Goal: Task Accomplishment & Management: Use online tool/utility

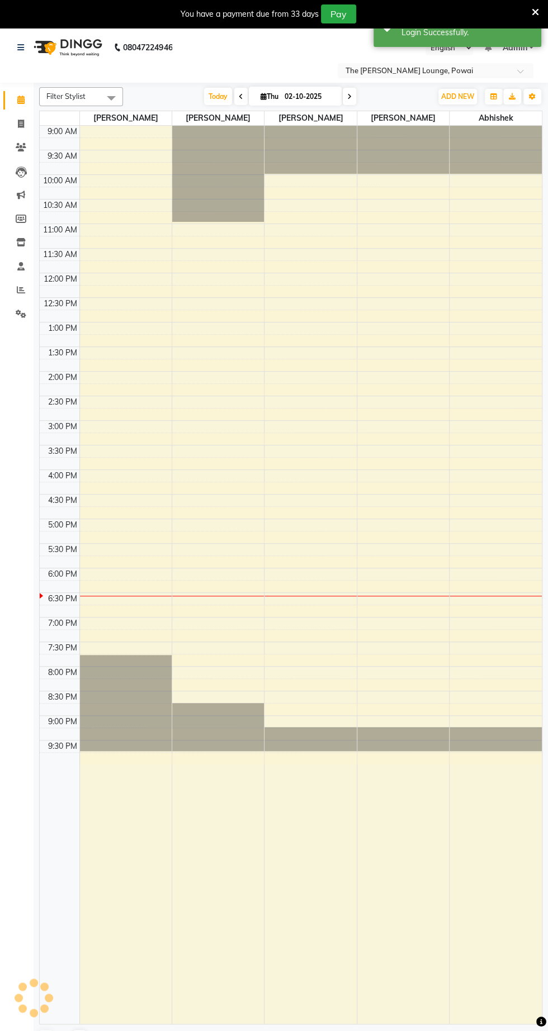
select select "en"
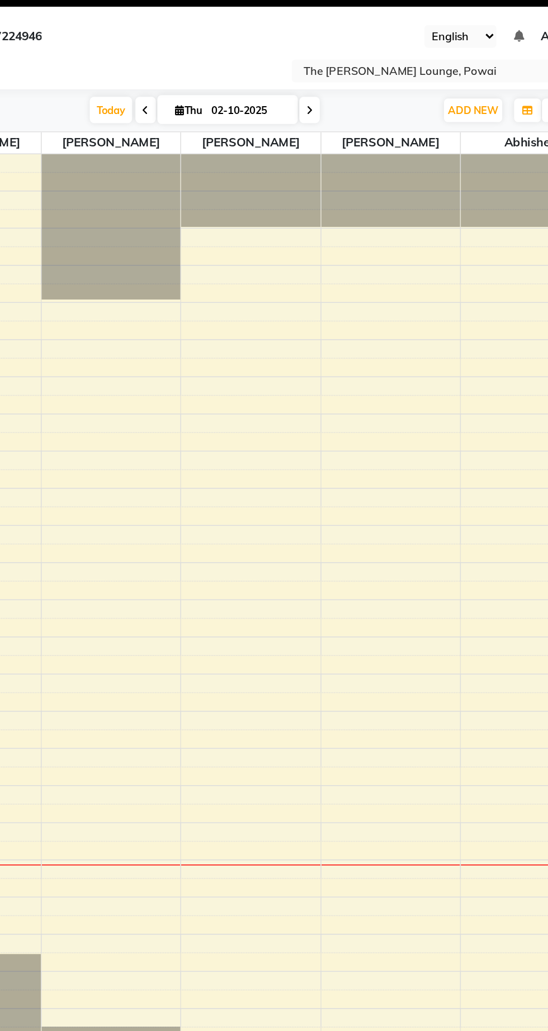
select select "en"
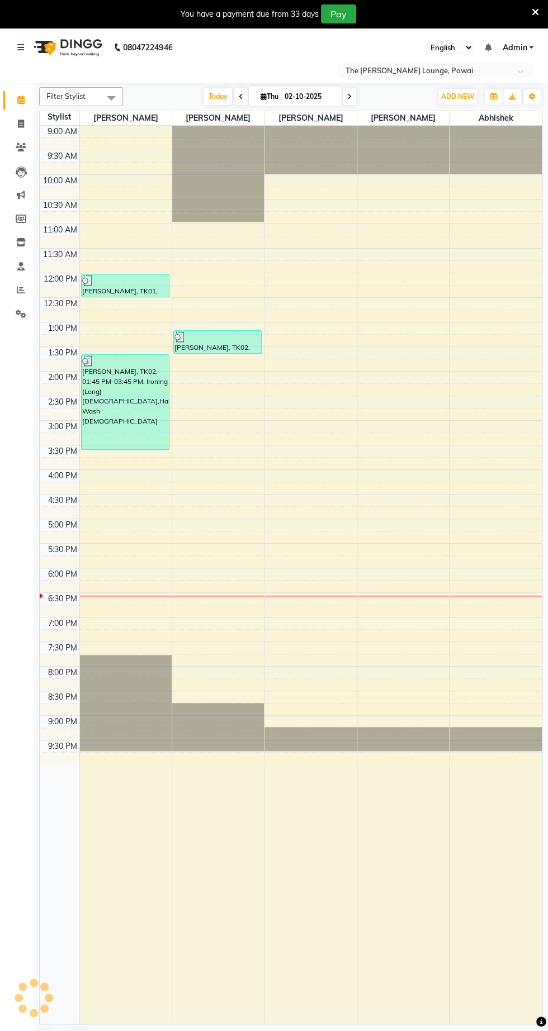
click at [419, 75] on input "text" at bounding box center [424, 71] width 162 height 11
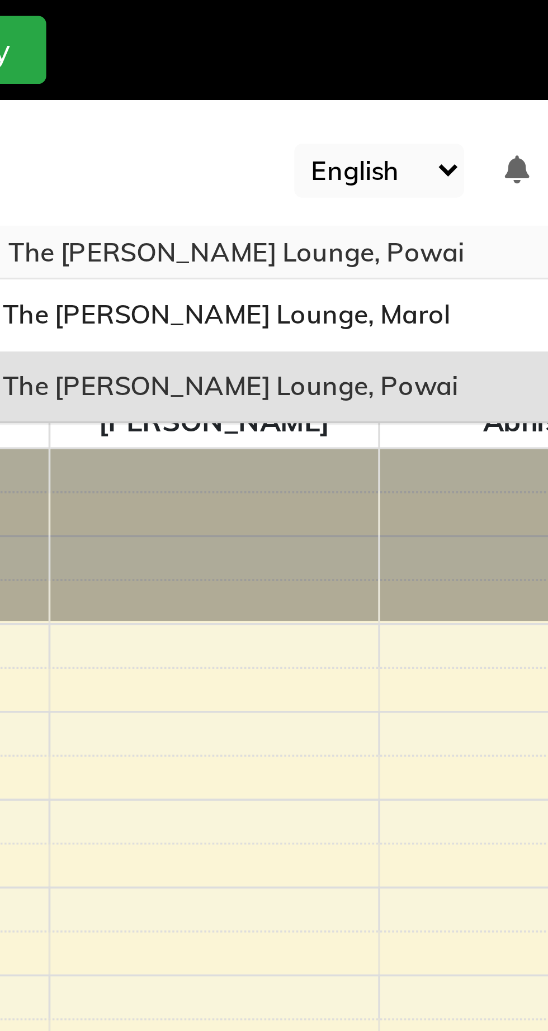
click at [454, 89] on div "The Barber’s Lounge, Marol" at bounding box center [435, 88] width 194 height 20
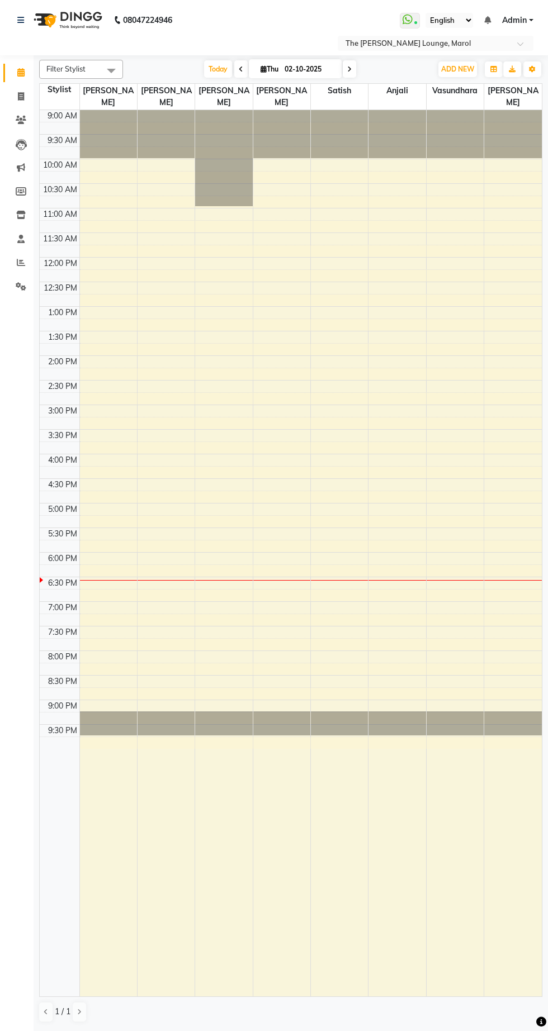
select select "en"
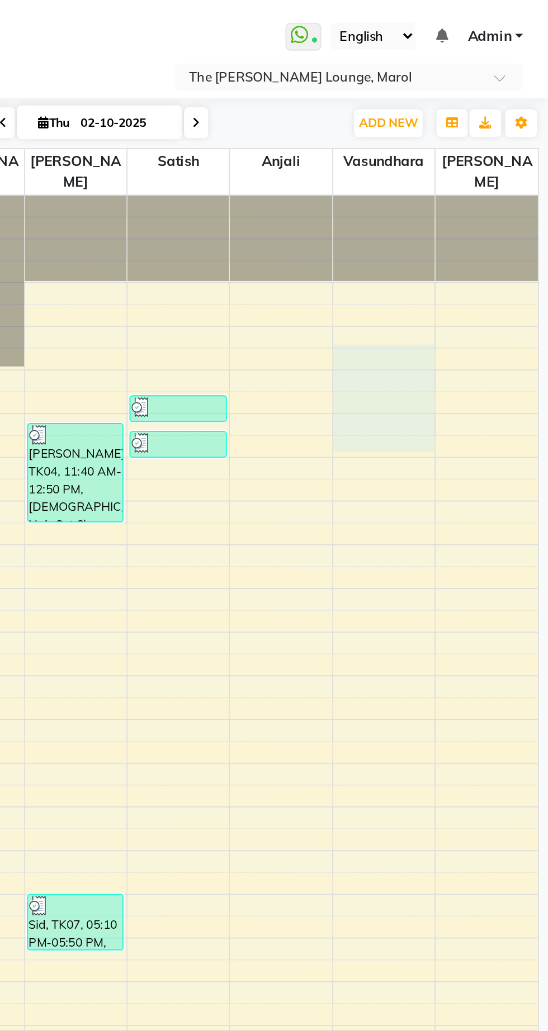
select select "84749"
select select "tentative"
click at [136, 638] on td at bounding box center [310, 644] width 462 height 12
select select "645"
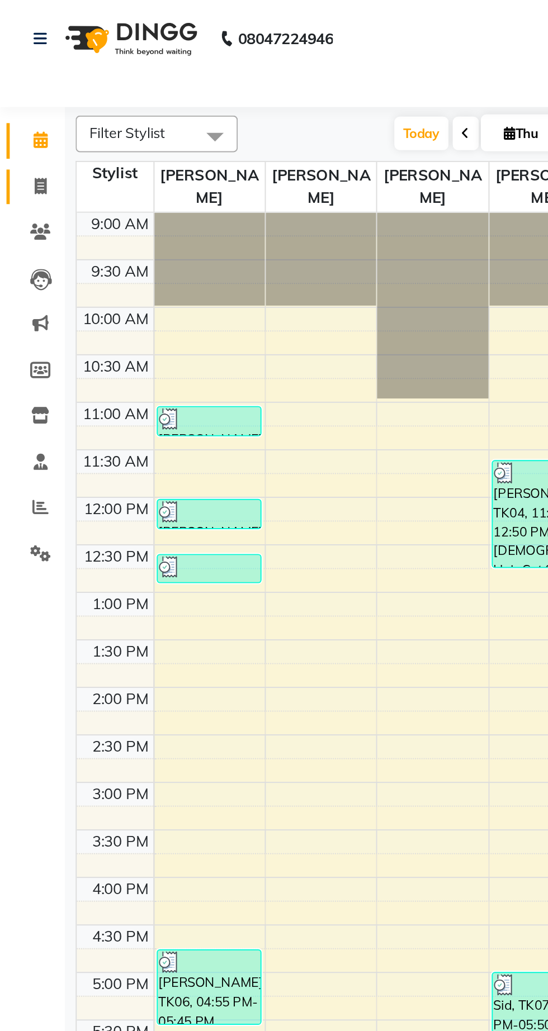
click at [28, 96] on span at bounding box center [21, 97] width 20 height 13
select select "service"
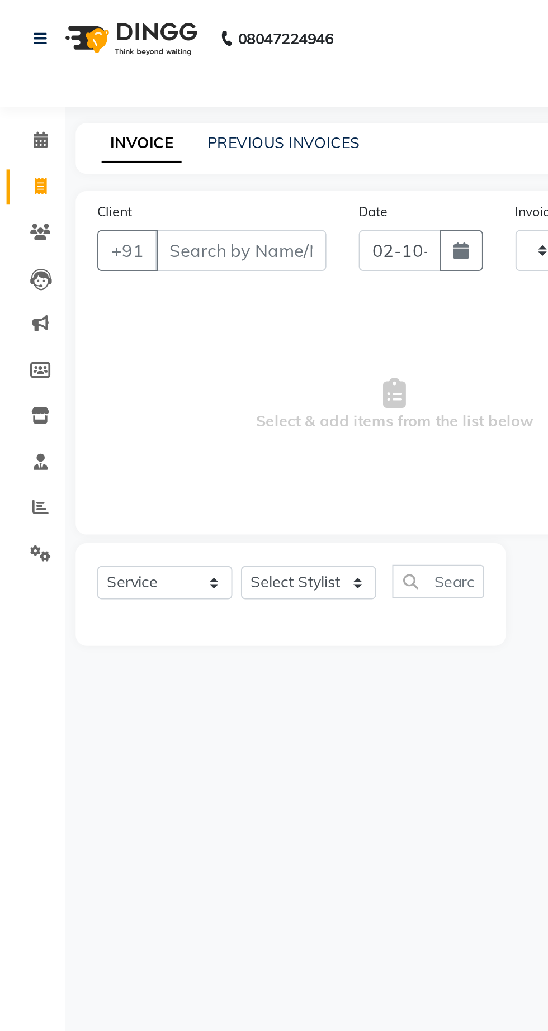
type input "2852"
select select "7188"
click at [163, 74] on link "PREVIOUS INVOICES" at bounding box center [146, 74] width 79 height 10
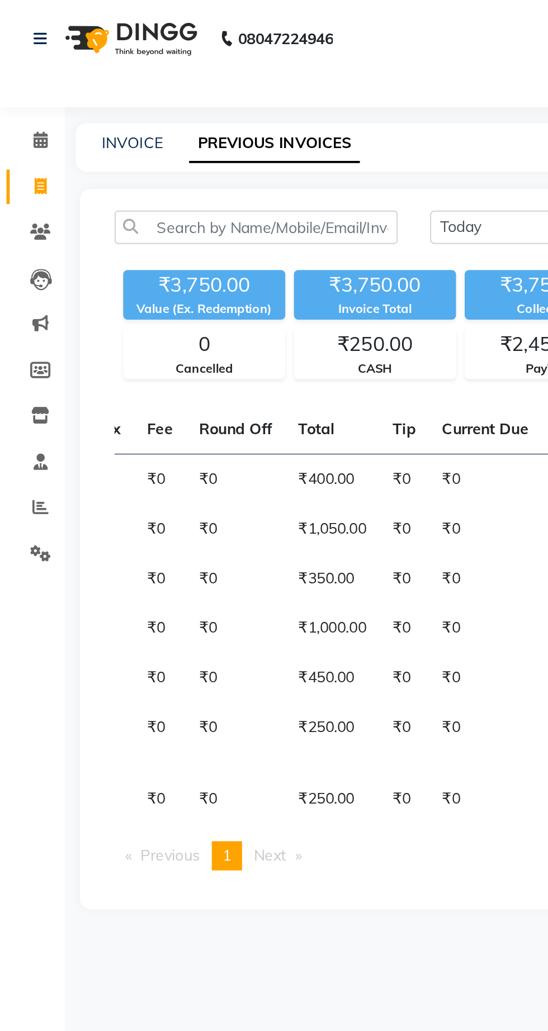
scroll to position [0, 383]
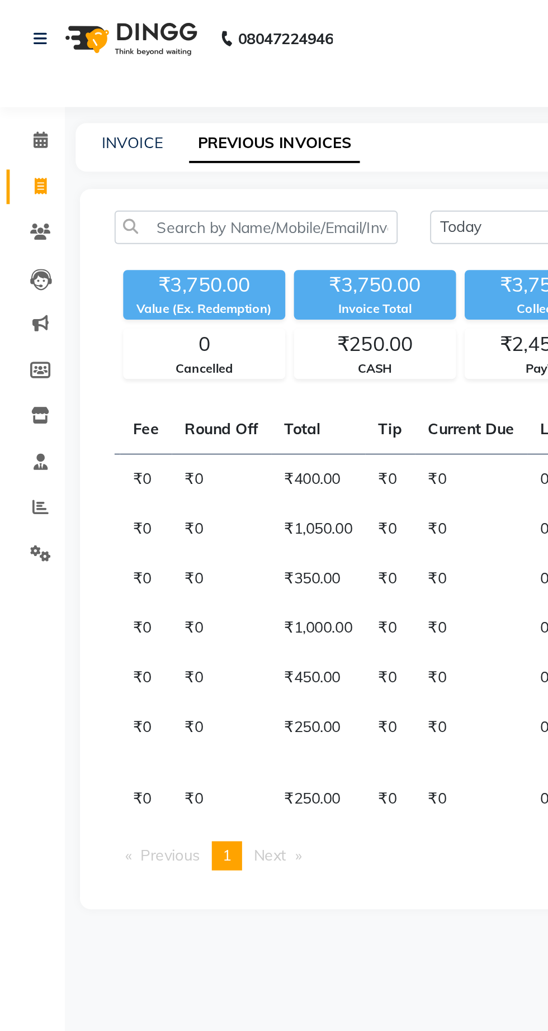
click at [280, 48] on div "Select Location × The Barber’s Lounge, Marol" at bounding box center [274, 43] width 530 height 15
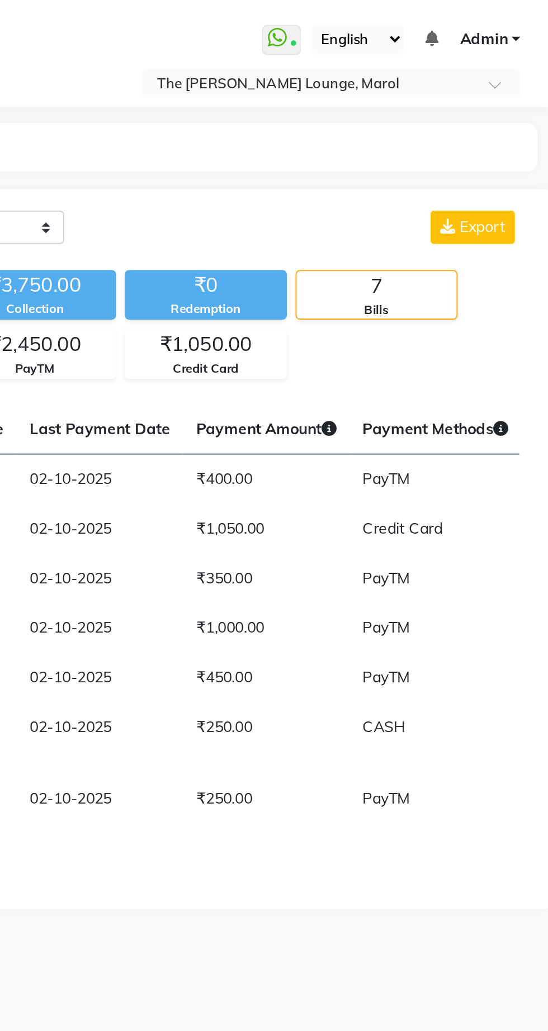
click at [500, 46] on input "text" at bounding box center [424, 44] width 162 height 11
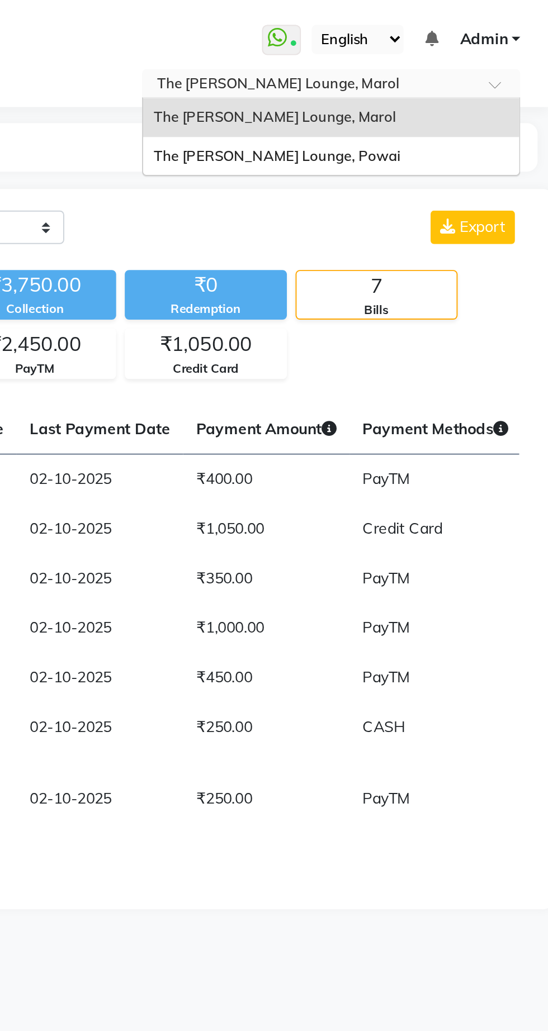
click at [483, 87] on div "The [PERSON_NAME] Lounge, Powai" at bounding box center [435, 81] width 194 height 20
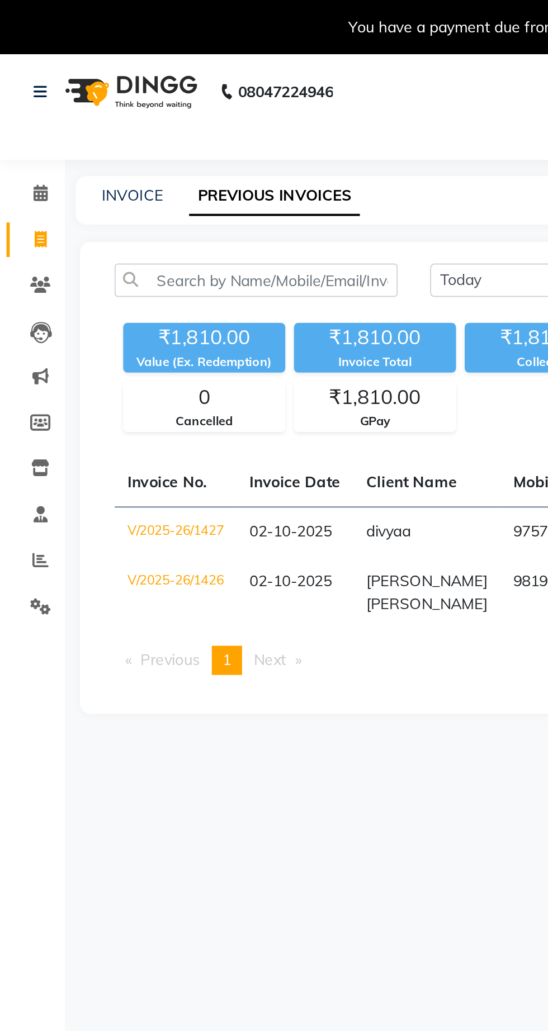
click at [280, 50] on nav "08047224946 Select Location × The [PERSON_NAME] Lounge, Powai English ENGLISH E…" at bounding box center [274, 54] width 548 height 55
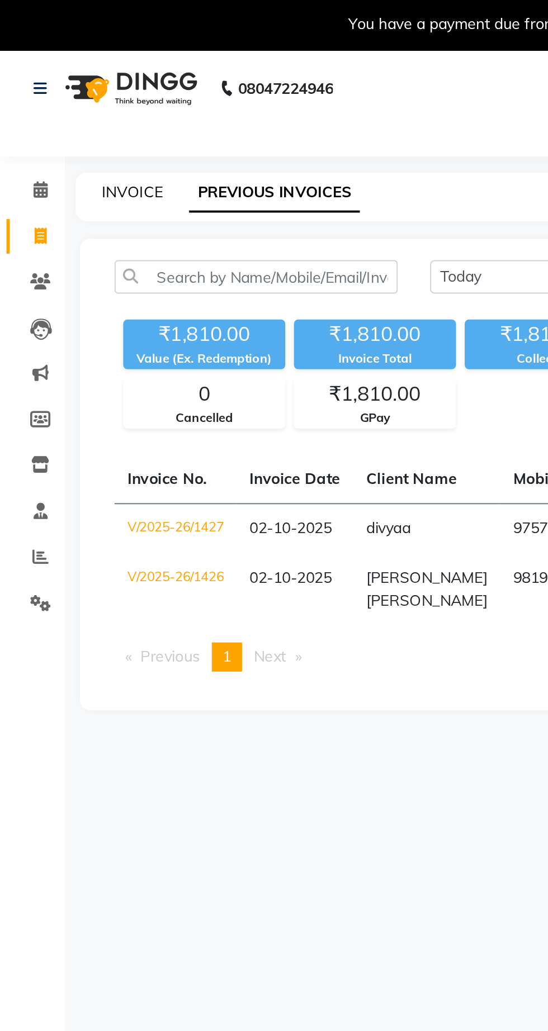
click at [65, 103] on link "INVOICE" at bounding box center [69, 101] width 32 height 10
select select "service"
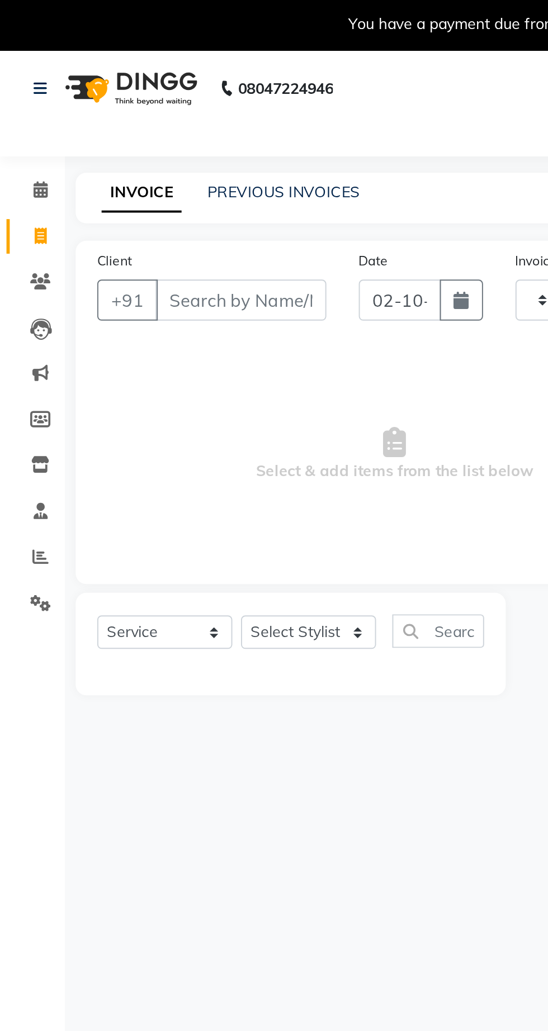
click at [76, 108] on link "INVOICE" at bounding box center [73, 102] width 41 height 20
type input "1428"
select select "7307"
click at [145, 161] on input "Client" at bounding box center [124, 156] width 88 height 21
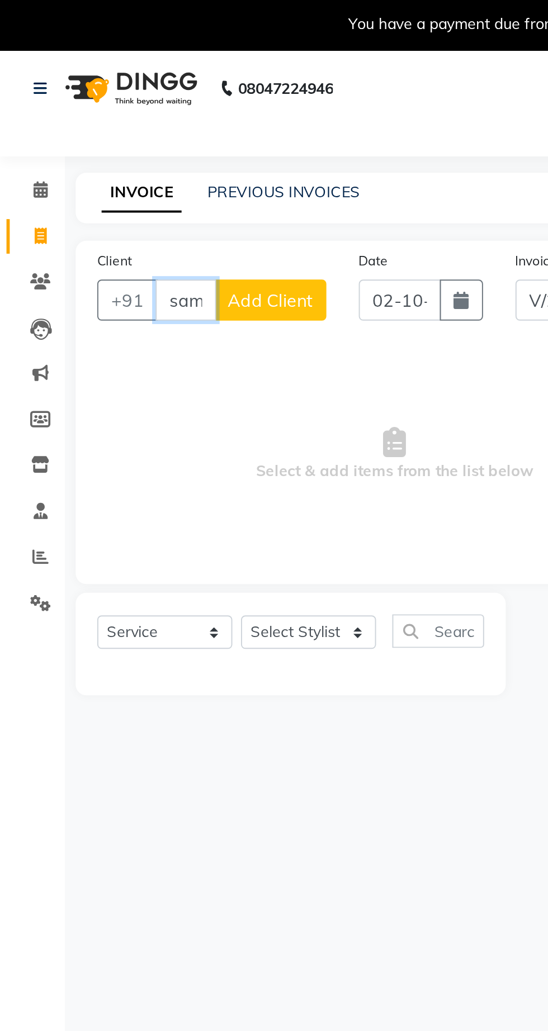
scroll to position [0, 3]
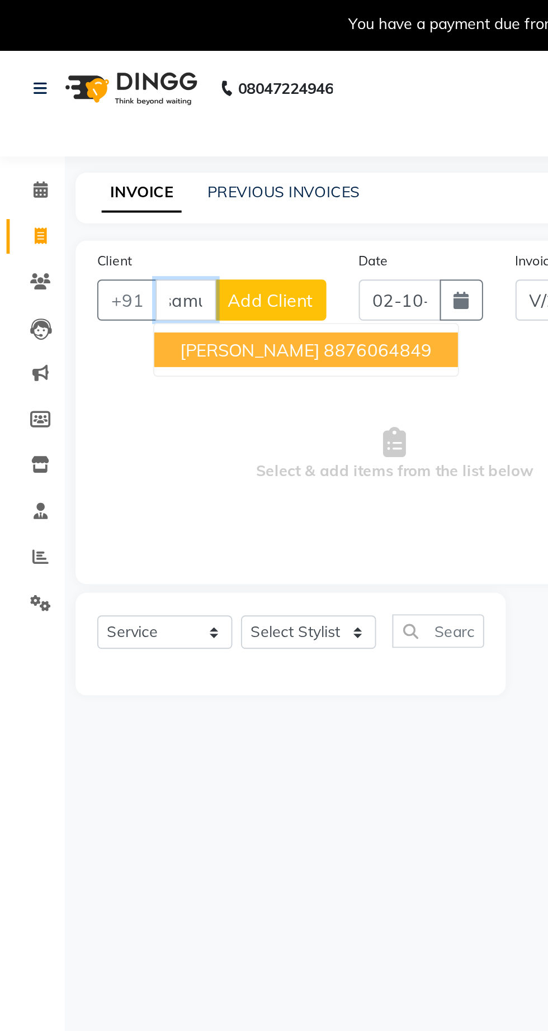
click at [188, 187] on ngb-highlight "8876064849" at bounding box center [196, 182] width 56 height 11
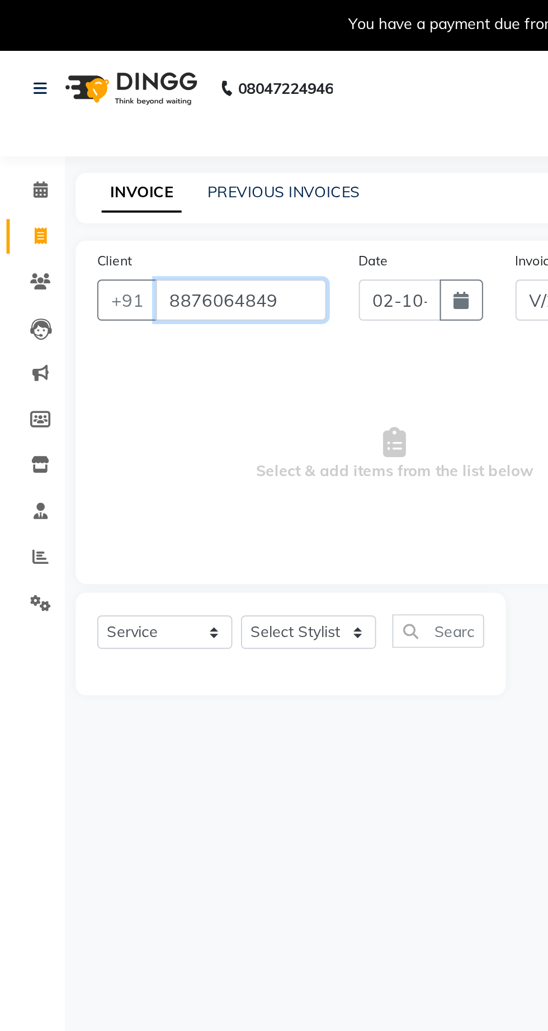
type input "8876064849"
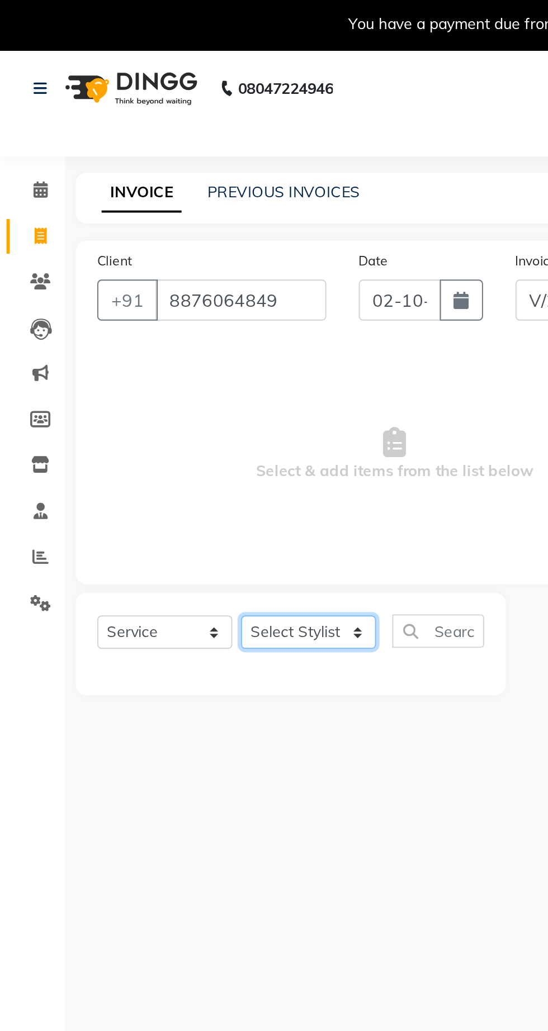
click at [158, 335] on select "Select Stylist Abhishek Anjali Jaiswar Jafer Ahmed Ketan Shinde Sameer Shaikh S…" at bounding box center [160, 328] width 70 height 17
select select "62666"
click at [125, 320] on select "Select Stylist Abhishek Anjali Jaiswar Jafer Ahmed Ketan Shinde Sameer Shaikh S…" at bounding box center [160, 328] width 70 height 17
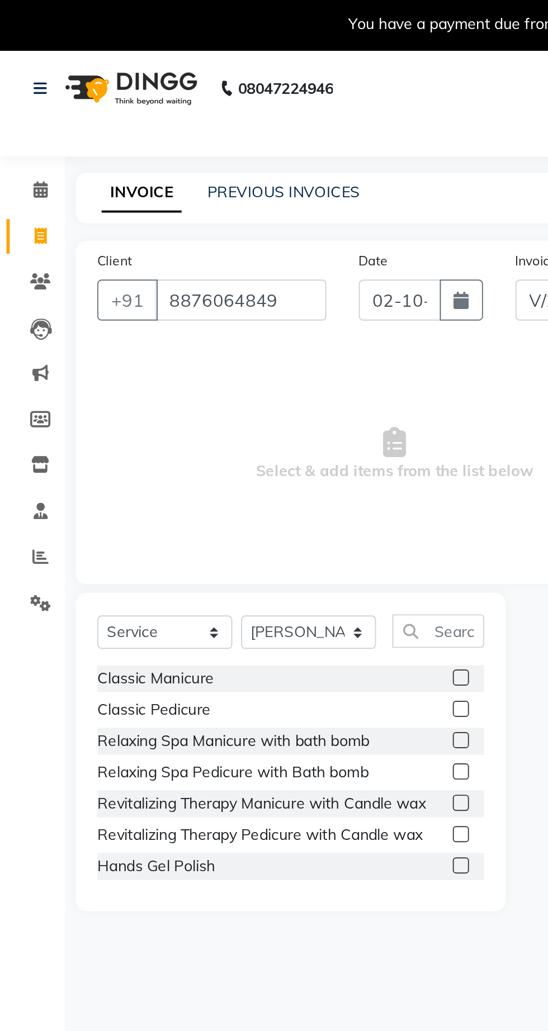
click at [220, 344] on div "Select Service Product Membership Package Voucher Prepaid Gift Card Select Styl…" at bounding box center [150, 333] width 200 height 26
click at [226, 327] on input "text" at bounding box center [226, 328] width 47 height 17
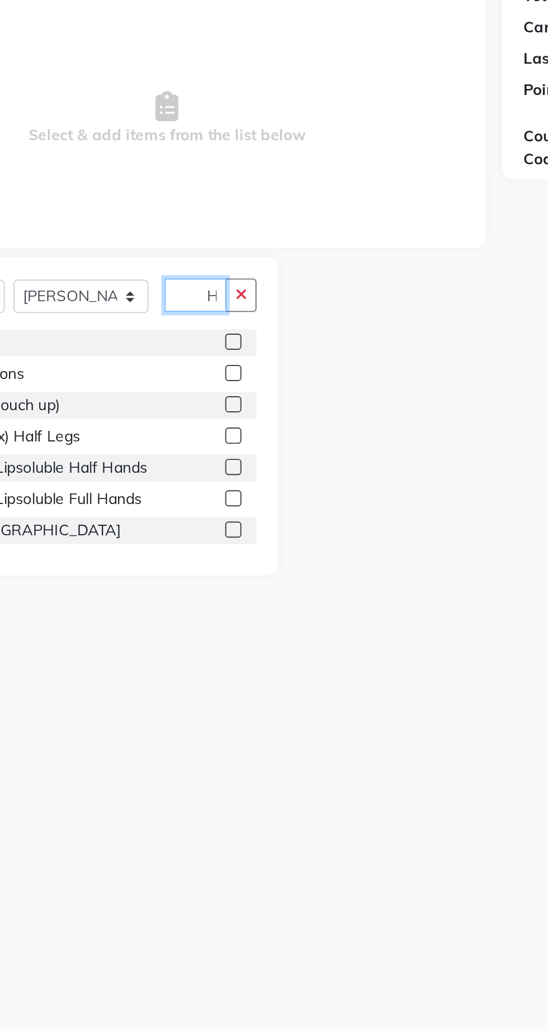
scroll to position [0, 3]
type input "Hai"
click at [398, 204] on div "Last Visit:" at bounding box center [406, 206] width 37 height 12
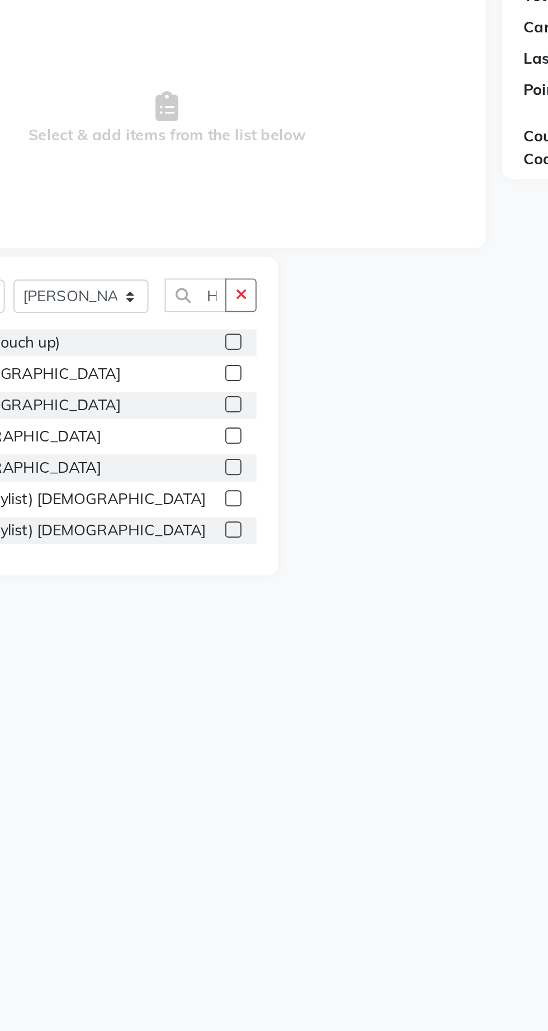
click at [217, 580] on div "08047224946 Select Location × The Barber Lounge, Powai English ENGLISH Español …" at bounding box center [274, 542] width 548 height 1031
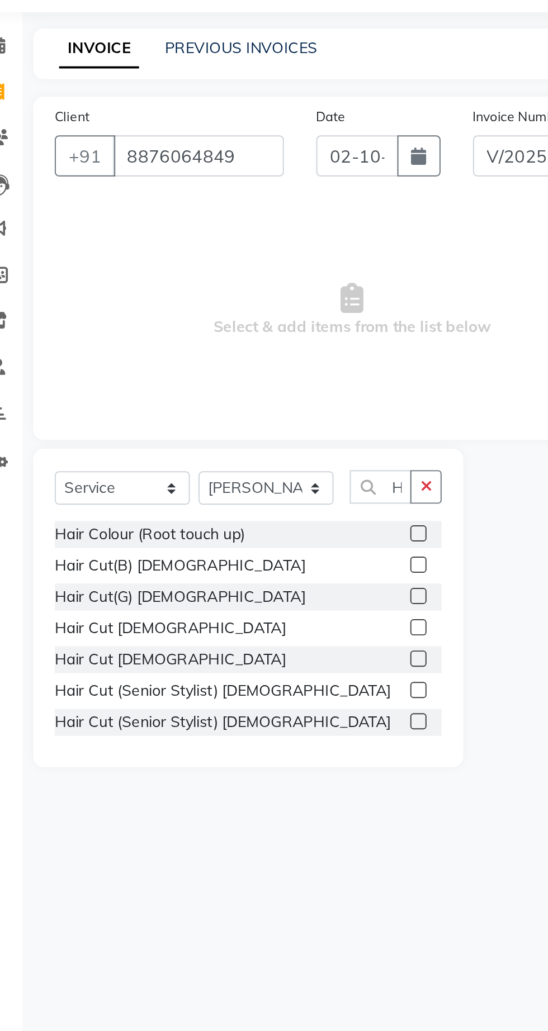
click at [237, 401] on label at bounding box center [238, 401] width 8 height 8
click at [237, 401] on input "checkbox" at bounding box center [237, 401] width 7 height 7
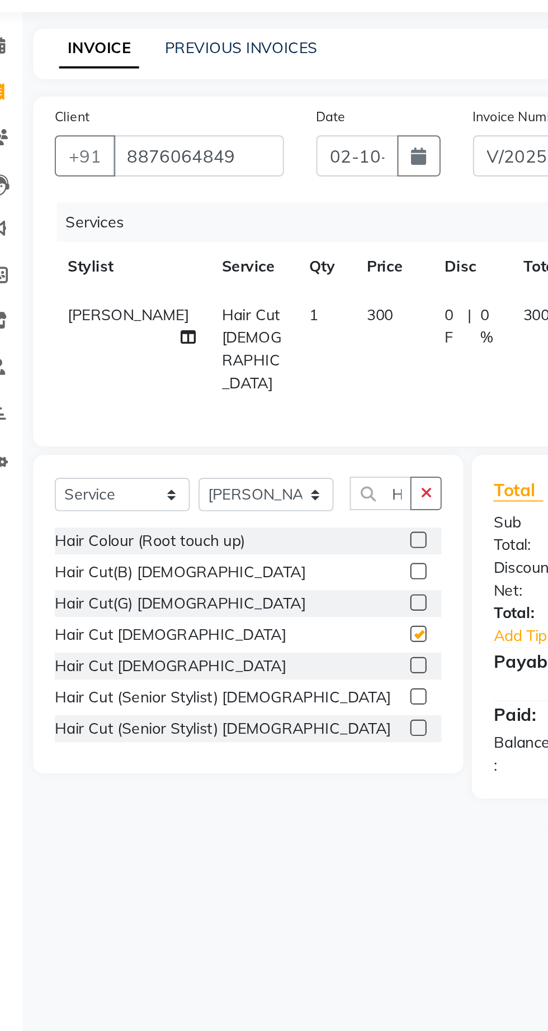
checkbox input "false"
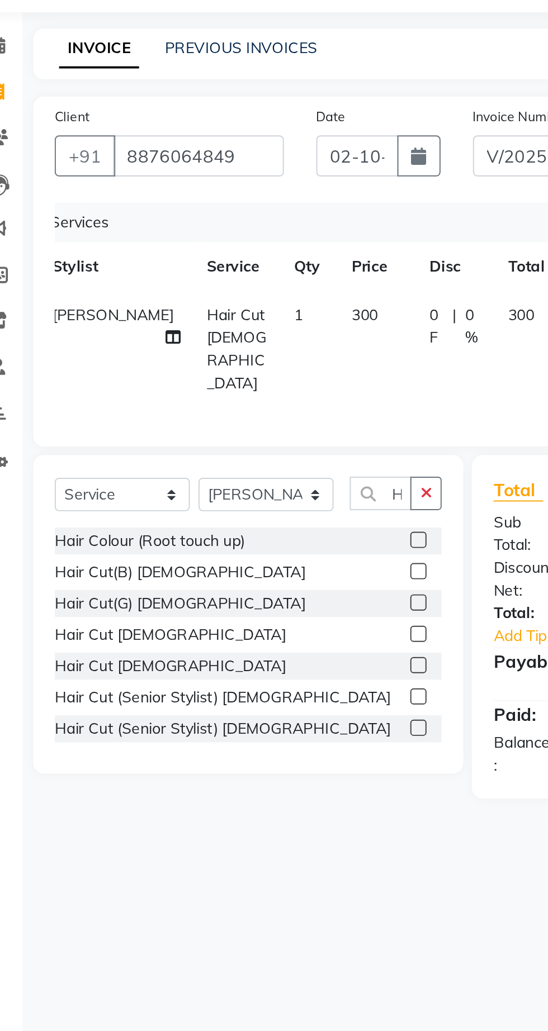
scroll to position [0, 8]
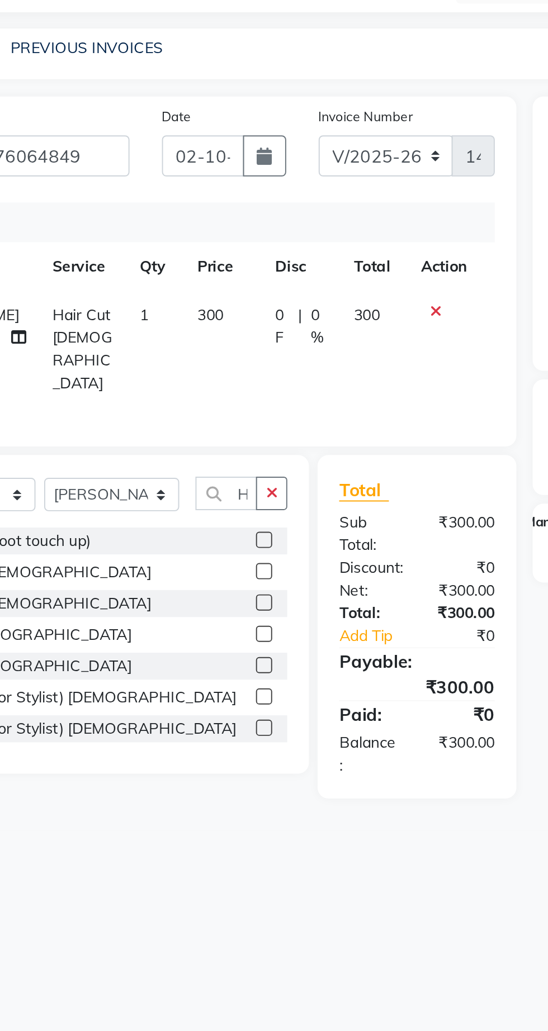
click at [197, 249] on td "300" at bounding box center [217, 257] width 40 height 60
select select "62666"
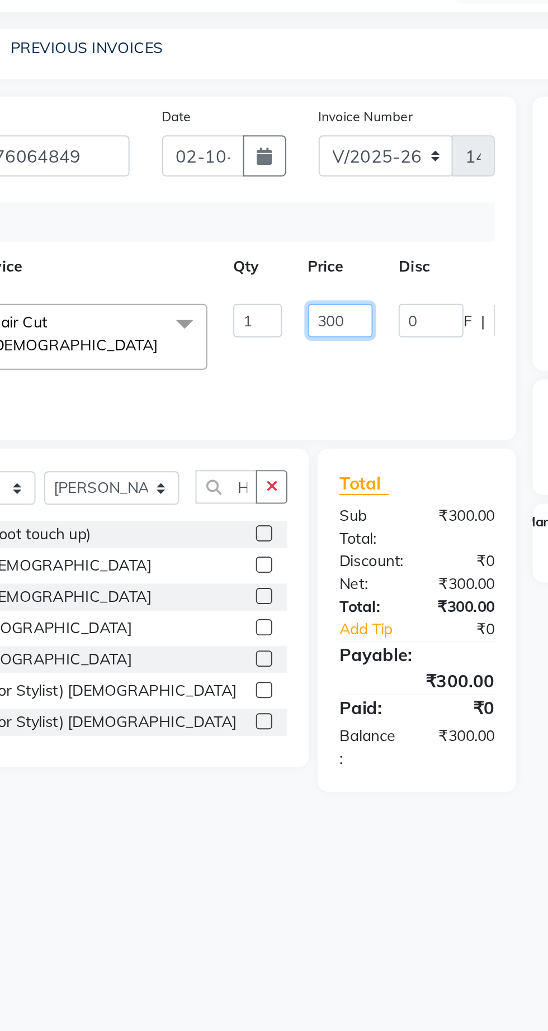
click at [280, 246] on input "300" at bounding box center [278, 242] width 34 height 17
type input "250"
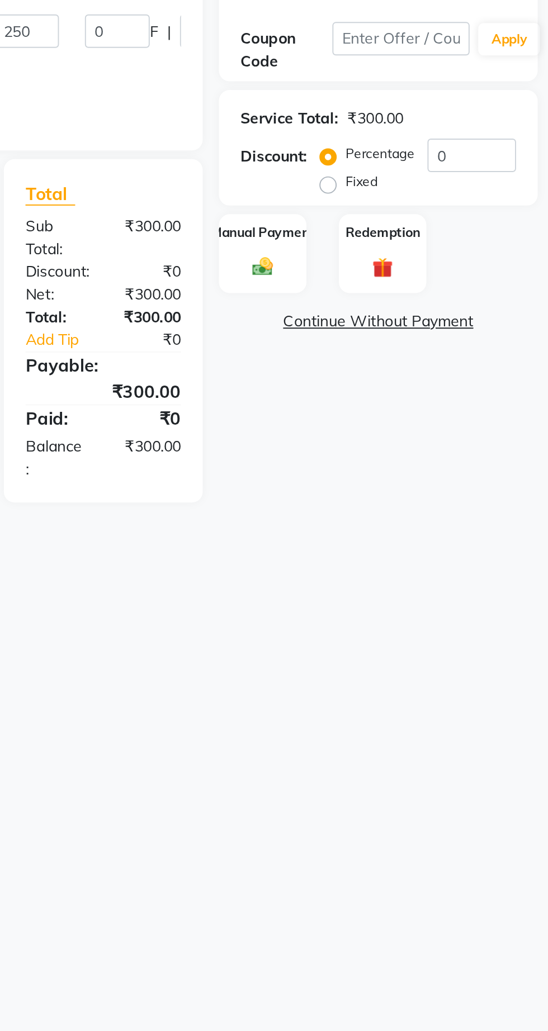
click at [405, 365] on img at bounding box center [399, 364] width 17 height 12
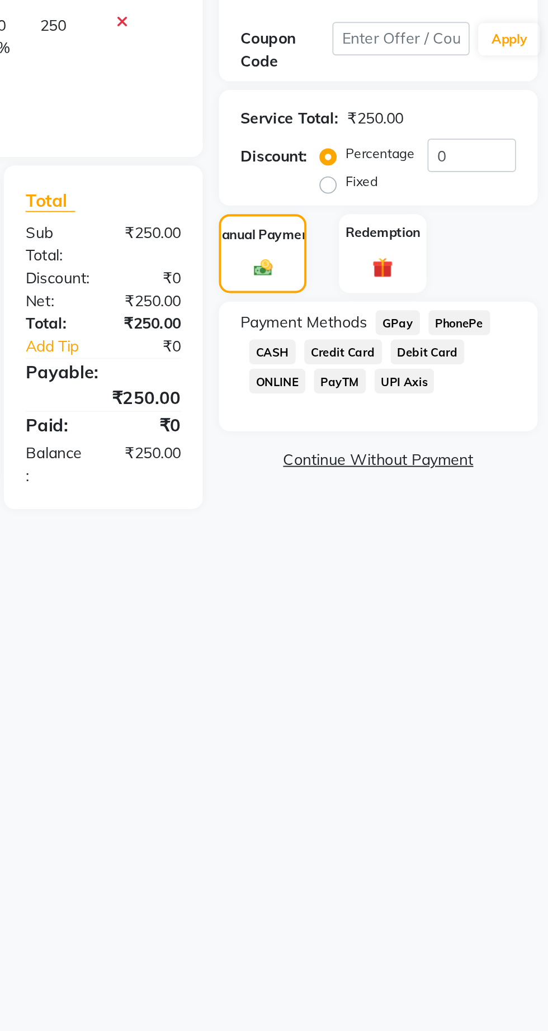
click at [468, 396] on span "GPay" at bounding box center [469, 393] width 23 height 13
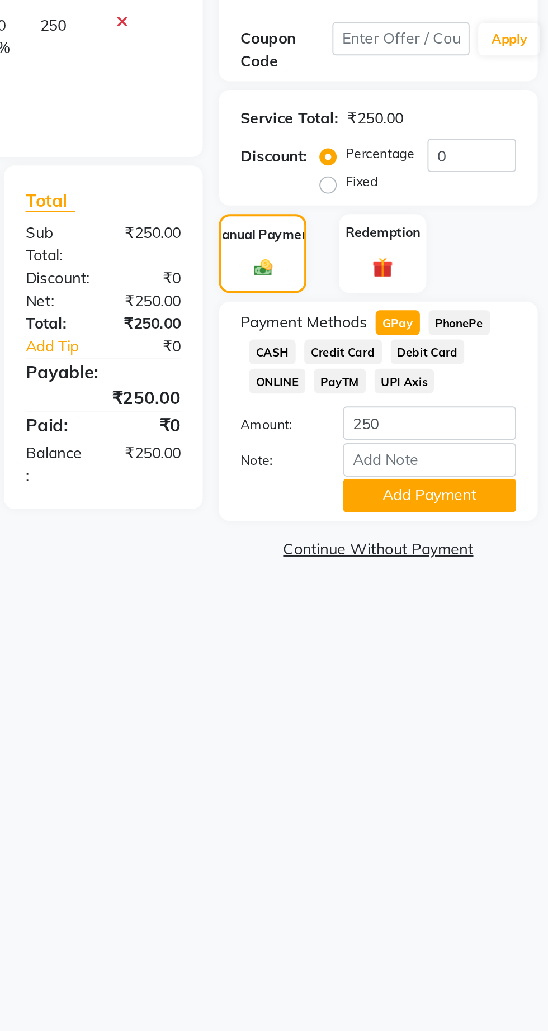
click at [488, 488] on button "Add Payment" at bounding box center [485, 482] width 89 height 17
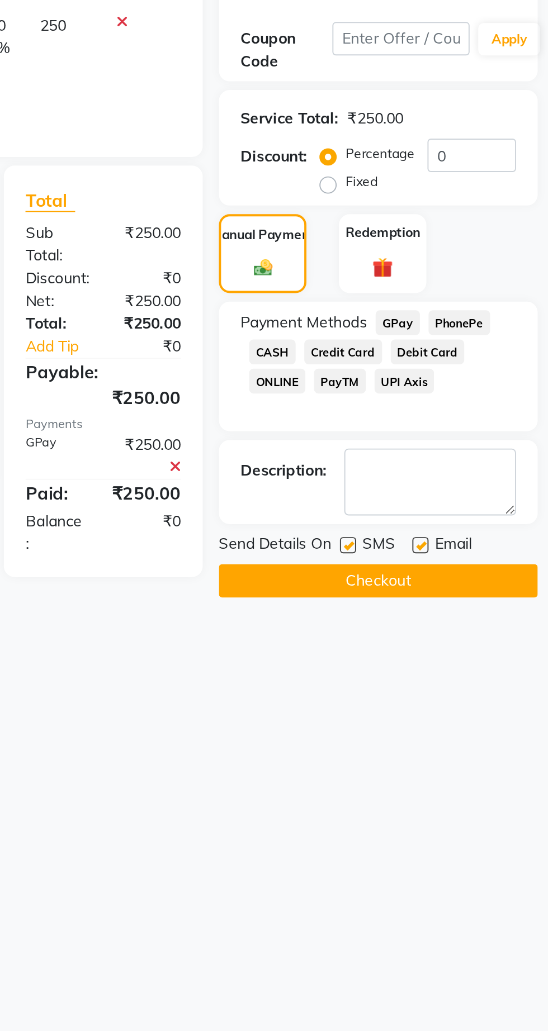
click at [474, 532] on button "Checkout" at bounding box center [459, 526] width 165 height 17
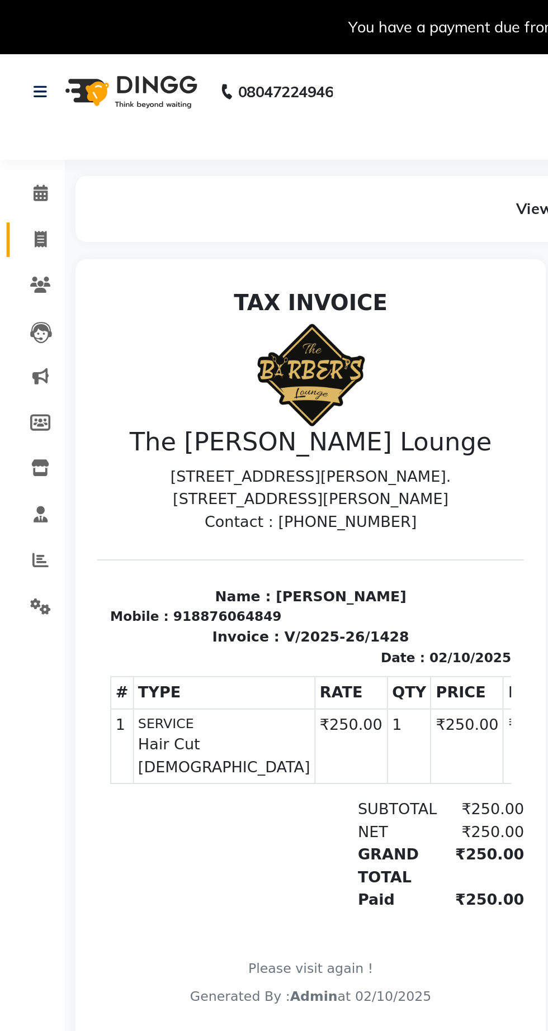
click at [21, 121] on icon at bounding box center [21, 124] width 6 height 8
select select "service"
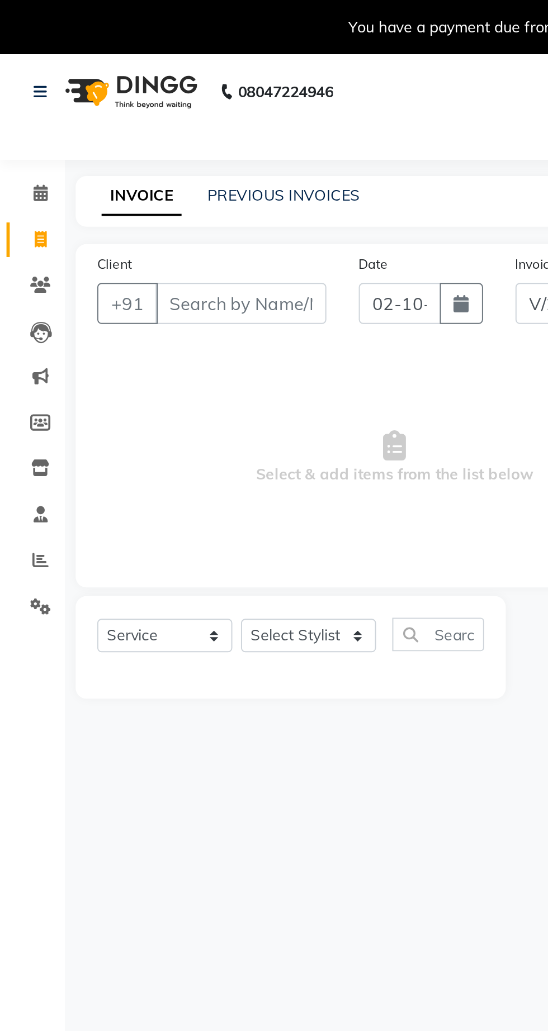
select select "7307"
type input "1429"
click at [167, 104] on link "PREVIOUS INVOICES" at bounding box center [146, 101] width 79 height 10
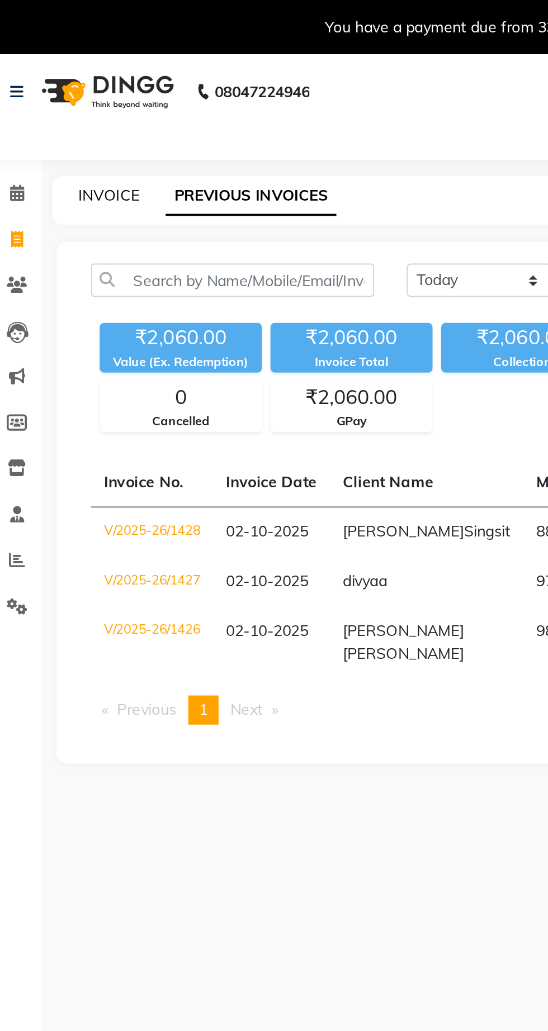
click at [69, 103] on link "INVOICE" at bounding box center [69, 101] width 32 height 10
select select "service"
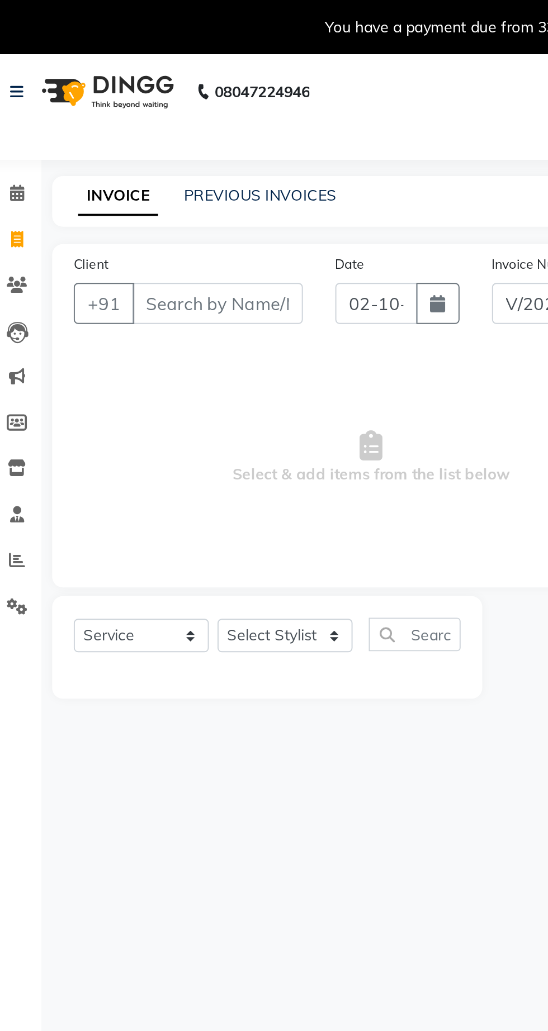
select select "7307"
type input "1429"
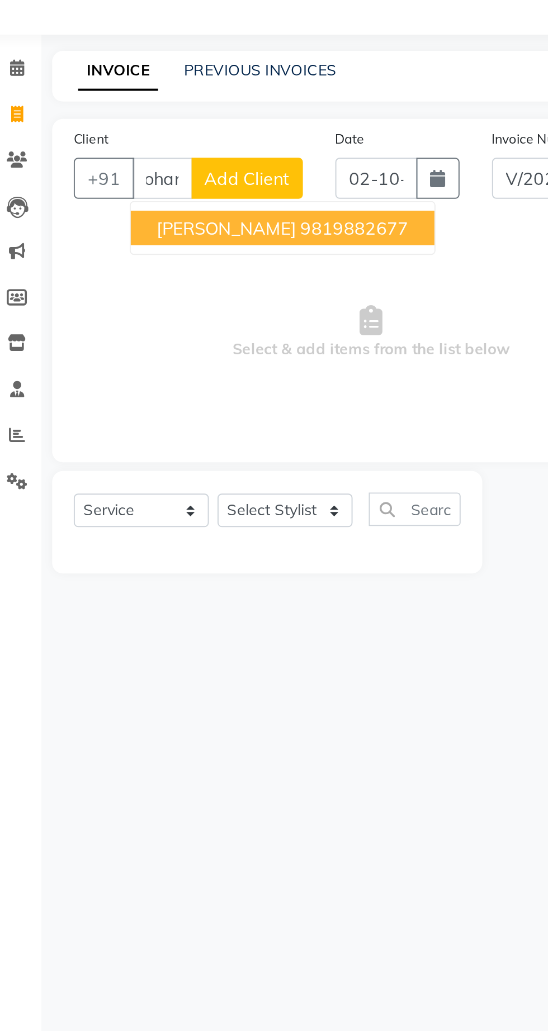
click at [198, 187] on ngb-highlight "9819882677" at bounding box center [196, 182] width 56 height 11
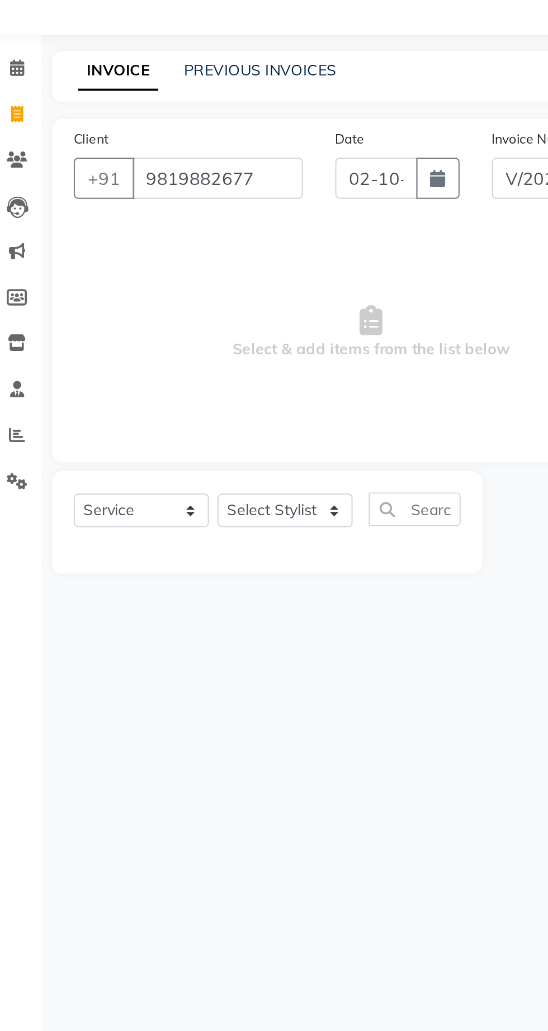
type input "9819882677"
click at [155, 160] on input "9819882677" at bounding box center [124, 156] width 88 height 21
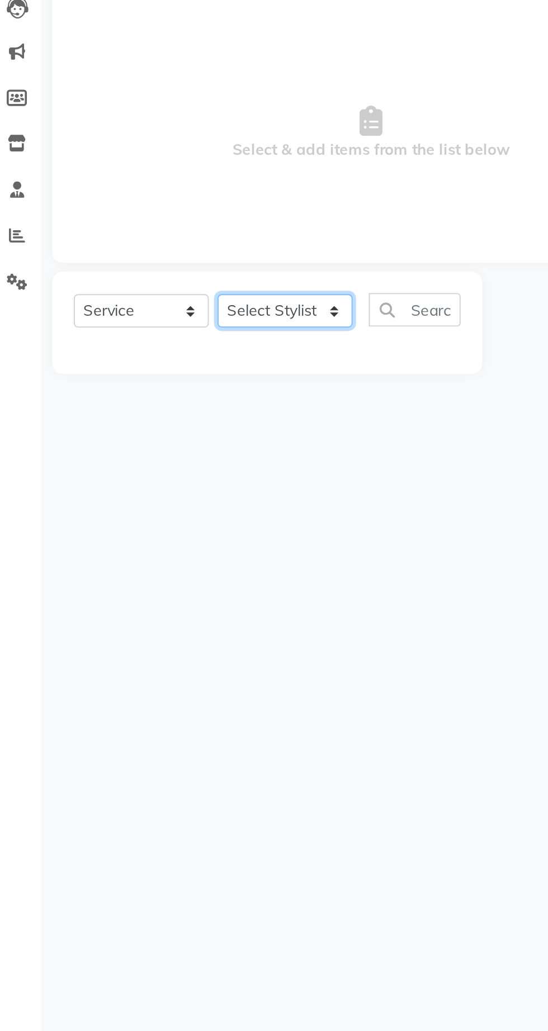
click at [173, 329] on select "Select Stylist Abhishek Anjali Jaiswar Jafer Ahmed Ketan Shinde Sameer Shaikh S…" at bounding box center [160, 328] width 70 height 17
select select "62666"
click at [125, 320] on select "Select Stylist Abhishek Anjali Jaiswar Jafer Ahmed Ketan Shinde Sameer Shaikh S…" at bounding box center [160, 328] width 70 height 17
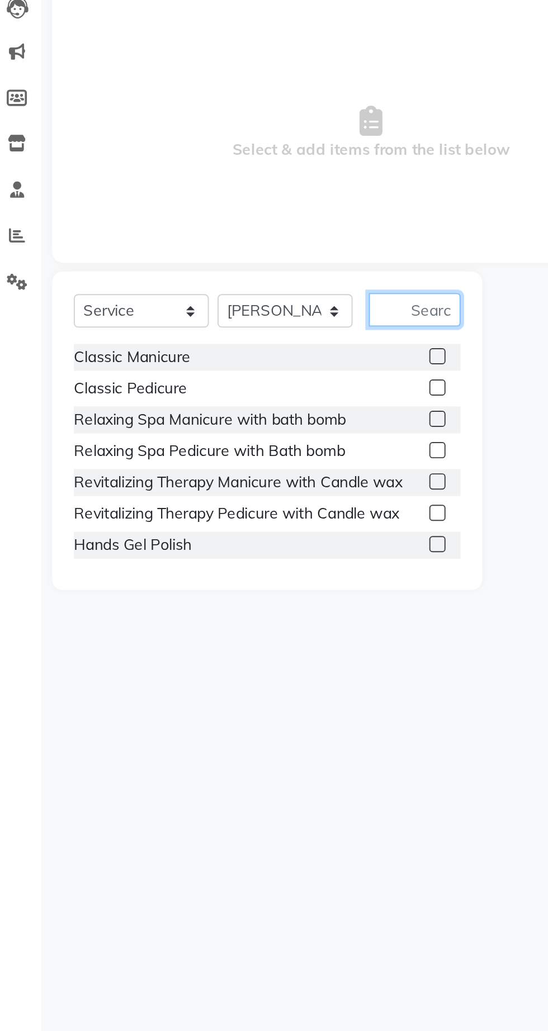
click at [234, 325] on input "text" at bounding box center [226, 328] width 47 height 17
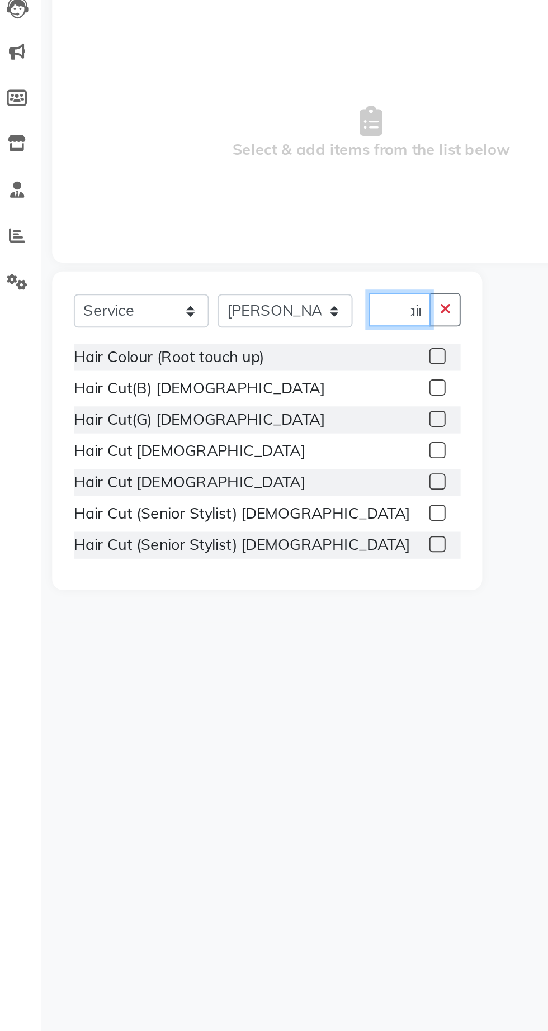
scroll to position [0, 11]
type input "Hair"
click at [234, 402] on label at bounding box center [238, 401] width 8 height 8
click at [234, 402] on input "checkbox" at bounding box center [237, 401] width 7 height 7
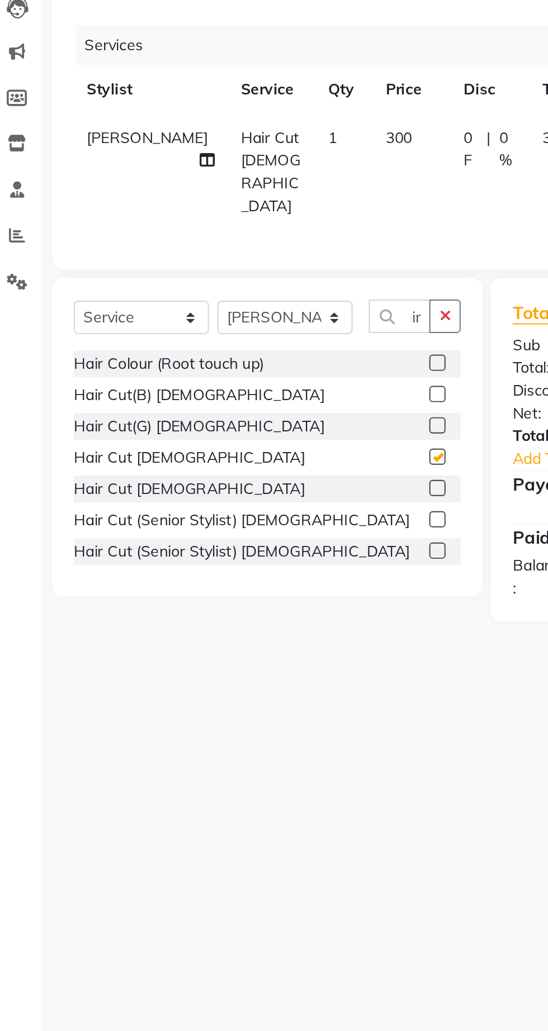
scroll to position [0, 0]
checkbox input "false"
click at [241, 334] on button "button" at bounding box center [242, 331] width 16 height 17
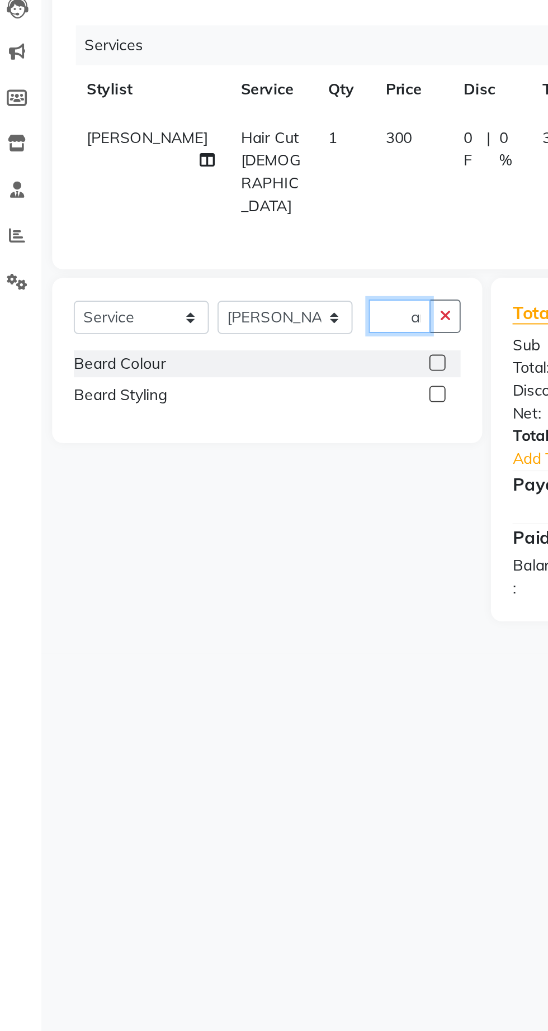
scroll to position [0, 15]
type input "Beard"
click at [235, 368] on label at bounding box center [238, 372] width 8 height 8
click at [235, 369] on input "checkbox" at bounding box center [237, 372] width 7 height 7
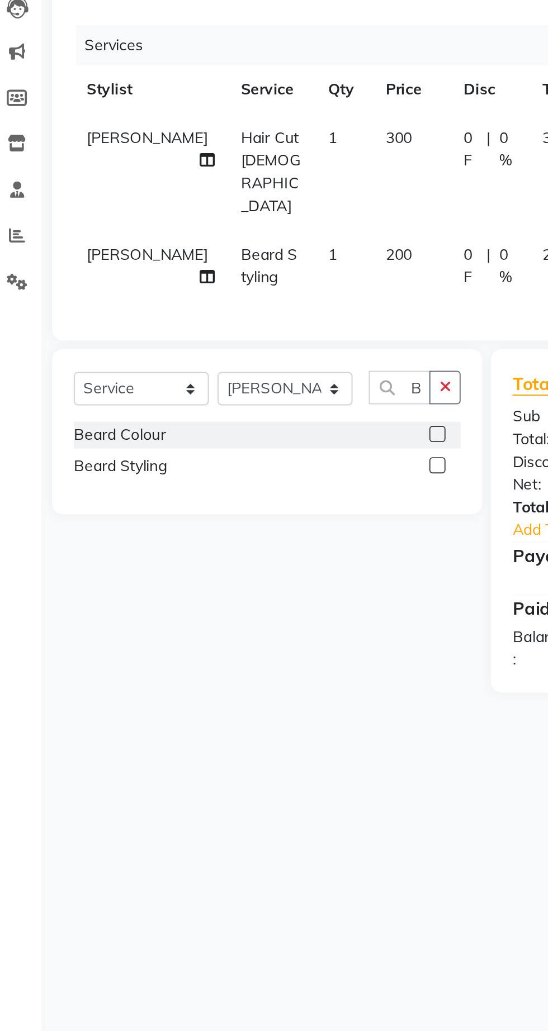
checkbox input "false"
click at [240, 360] on button "button" at bounding box center [242, 368] width 16 height 17
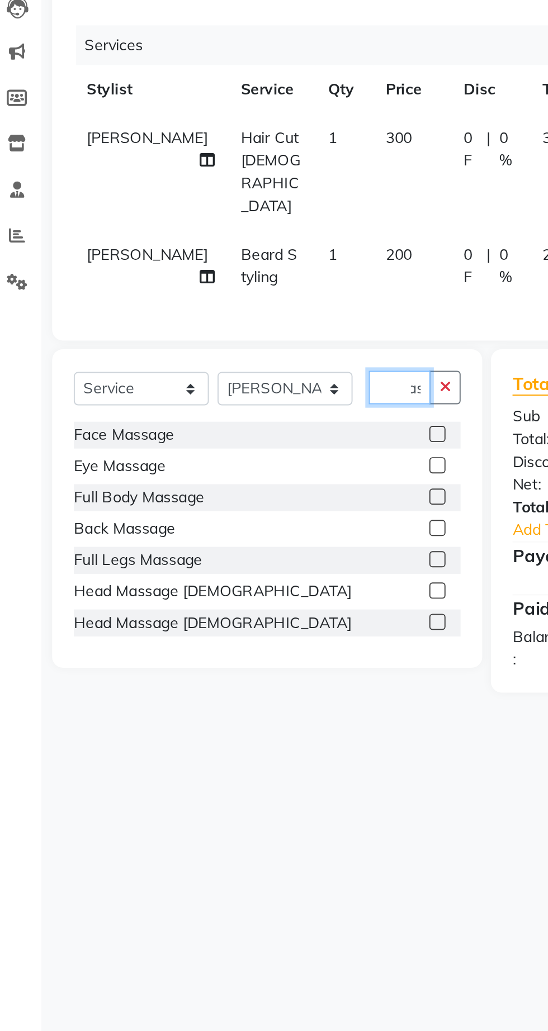
scroll to position [0, 12]
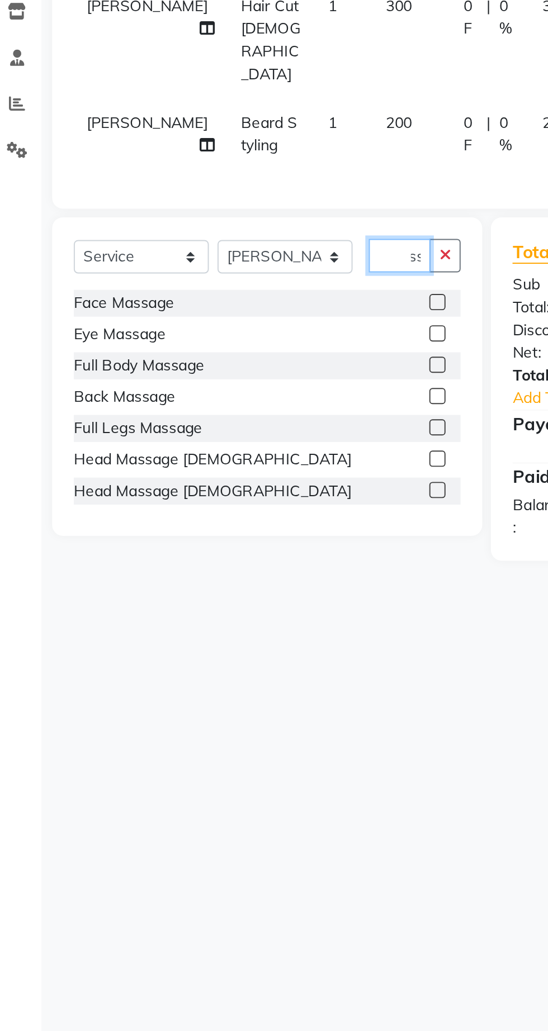
type input "Mass"
click at [237, 469] on label at bounding box center [238, 473] width 8 height 8
click at [237, 470] on input "checkbox" at bounding box center [237, 473] width 7 height 7
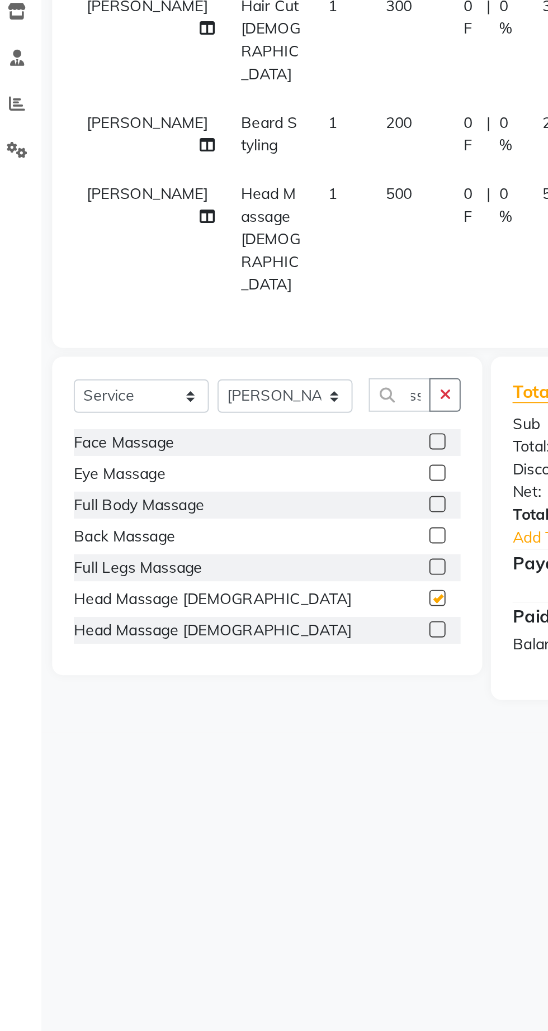
checkbox input "false"
click at [245, 432] on button "button" at bounding box center [242, 440] width 16 height 17
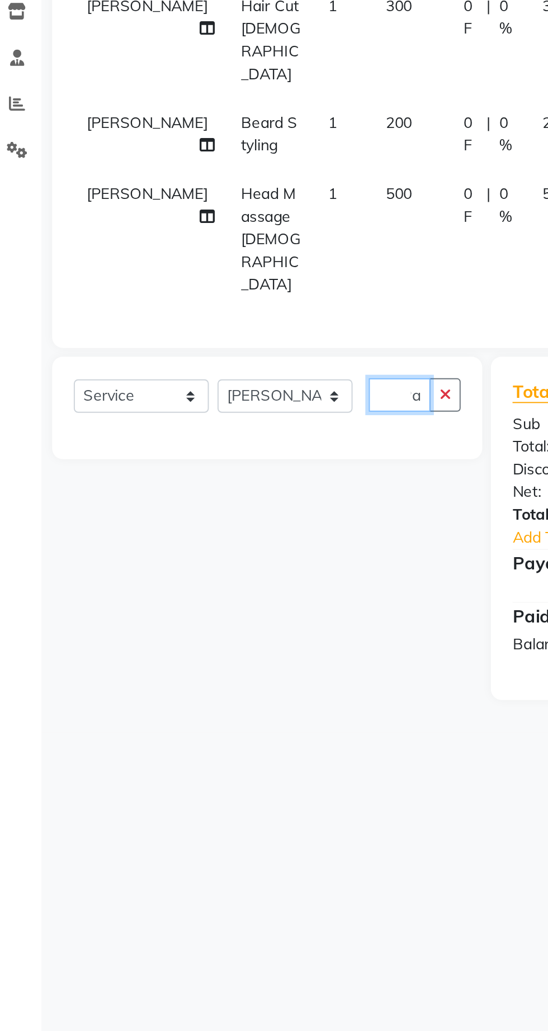
scroll to position [0, 3]
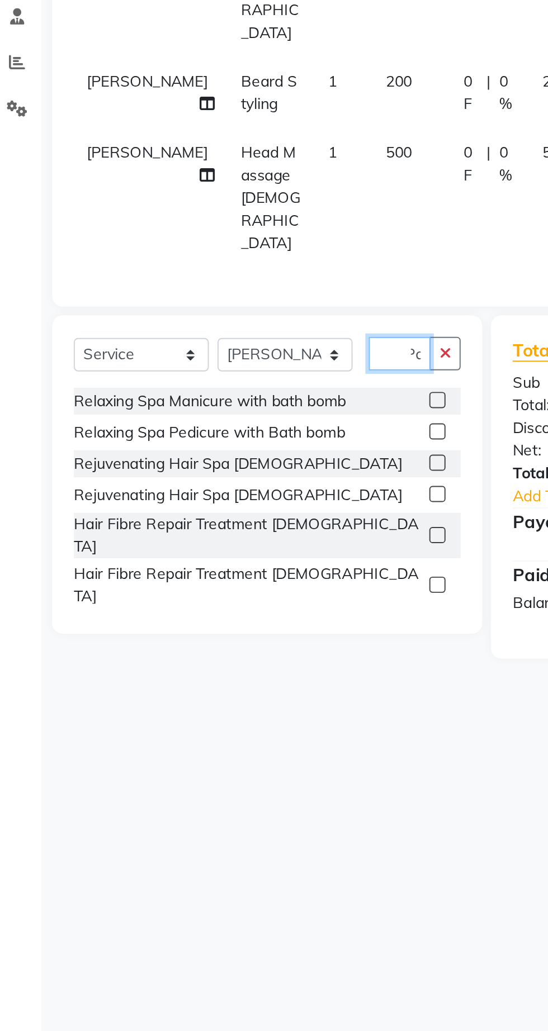
type input "Pa"
click at [181, 432] on select "Select Stylist Abhishek Anjali Jaiswar Jafer Ahmed Ketan Shinde Sameer Shaikh S…" at bounding box center [160, 440] width 70 height 17
select select "62667"
click at [125, 432] on select "Select Stylist Abhishek Anjali Jaiswar Jafer Ahmed Ketan Shinde Sameer Shaikh S…" at bounding box center [160, 440] width 70 height 17
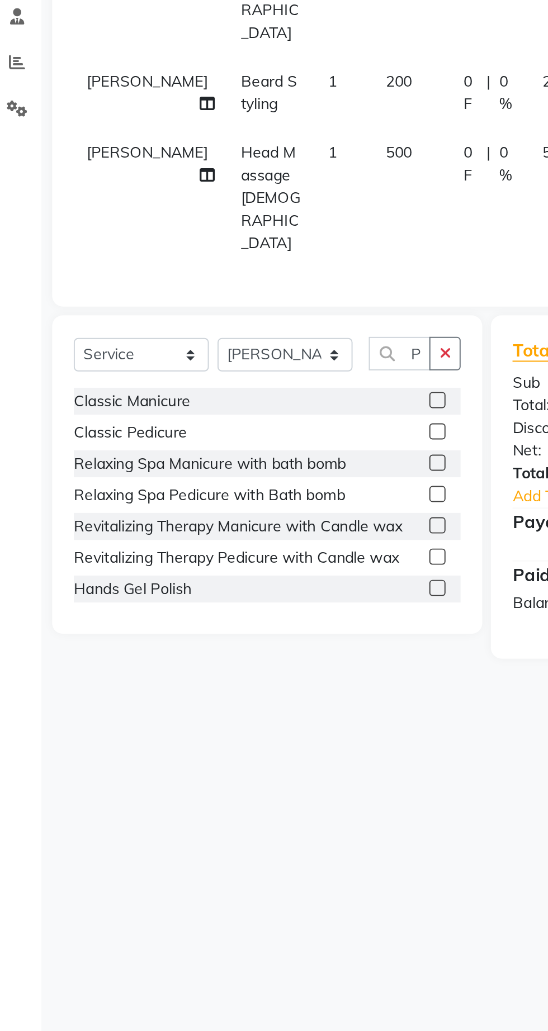
click at [244, 432] on button "button" at bounding box center [242, 440] width 16 height 17
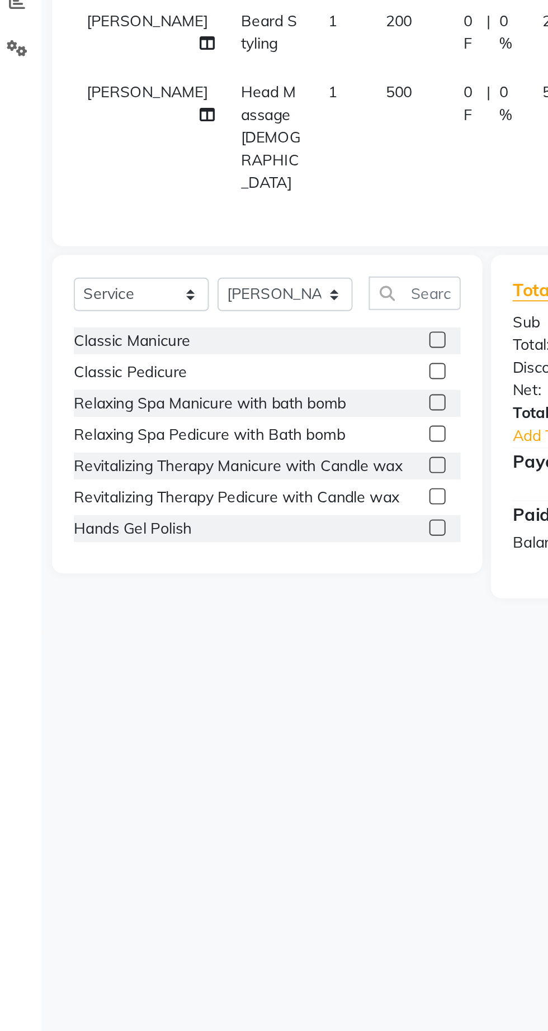
click at [236, 493] on label at bounding box center [238, 497] width 8 height 8
click at [236, 494] on input "checkbox" at bounding box center [237, 497] width 7 height 7
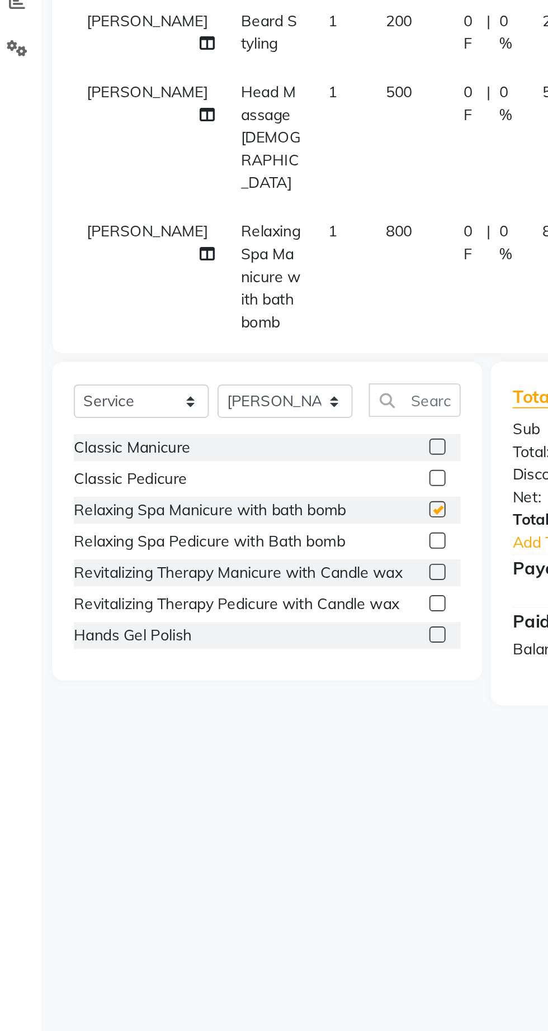
checkbox input "false"
click at [237, 564] on label at bounding box center [238, 568] width 8 height 8
click at [237, 565] on input "checkbox" at bounding box center [237, 568] width 7 height 7
checkbox input "false"
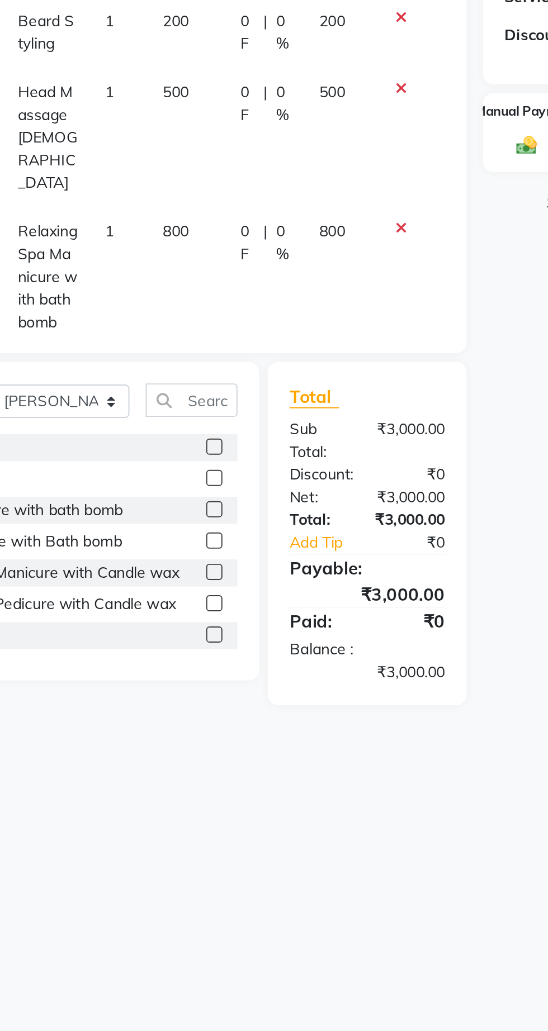
click at [318, 396] on td "800" at bounding box center [303, 432] width 35 height 72
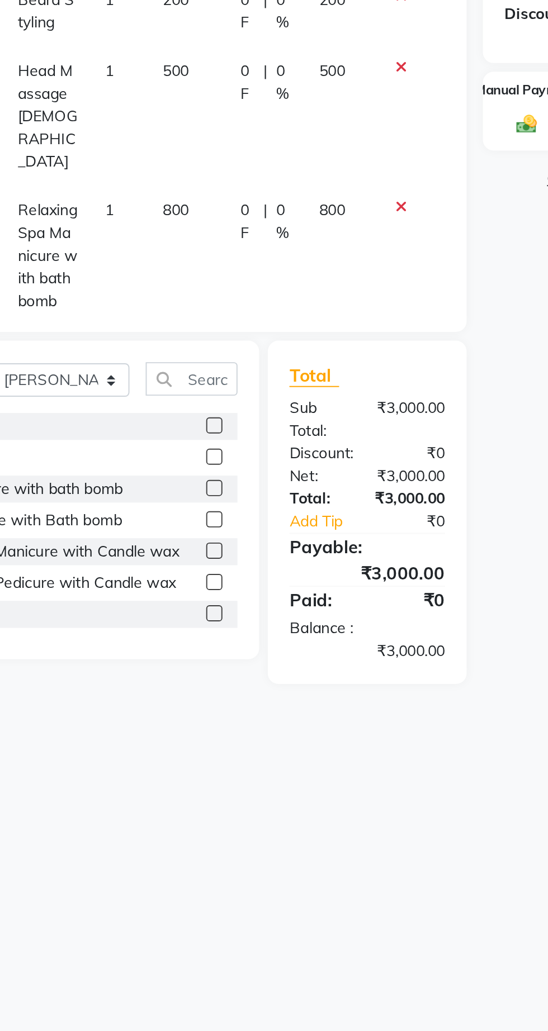
select select "62667"
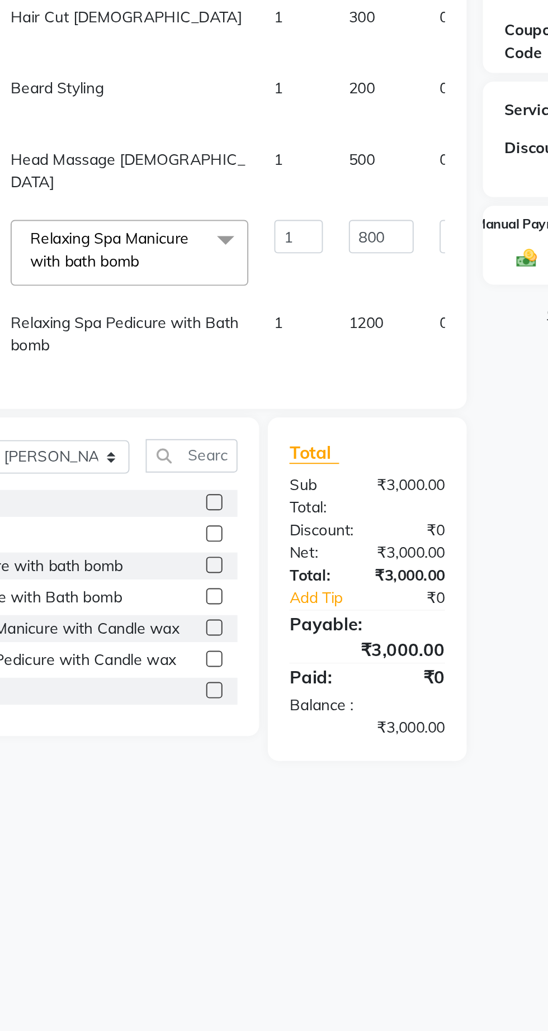
click at [308, 307] on span "500" at bounding box center [314, 302] width 13 height 10
select select "62666"
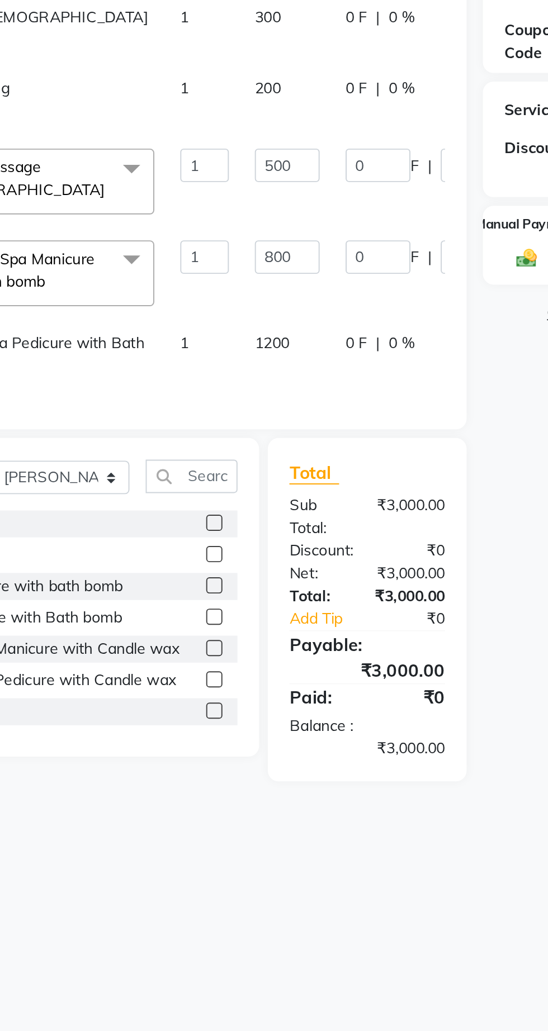
scroll to position [0, 60]
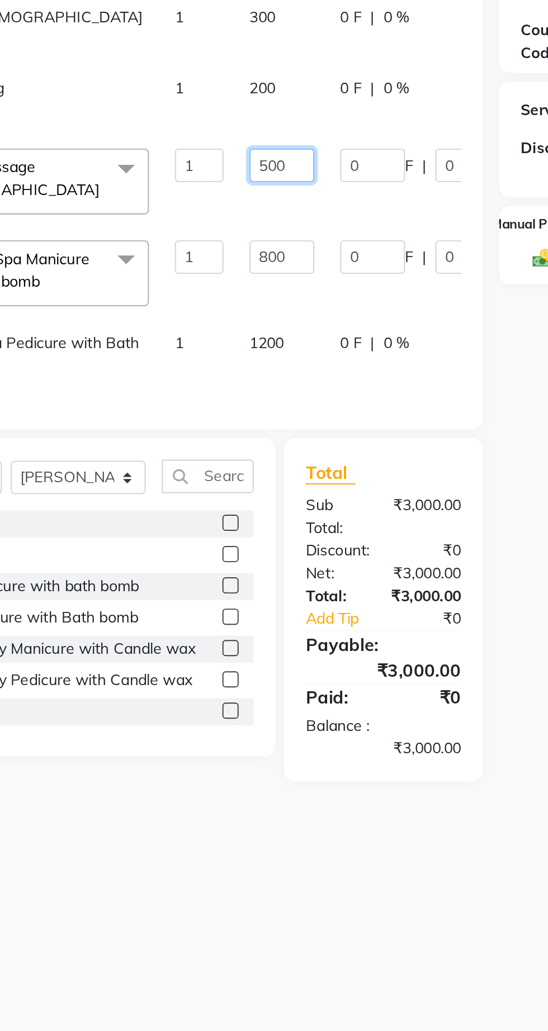
click at [248, 313] on input "500" at bounding box center [265, 304] width 34 height 17
click at [241, 288] on td "200" at bounding box center [264, 271] width 47 height 37
select select "62666"
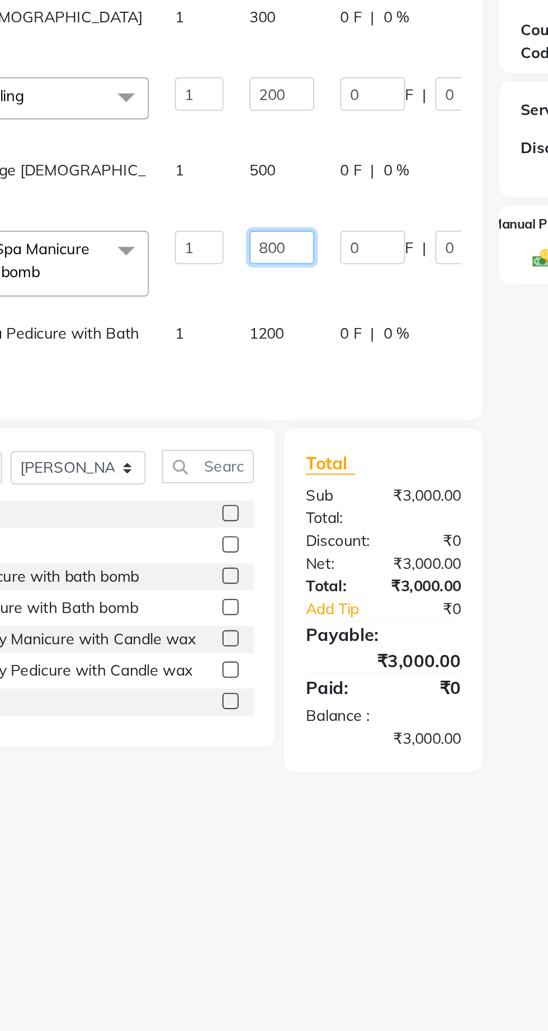
click at [248, 356] on input "800" at bounding box center [265, 347] width 34 height 17
click at [241, 332] on td "500" at bounding box center [264, 313] width 47 height 37
select select "62666"
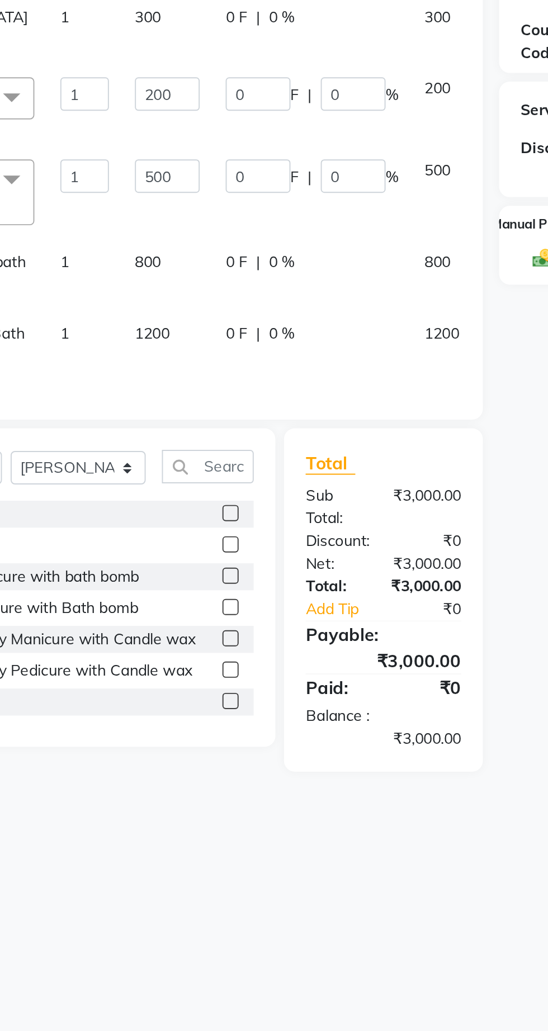
scroll to position [0, 127]
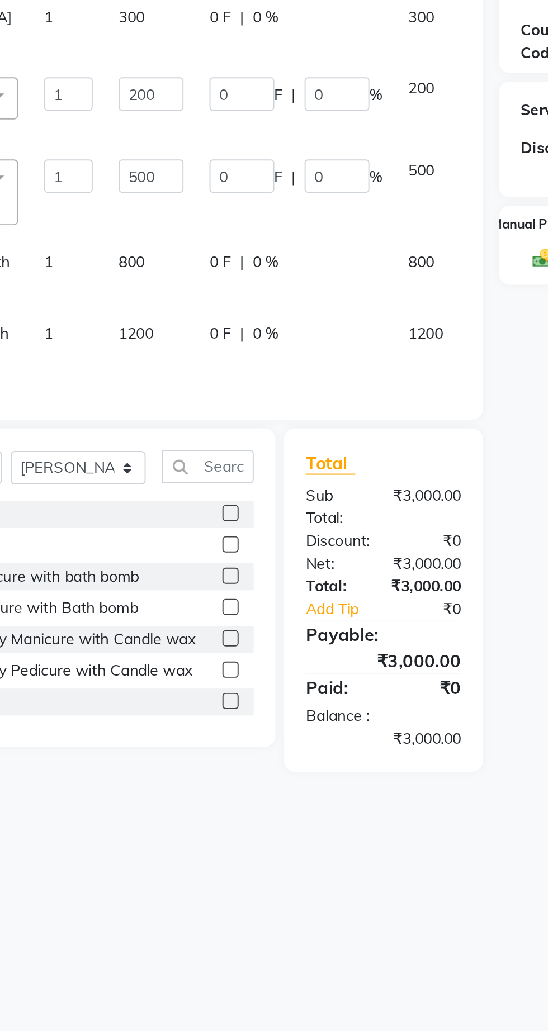
click at [367, 357] on icon at bounding box center [370, 353] width 6 height 8
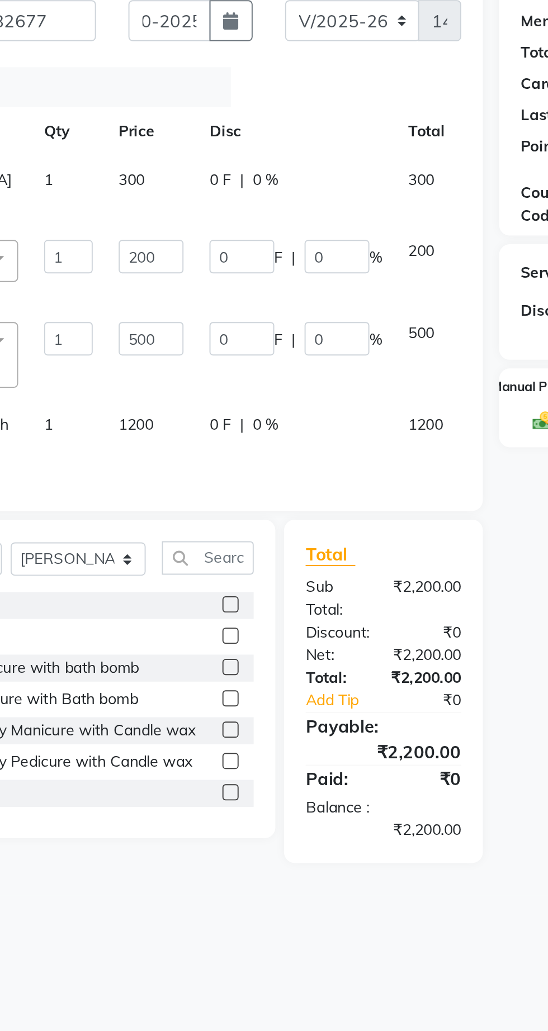
scroll to position [11, 0]
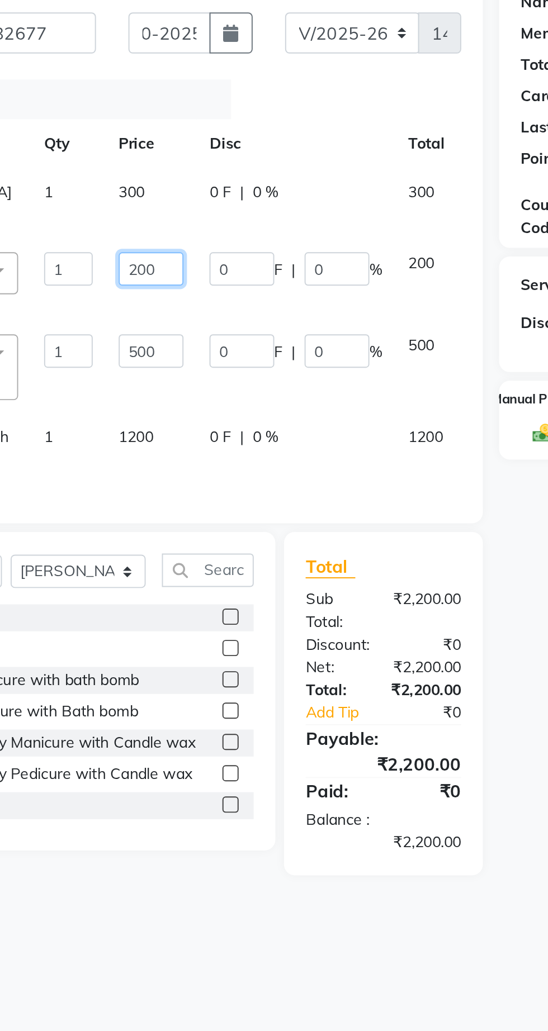
click at [180, 277] on input "200" at bounding box center [197, 267] width 34 height 17
type input "150"
click at [180, 226] on span "300" at bounding box center [186, 228] width 13 height 10
select select "62666"
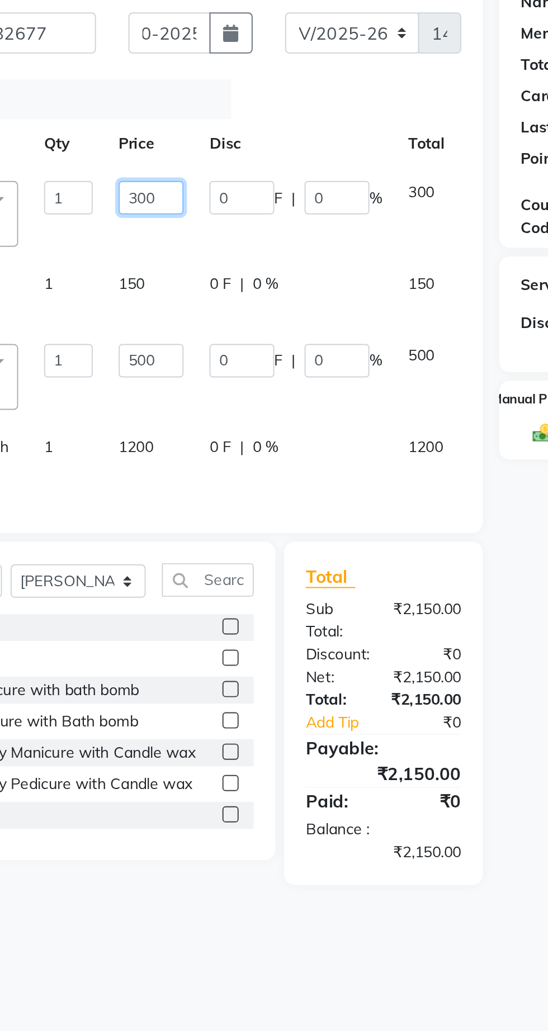
click at [180, 231] on input "300" at bounding box center [197, 230] width 34 height 17
type input "3"
type input "250"
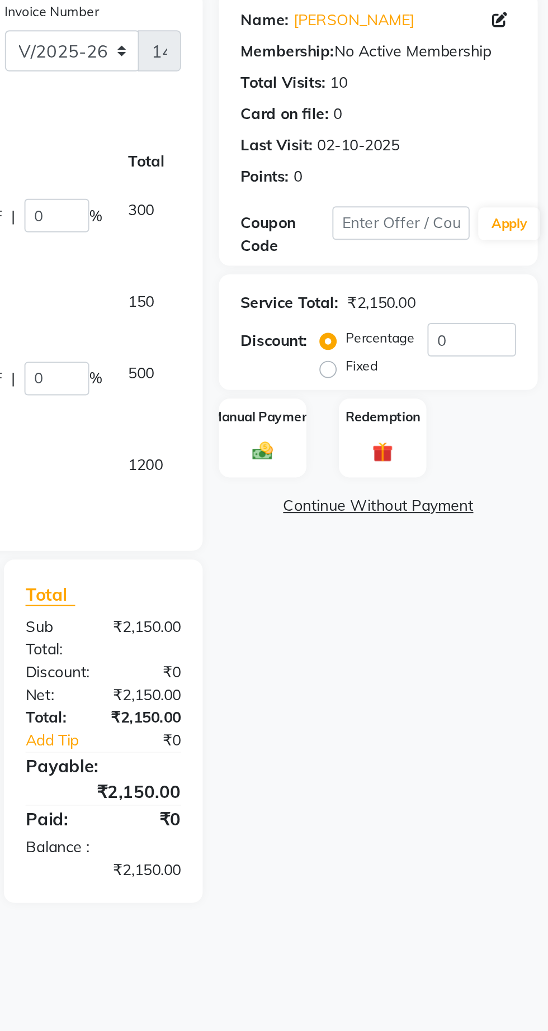
click at [400, 344] on div "Manual Payment" at bounding box center [399, 346] width 45 height 41
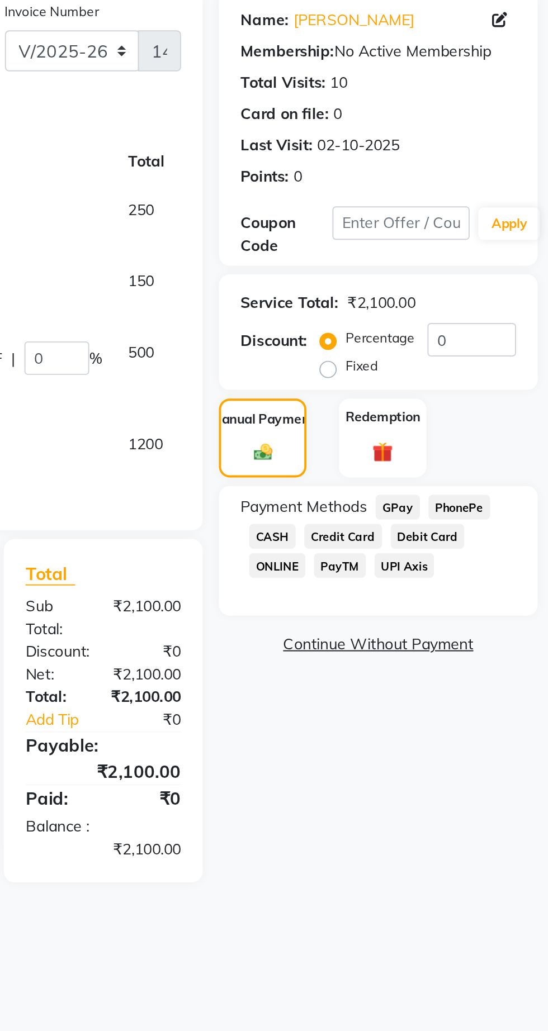
scroll to position [0, 0]
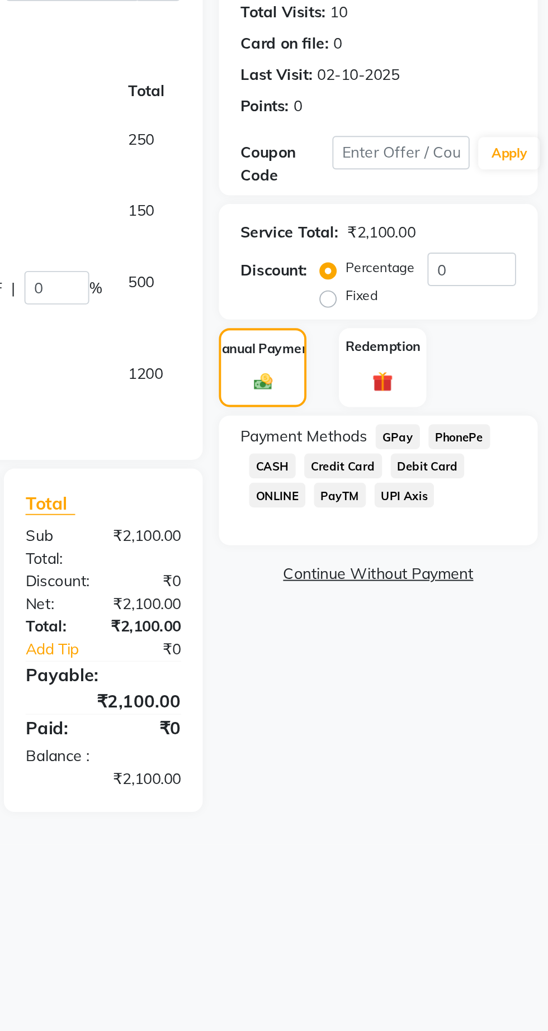
click at [465, 397] on span "GPay" at bounding box center [469, 393] width 23 height 13
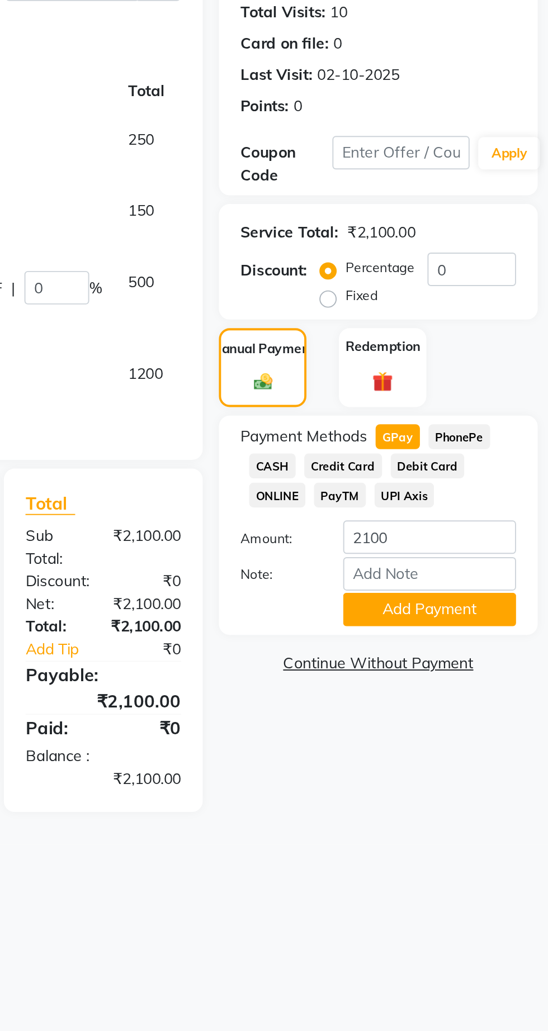
click at [495, 484] on button "Add Payment" at bounding box center [485, 482] width 89 height 17
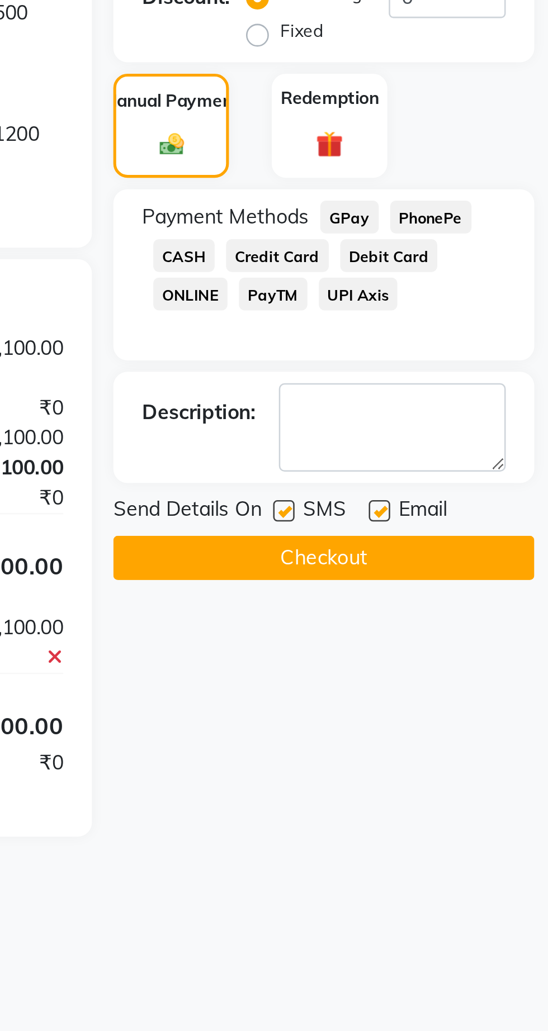
click at [483, 530] on button "Checkout" at bounding box center [459, 526] width 165 height 17
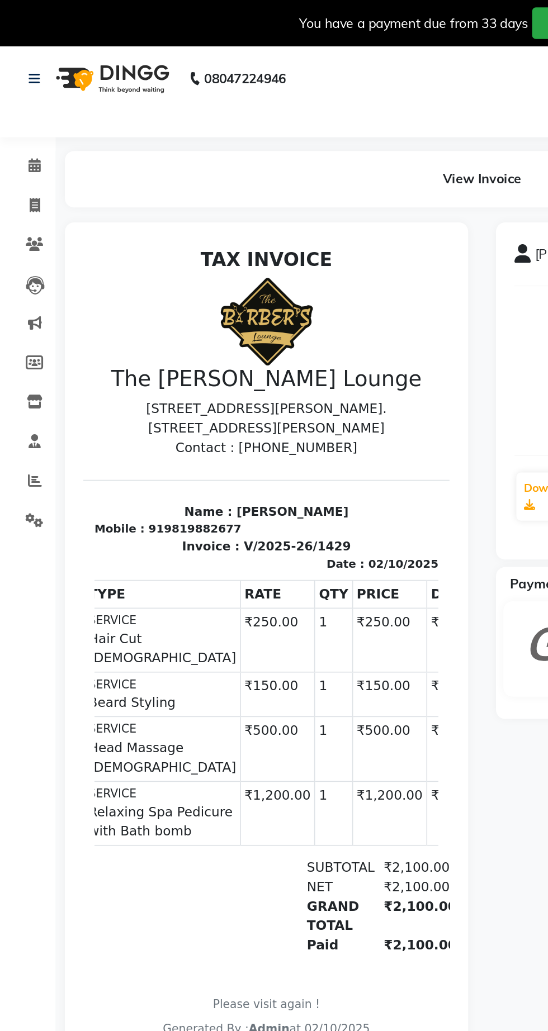
scroll to position [0, 17]
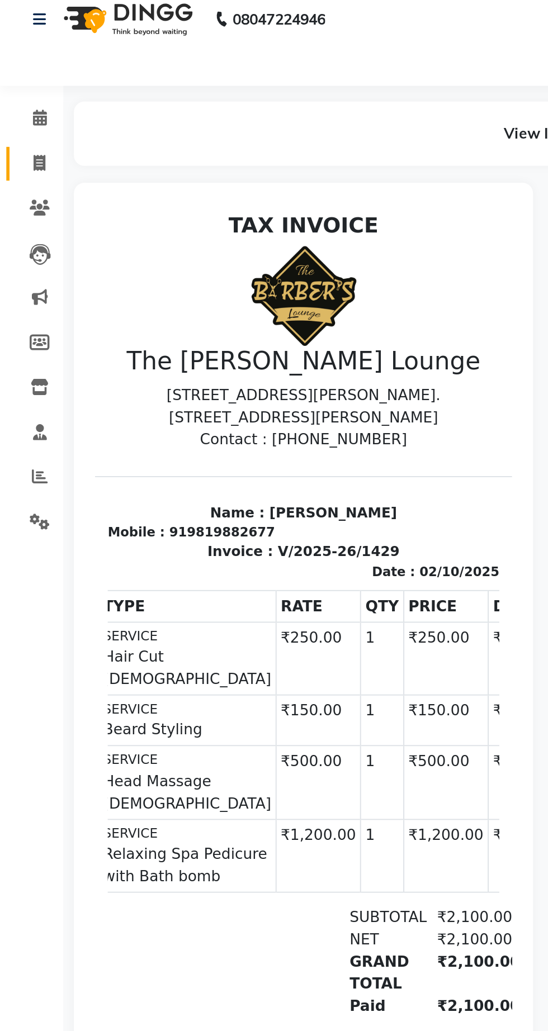
click at [16, 126] on span at bounding box center [21, 124] width 20 height 13
select select "service"
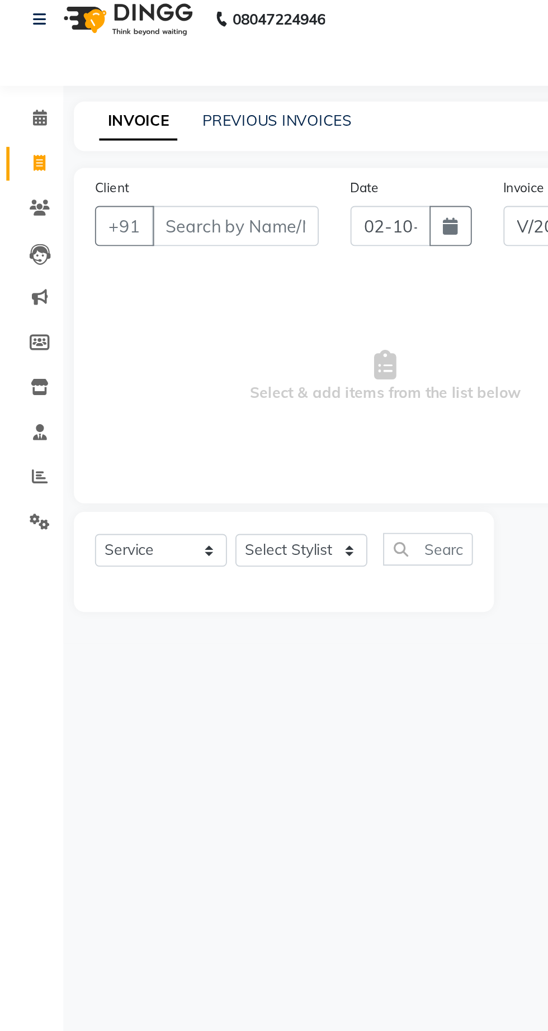
select select "7307"
type input "1430"
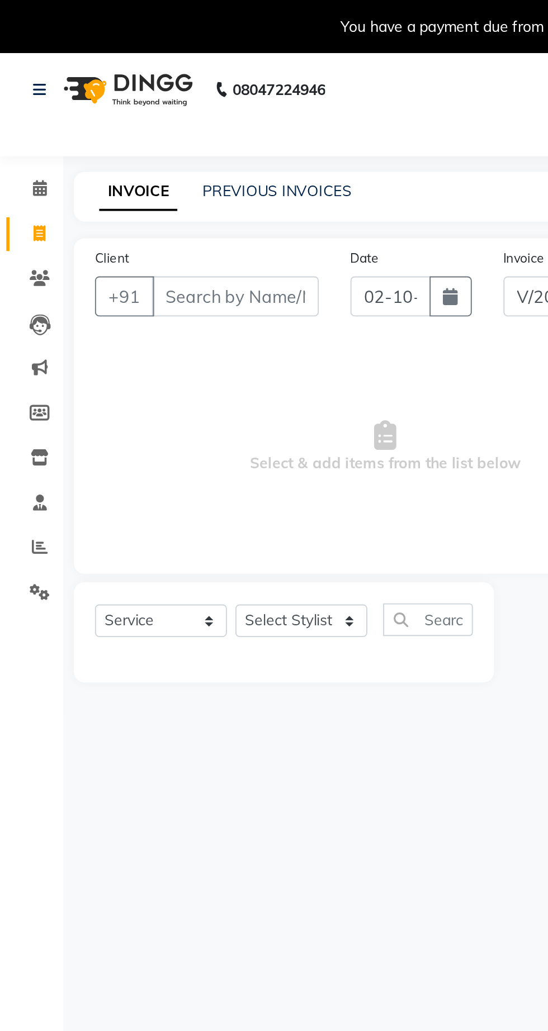
click at [27, 130] on span at bounding box center [21, 124] width 20 height 13
select select "service"
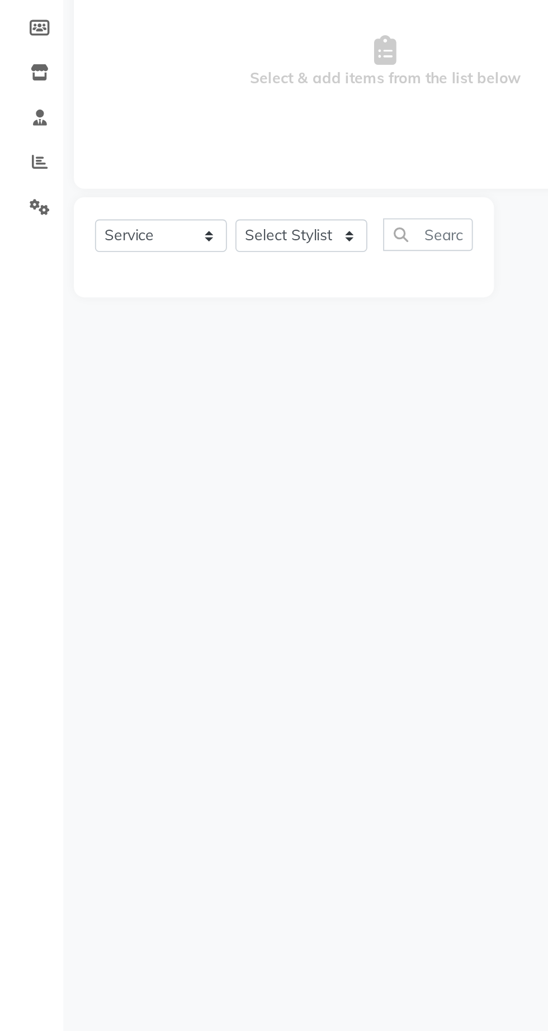
type input "1430"
select select "7307"
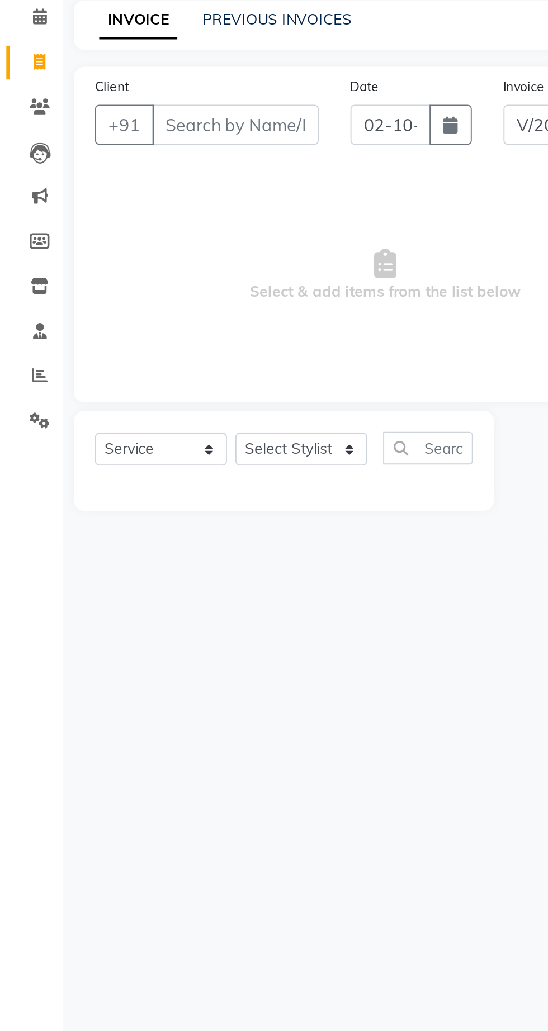
click at [130, 156] on input "Client" at bounding box center [124, 156] width 88 height 21
type input "s"
click at [141, 159] on input "Client" at bounding box center [124, 156] width 88 height 21
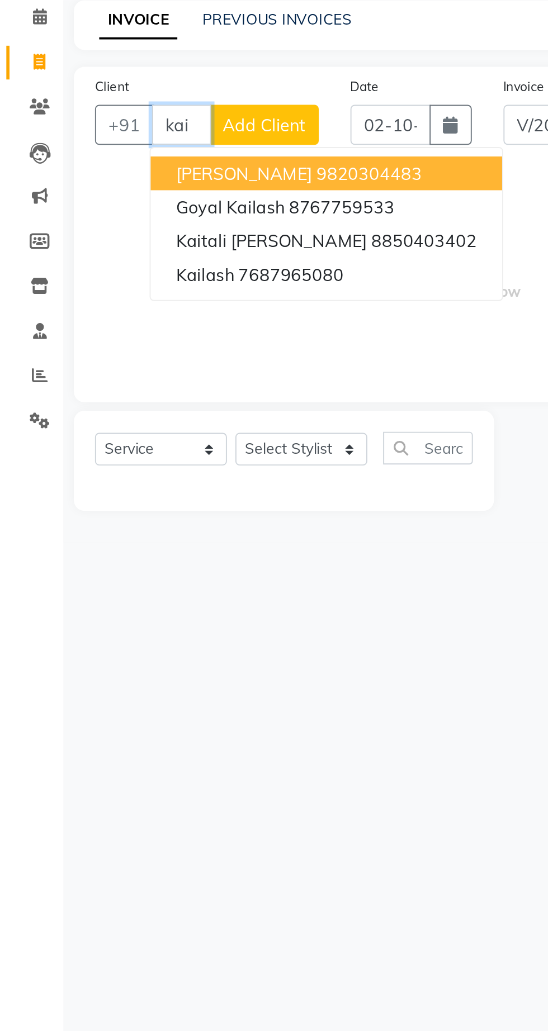
click at [169, 199] on ngb-highlight "8767759533" at bounding box center [181, 200] width 56 height 11
type input "8767759533"
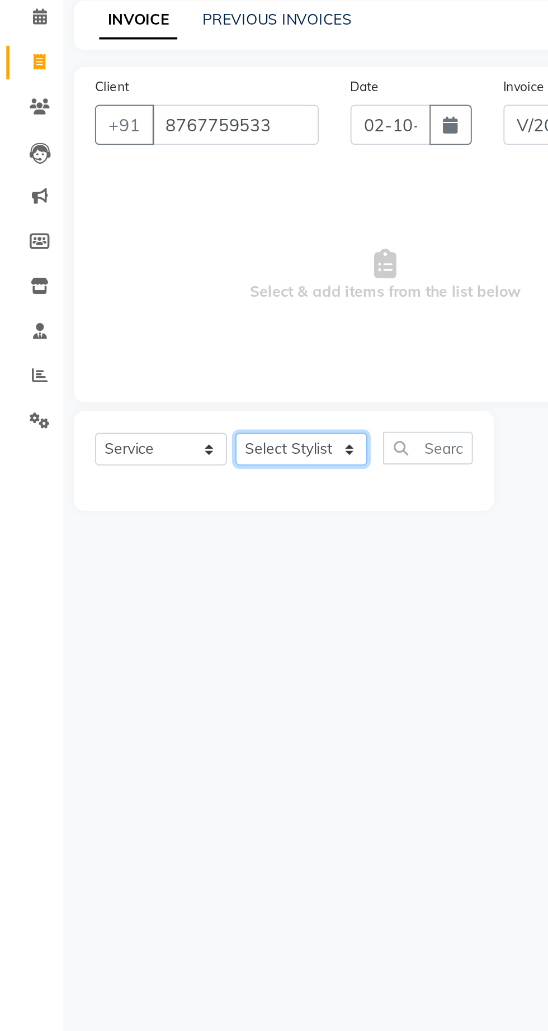
click at [161, 324] on select "Select Stylist Abhishek [PERSON_NAME] [PERSON_NAME] [PERSON_NAME] [PERSON_NAME]…" at bounding box center [160, 328] width 70 height 17
select select "62666"
click at [125, 320] on select "Select Stylist Abhishek [PERSON_NAME] [PERSON_NAME] [PERSON_NAME] [PERSON_NAME]…" at bounding box center [160, 328] width 70 height 17
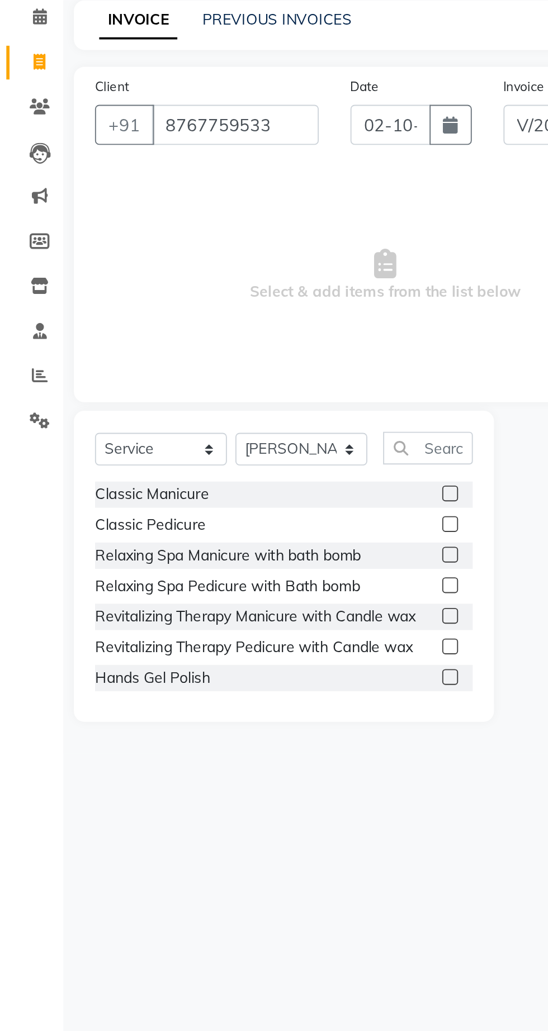
click at [234, 349] on label at bounding box center [238, 352] width 8 height 8
click at [234, 349] on input "checkbox" at bounding box center [237, 352] width 7 height 7
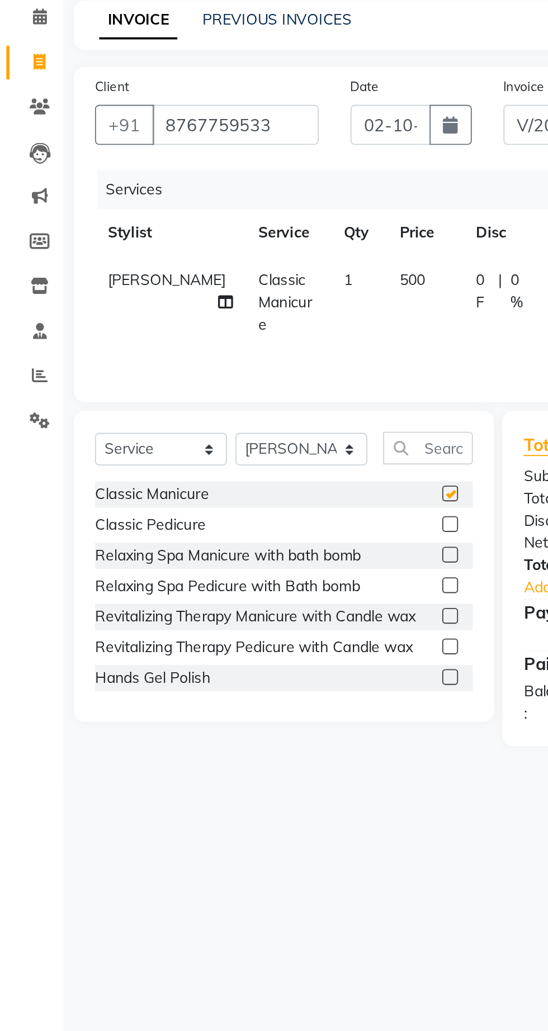
checkbox input "false"
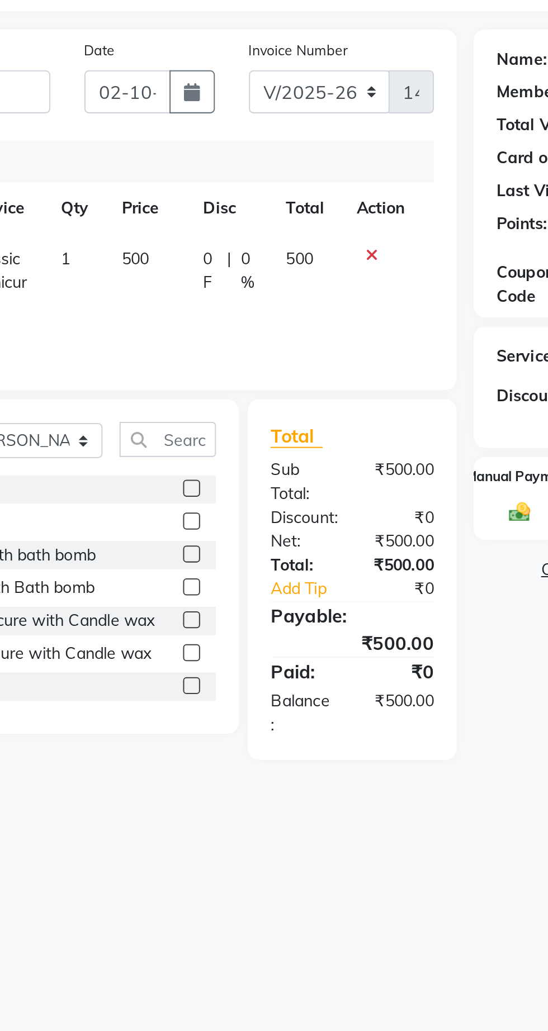
click at [325, 235] on icon at bounding box center [327, 238] width 6 height 8
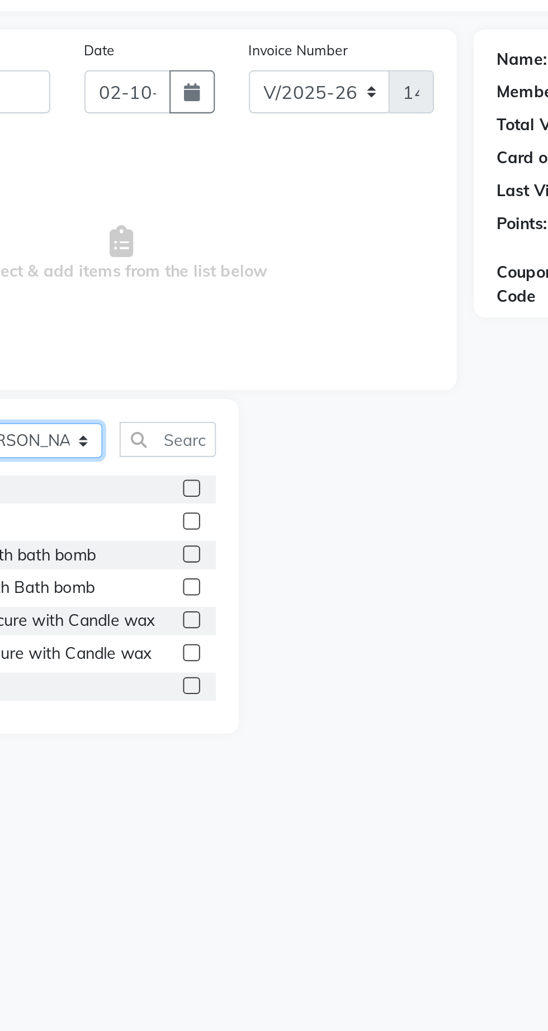
click at [177, 333] on select "Select Stylist Abhishek [PERSON_NAME] [PERSON_NAME] [PERSON_NAME] [PERSON_NAME]…" at bounding box center [160, 328] width 70 height 17
click at [125, 320] on select "Select Stylist Abhishek [PERSON_NAME] [PERSON_NAME] [PERSON_NAME] [PERSON_NAME]…" at bounding box center [160, 328] width 70 height 17
click at [241, 331] on input "text" at bounding box center [226, 328] width 47 height 17
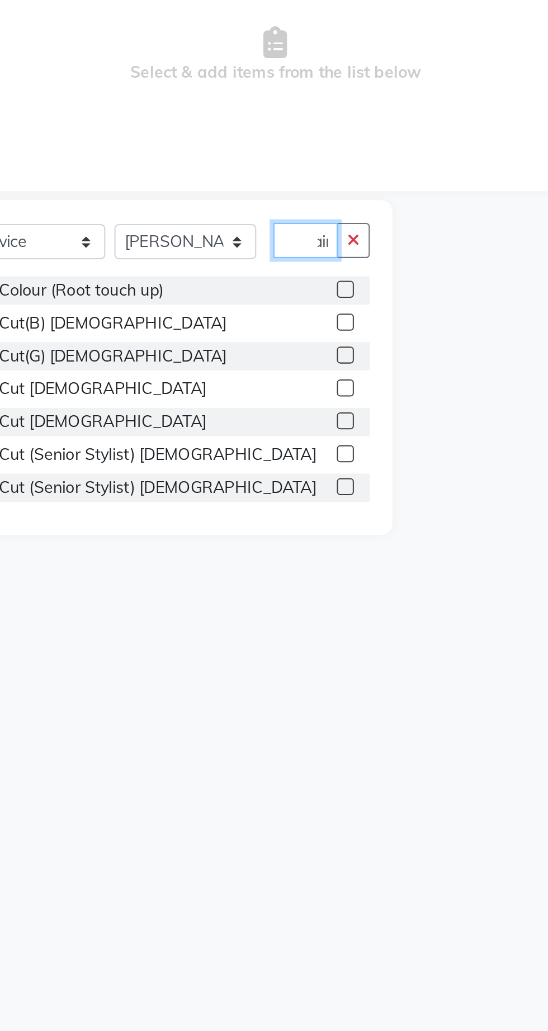
type input "Hair"
click at [237, 401] on label at bounding box center [238, 401] width 8 height 8
click at [237, 401] on input "checkbox" at bounding box center [237, 401] width 7 height 7
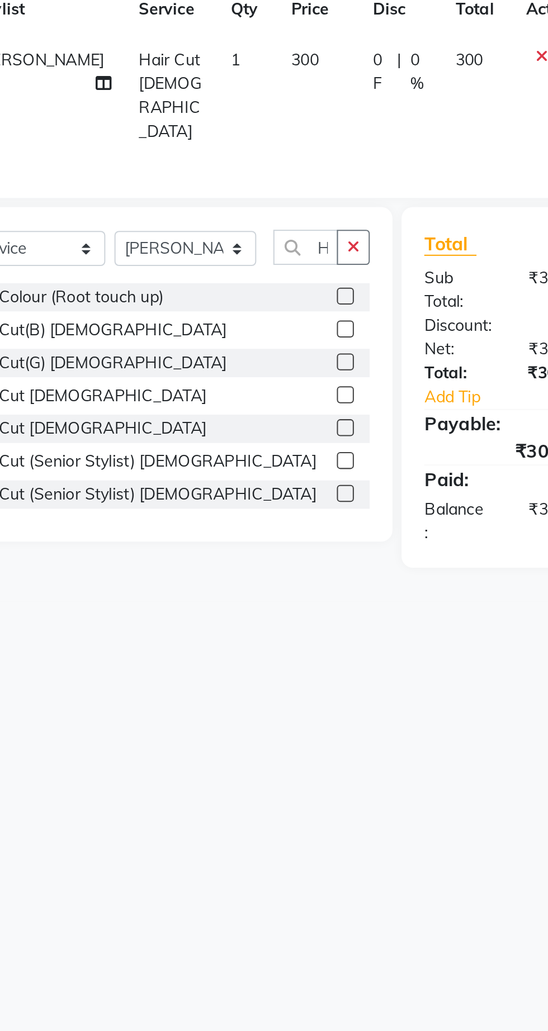
checkbox input "false"
click at [242, 327] on icon "button" at bounding box center [242, 331] width 6 height 8
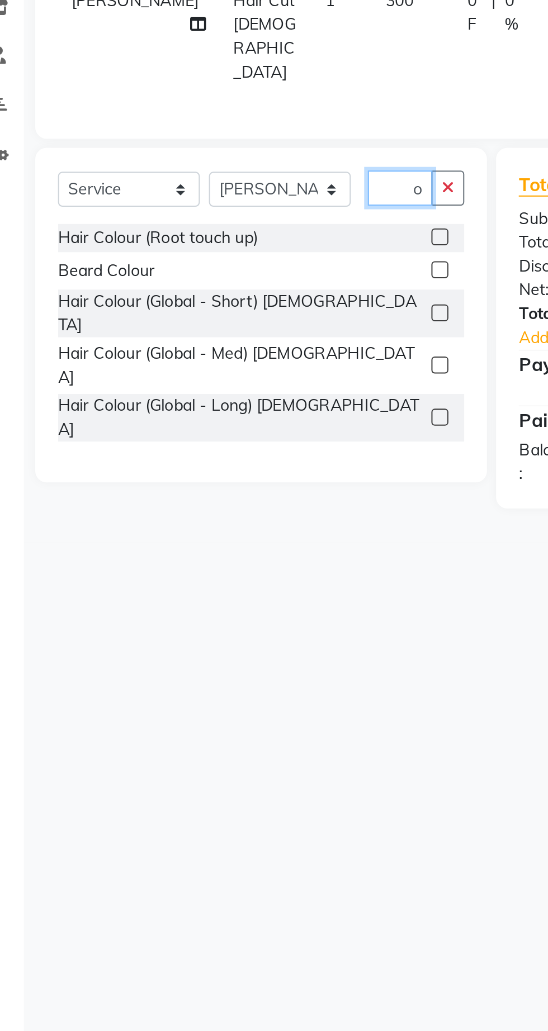
type input "Col"
click at [236, 487] on label at bounding box center [238, 491] width 8 height 8
click at [236, 488] on input "checkbox" at bounding box center [237, 491] width 7 height 7
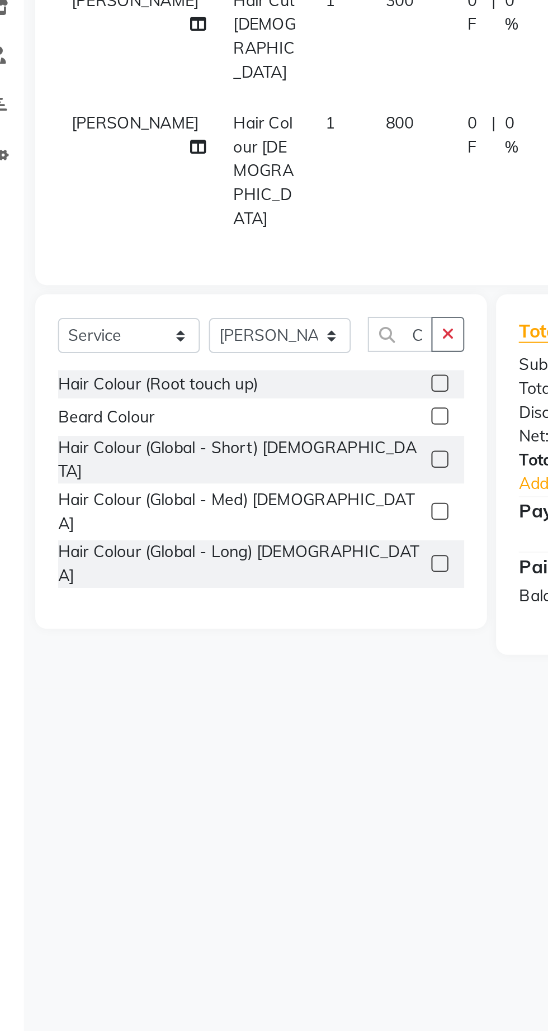
checkbox input "false"
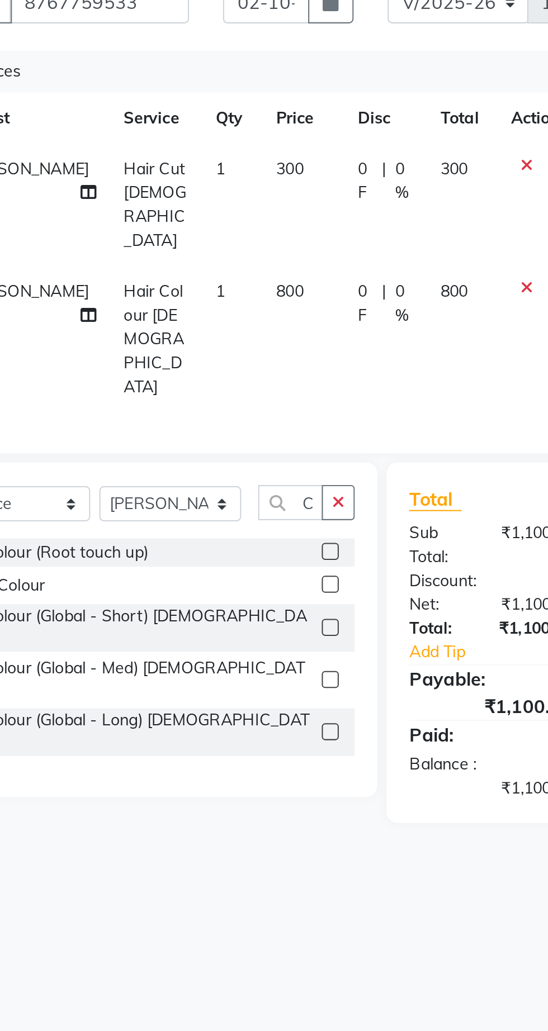
click at [236, 395] on button "button" at bounding box center [242, 403] width 16 height 17
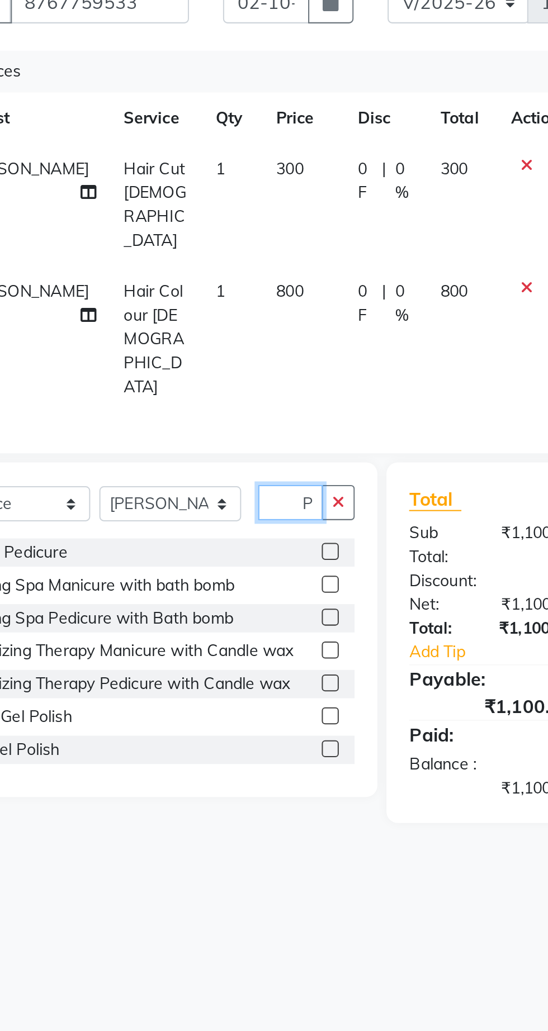
scroll to position [0, 3]
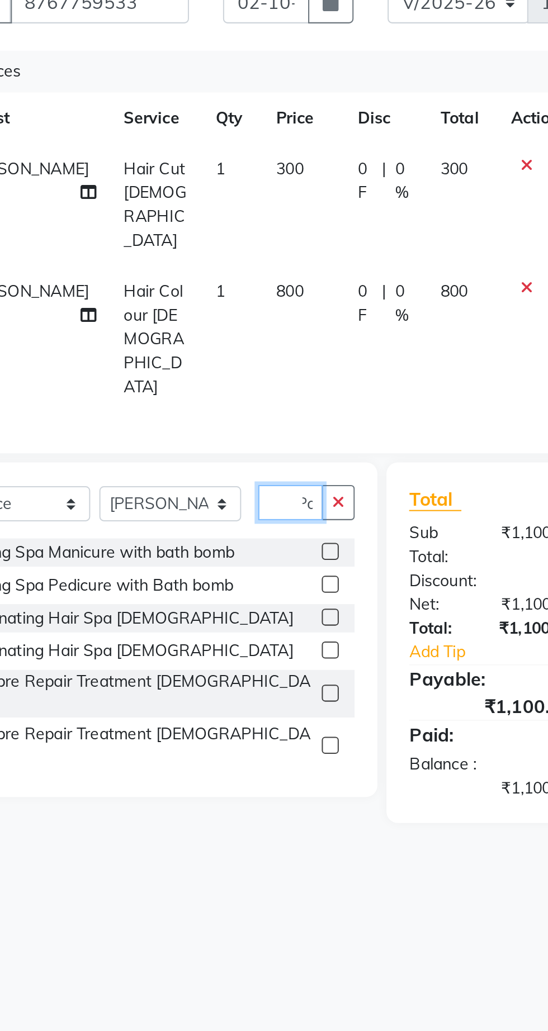
type input "P"
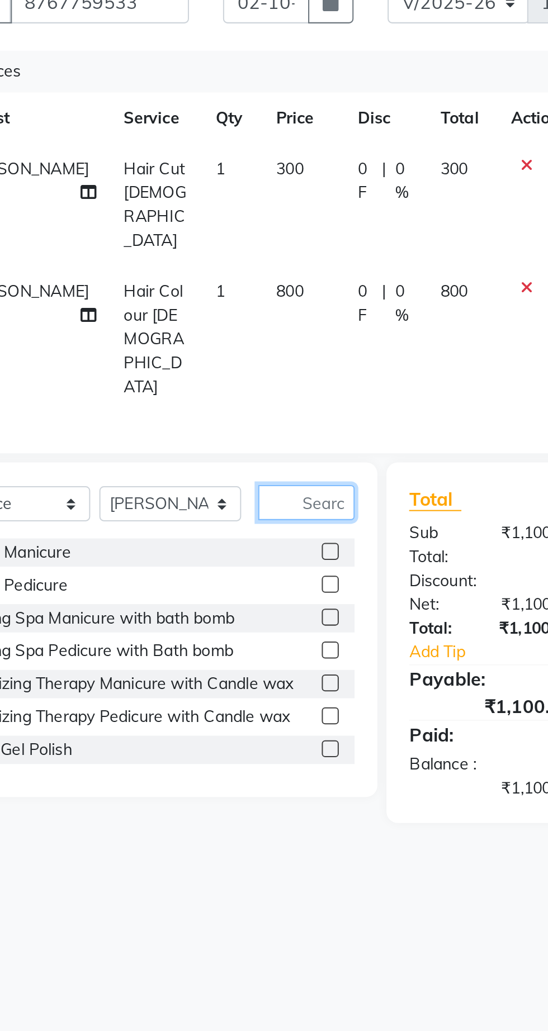
scroll to position [0, 0]
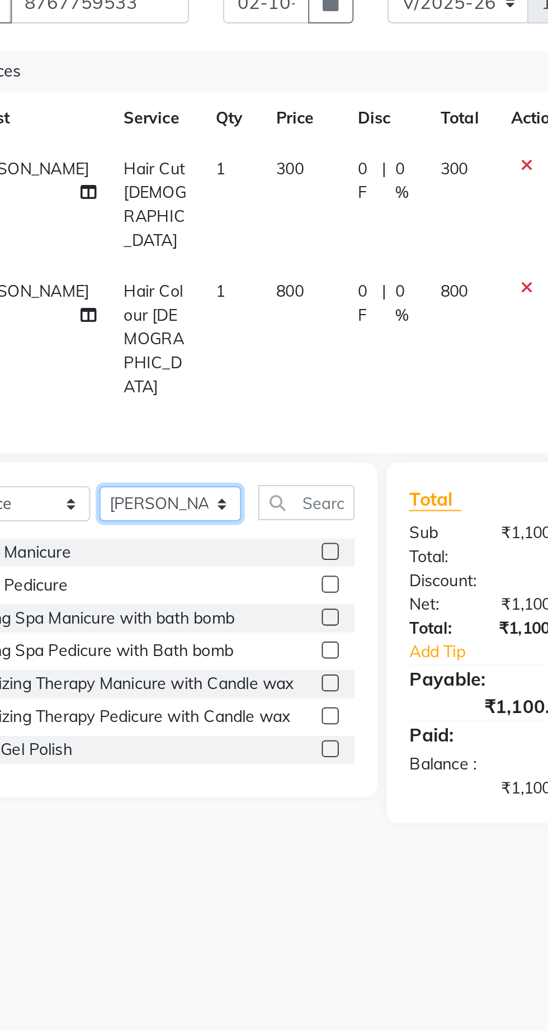
click at [168, 396] on select "Select Stylist Abhishek [PERSON_NAME] [PERSON_NAME] [PERSON_NAME] [PERSON_NAME]…" at bounding box center [160, 404] width 70 height 17
select select "62667"
click at [125, 396] on select "Select Stylist Abhishek [PERSON_NAME] [PERSON_NAME] [PERSON_NAME] [PERSON_NAME]…" at bounding box center [160, 404] width 70 height 17
click at [237, 424] on label at bounding box center [238, 428] width 8 height 8
click at [237, 425] on input "checkbox" at bounding box center [237, 428] width 7 height 7
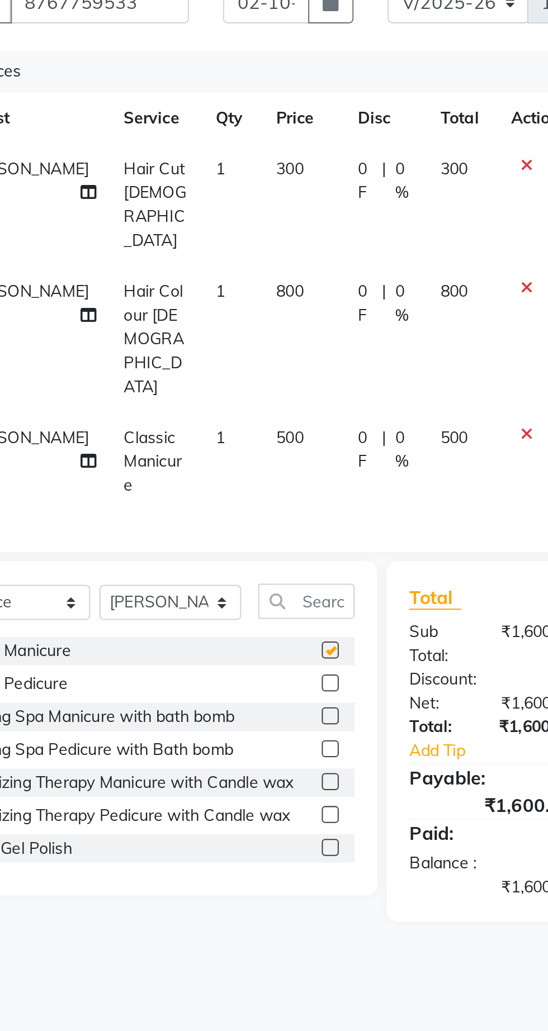
checkbox input "false"
click at [317, 359] on td "500" at bounding box center [303, 383] width 35 height 49
select select "62667"
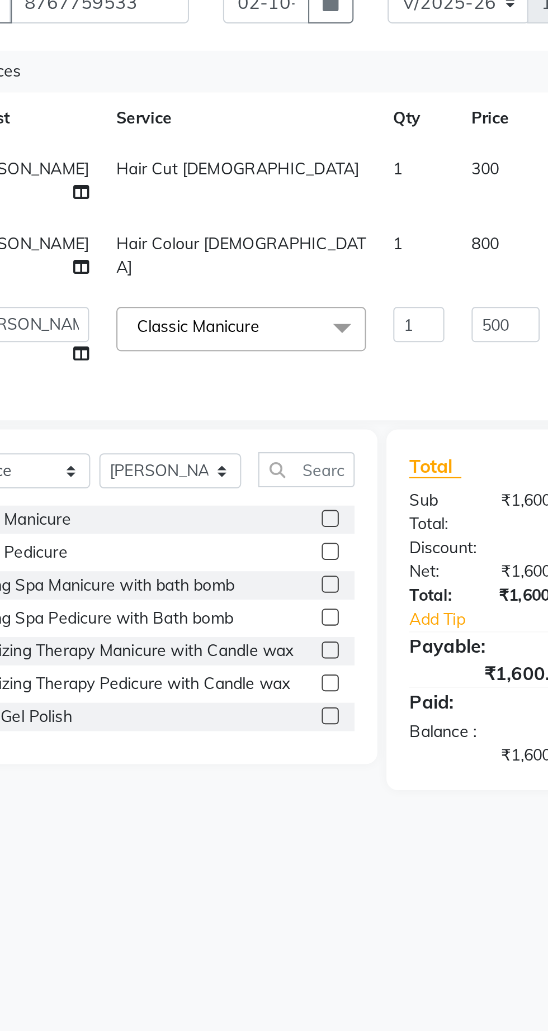
click at [237, 432] on label at bounding box center [238, 428] width 8 height 8
click at [237, 432] on input "checkbox" at bounding box center [237, 428] width 7 height 7
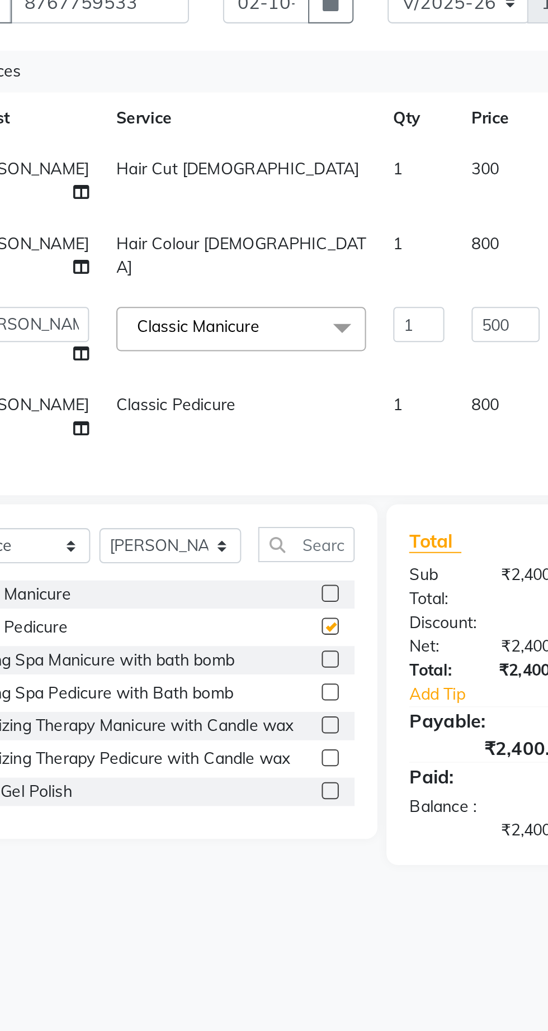
checkbox input "false"
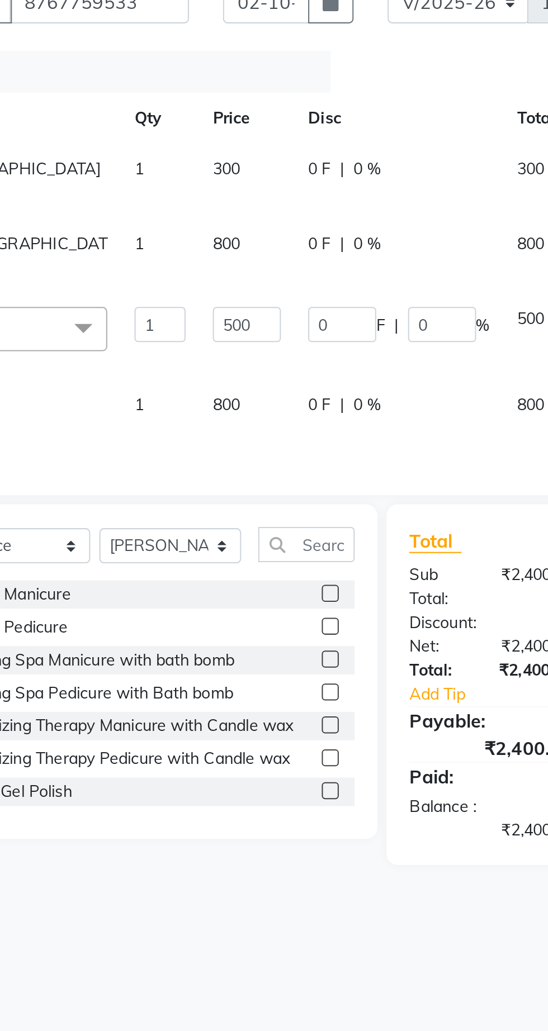
click at [367, 315] on icon at bounding box center [370, 311] width 6 height 8
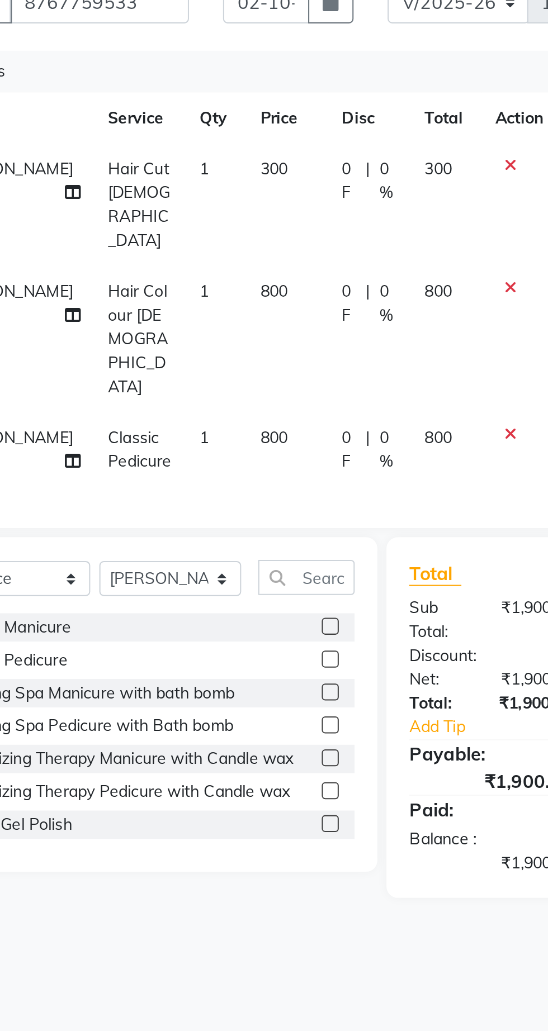
click at [198, 287] on td "800" at bounding box center [217, 323] width 40 height 72
select select "62666"
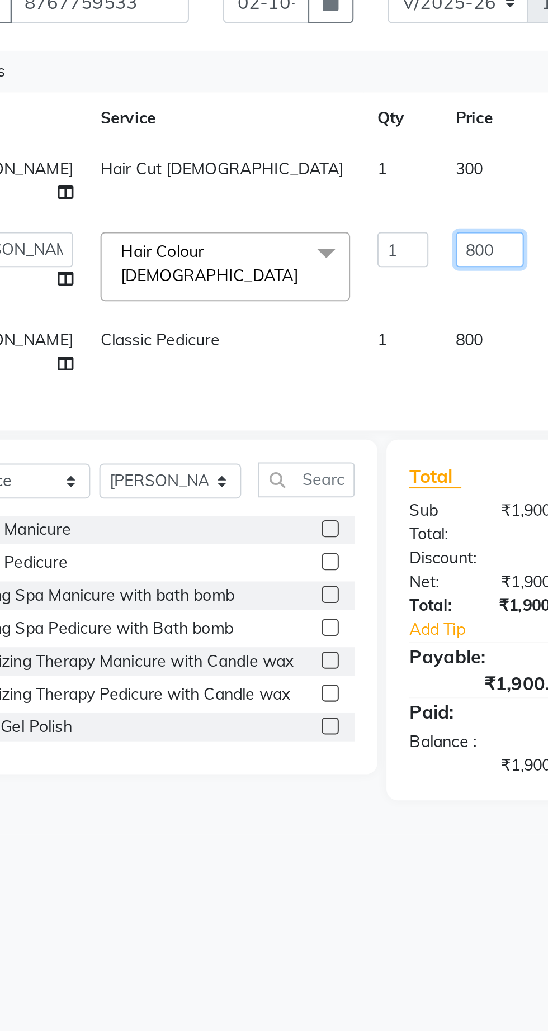
click at [300, 288] on input "800" at bounding box center [317, 278] width 34 height 17
click at [274, 241] on tr "Sameer Shaikh Hair Cut Male 1 300 0 F | 0 % 300" at bounding box center [277, 245] width 470 height 37
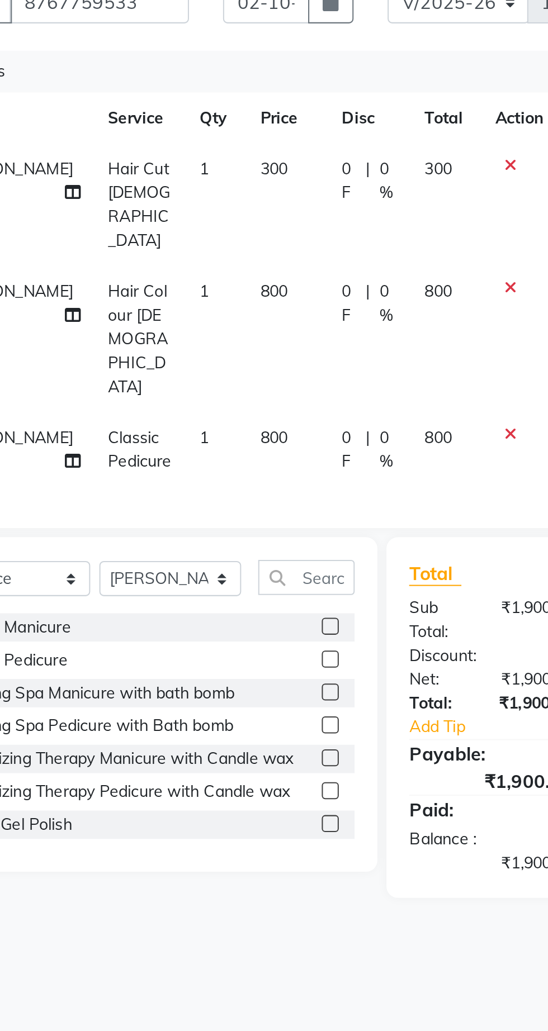
click at [197, 248] on td "300" at bounding box center [217, 257] width 40 height 60
select select "62666"
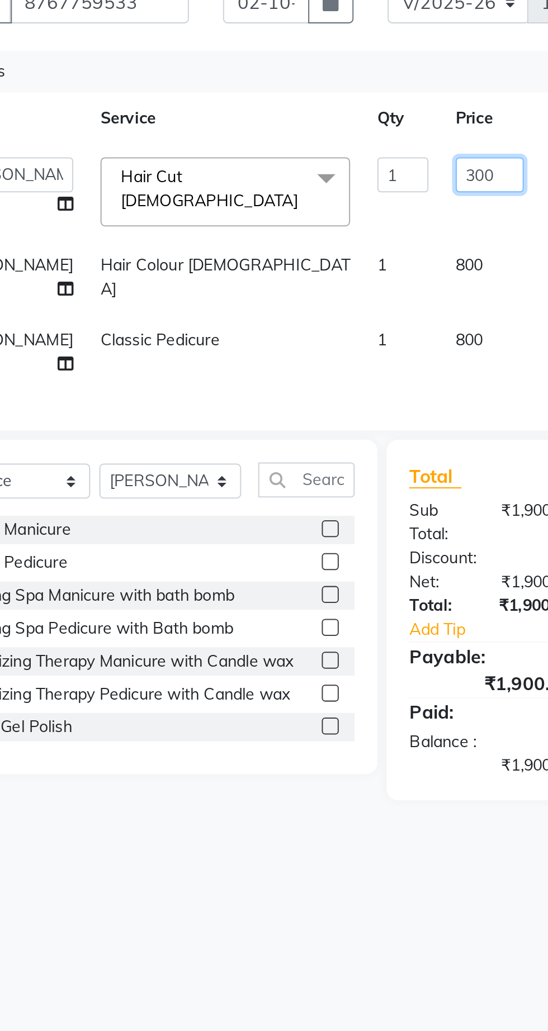
click at [300, 242] on input "300" at bounding box center [317, 242] width 34 height 17
type input "3"
type input "250"
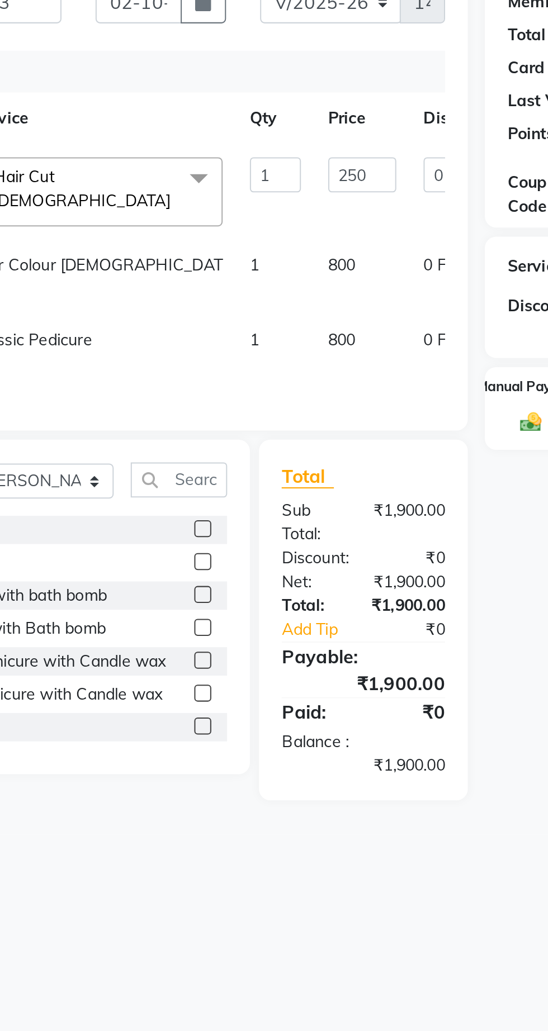
click at [315, 364] on div "Client +91 8767759533 Date 02-10-2025 Invoice Number V/2025 V/2025-26 1430 Serv…" at bounding box center [204, 338] width 346 height 424
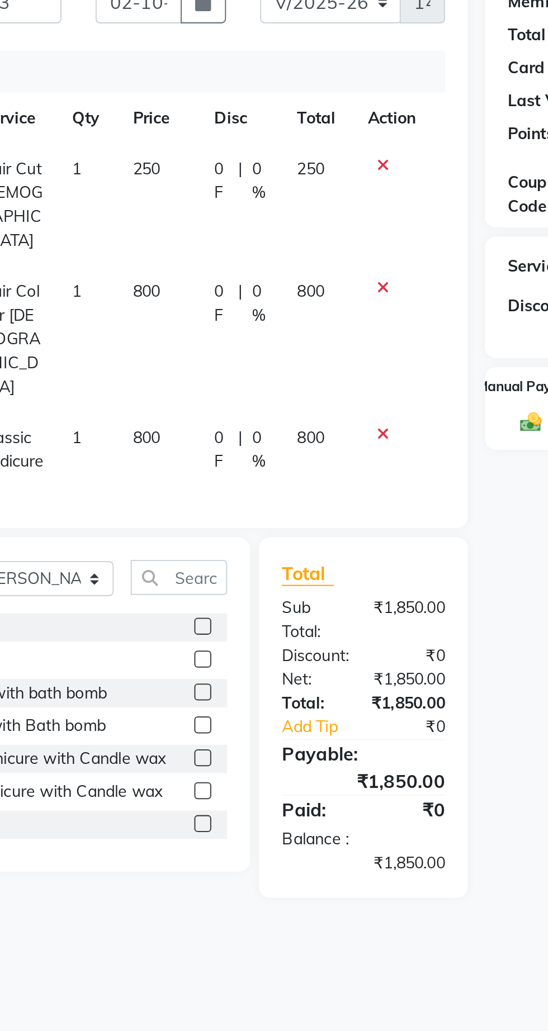
click at [204, 294] on span "800" at bounding box center [210, 299] width 13 height 10
select select "62666"
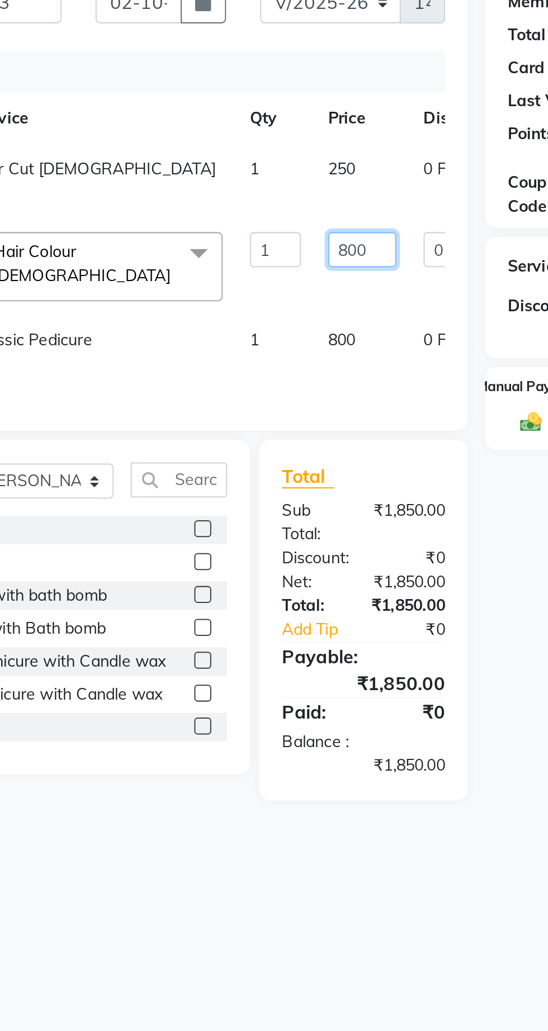
click at [300, 288] on input "800" at bounding box center [317, 278] width 34 height 17
type input "8"
type input "600"
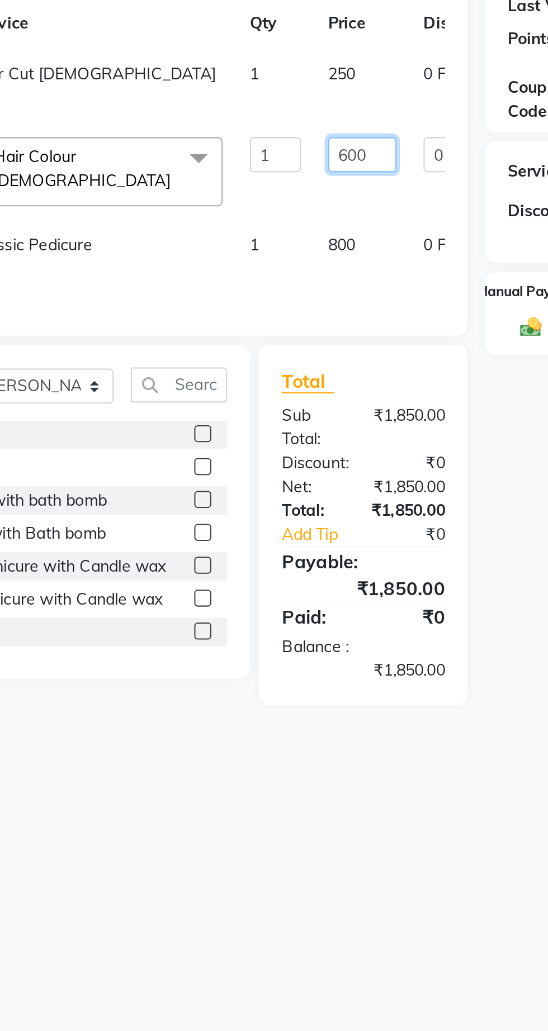
scroll to position [0, 0]
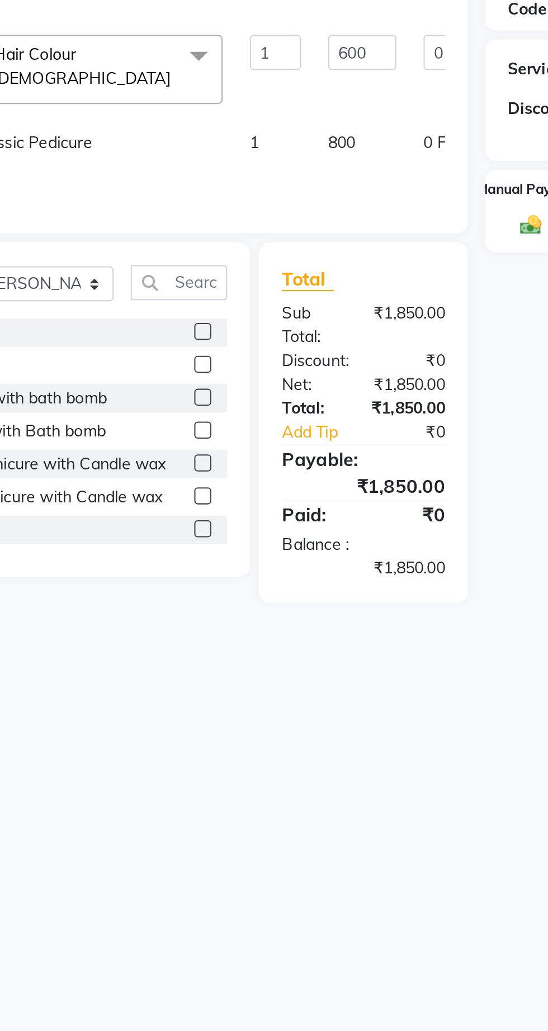
click at [267, 337] on div "Services Stylist Service Qty Price Disc Total Action Sameer Shaikh Hair Cut Mal…" at bounding box center [203, 269] width 307 height 176
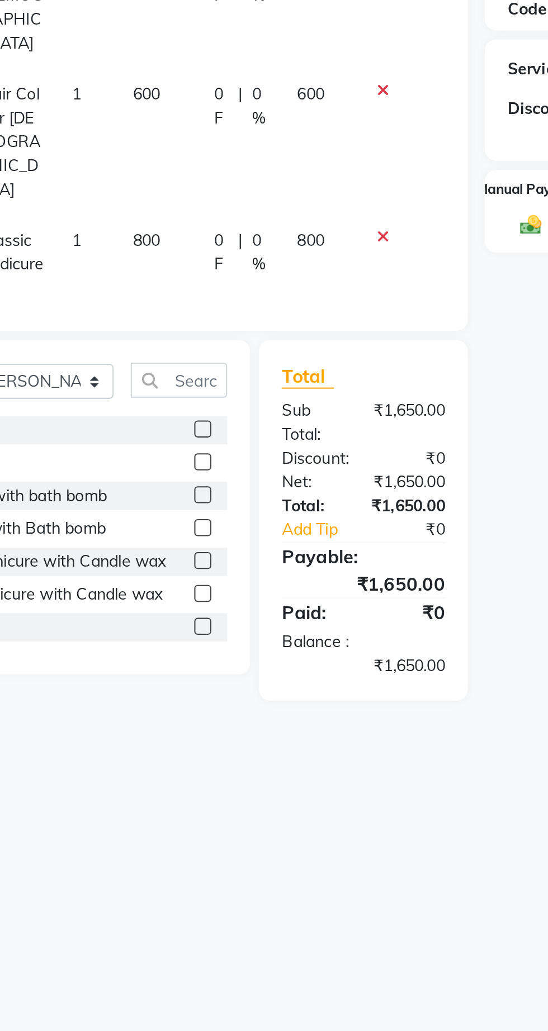
click at [204, 367] on span "800" at bounding box center [210, 372] width 13 height 10
select select "62667"
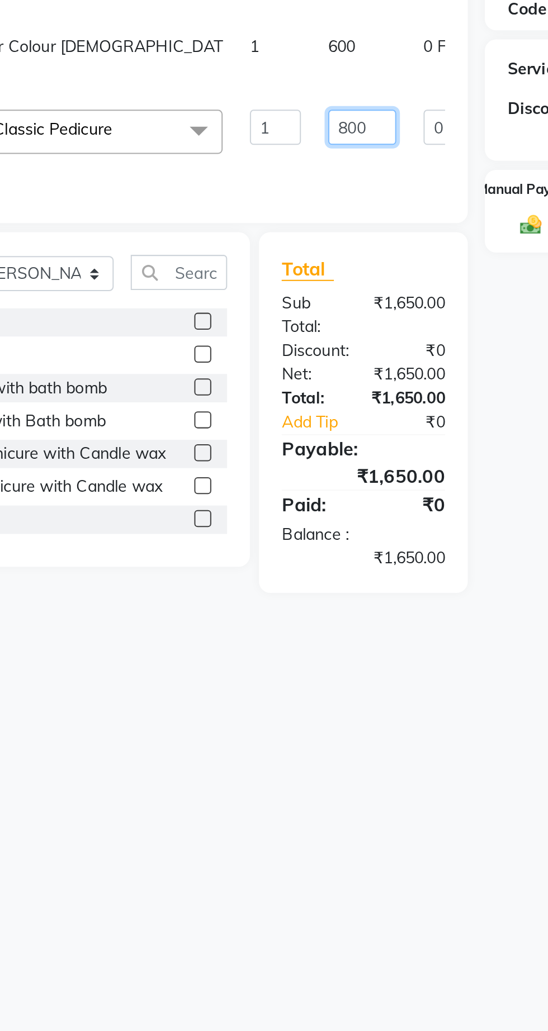
click at [300, 325] on input "800" at bounding box center [317, 315] width 34 height 17
type input "8"
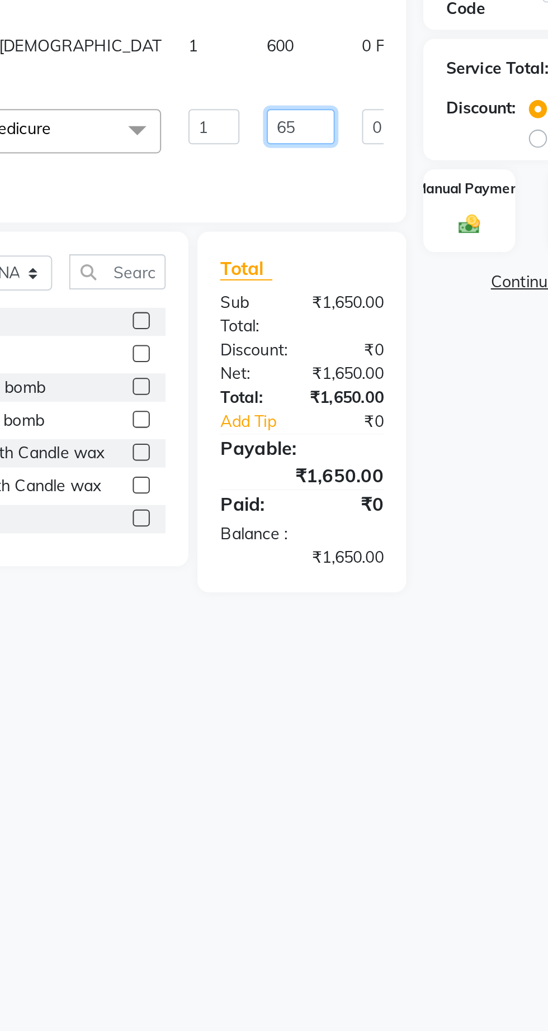
type input "6"
type input "550"
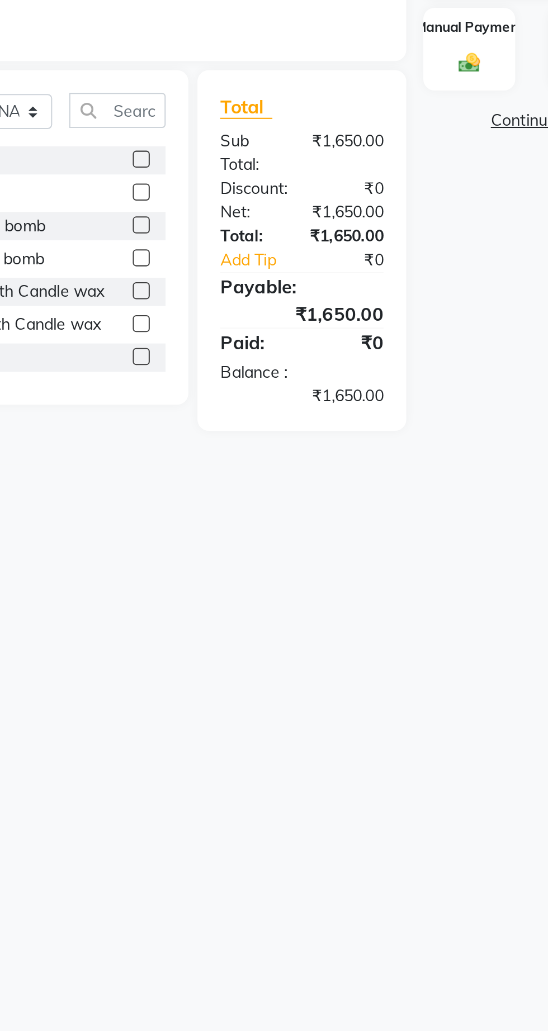
click at [392, 546] on main "INVOICE PREVIOUS INVOICES Create New Save Client +91 8767759533 Date 02-10-2025…" at bounding box center [291, 326] width 514 height 471
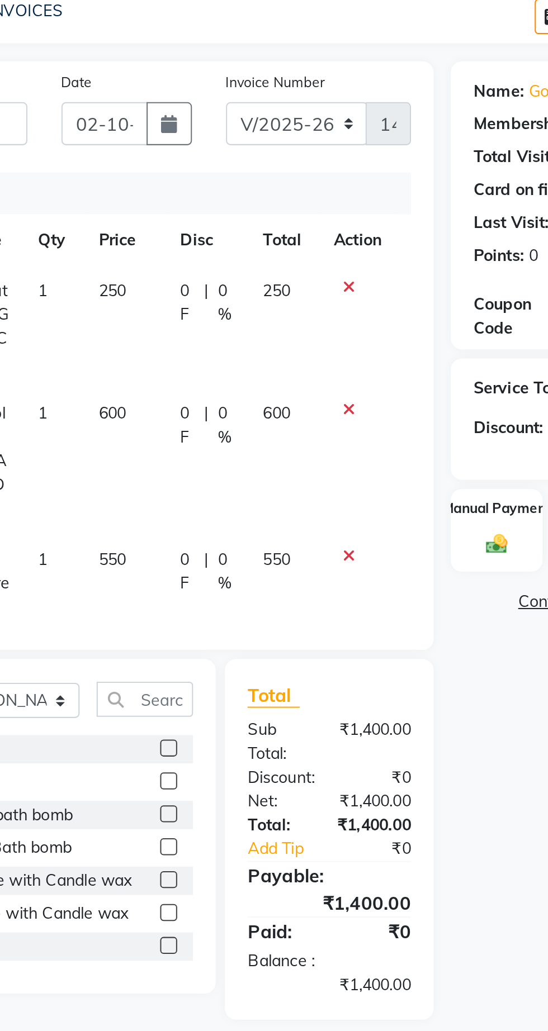
click at [386, 345] on label "Manual Payment" at bounding box center [400, 346] width 54 height 10
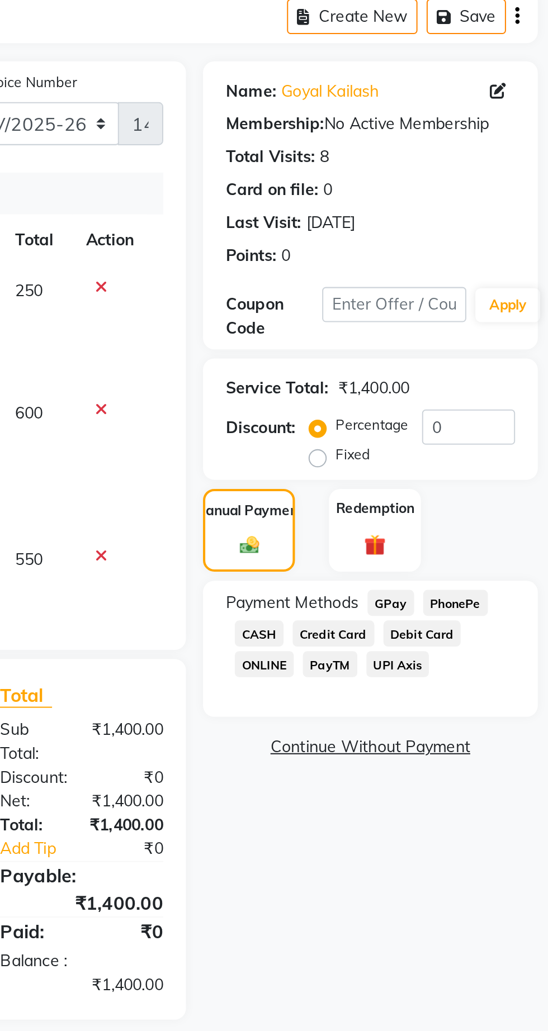
click at [471, 394] on span "GPay" at bounding box center [469, 393] width 23 height 13
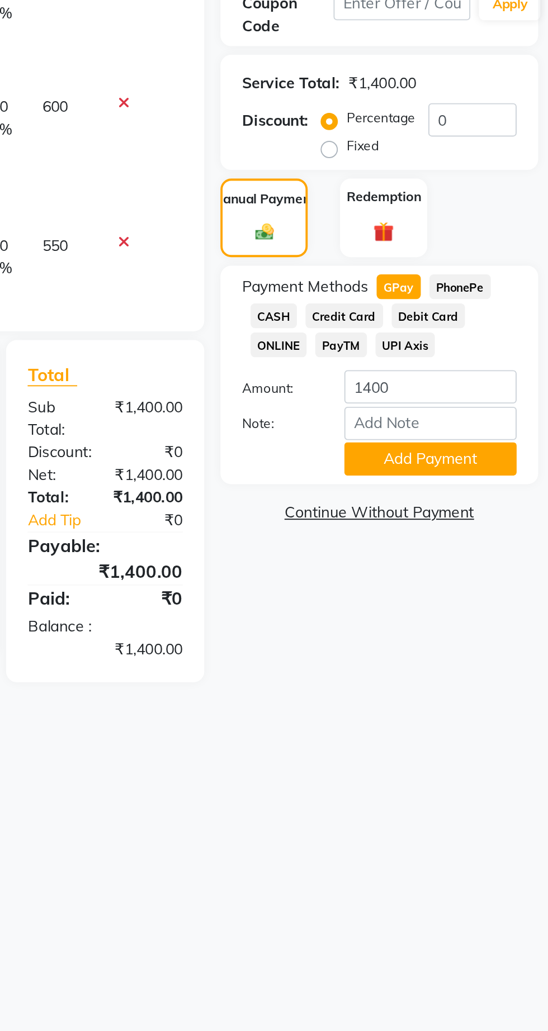
click at [507, 489] on button "Add Payment" at bounding box center [485, 482] width 89 height 17
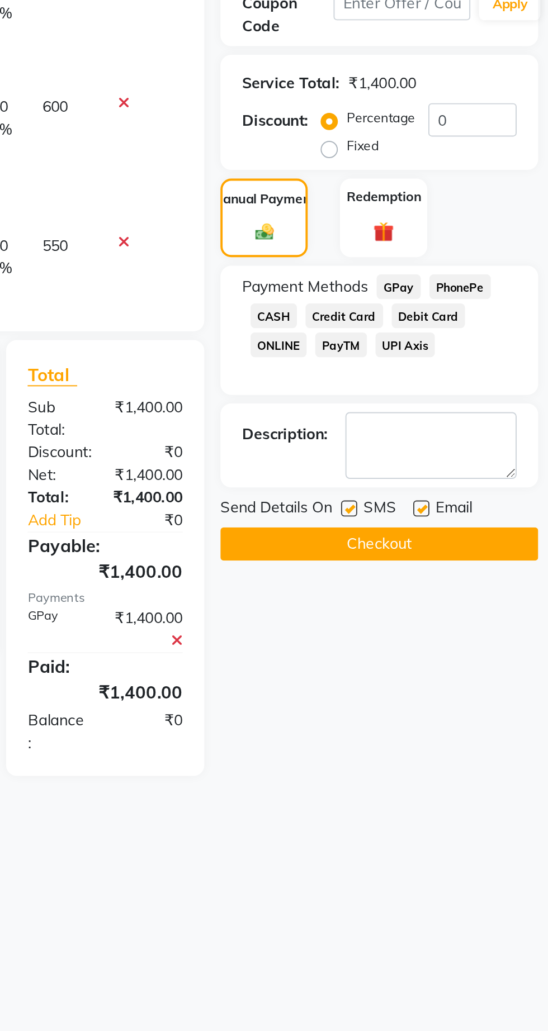
click at [484, 529] on button "Checkout" at bounding box center [459, 526] width 165 height 17
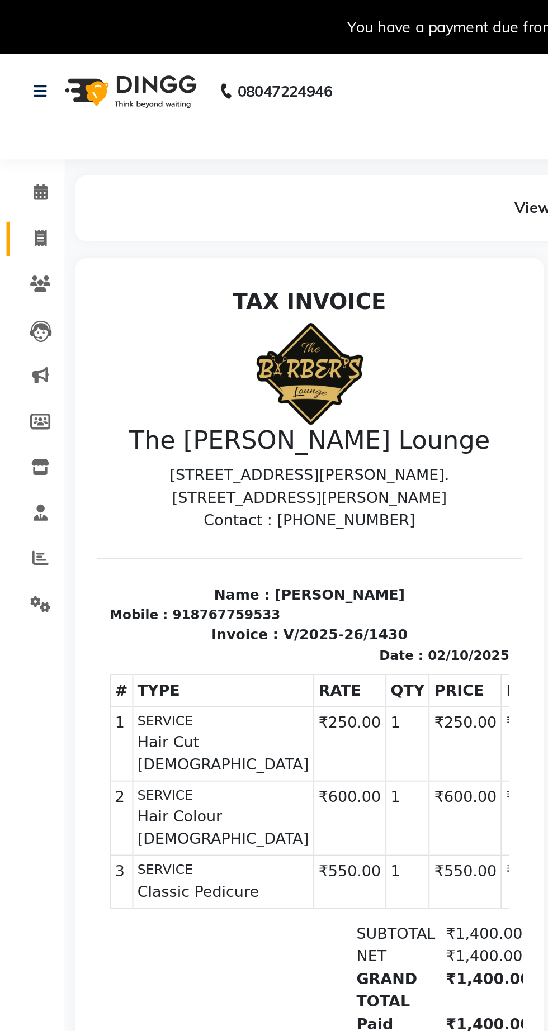
click at [22, 129] on span at bounding box center [21, 124] width 20 height 13
select select "service"
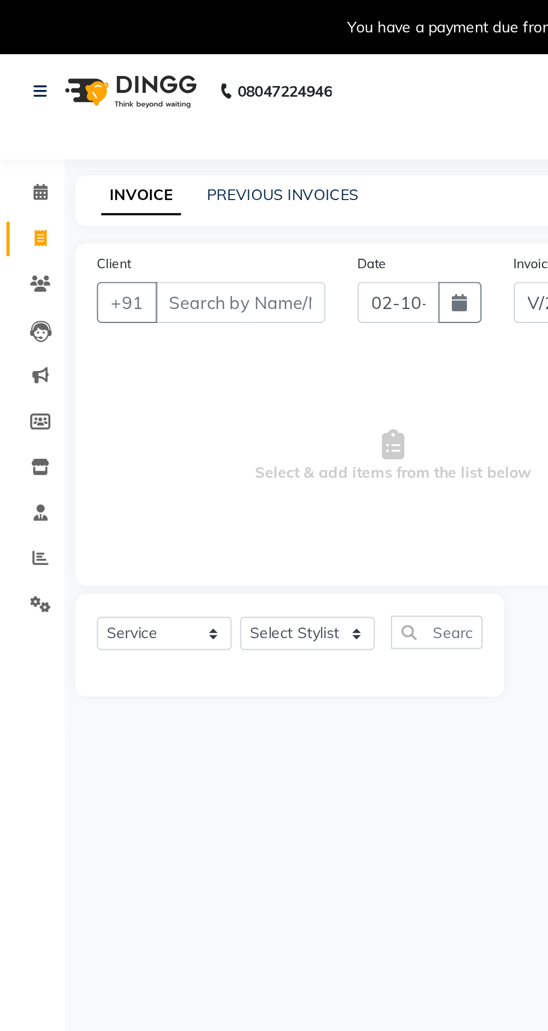
select select "7307"
type input "1431"
click at [146, 97] on link "PREVIOUS INVOICES" at bounding box center [146, 101] width 79 height 10
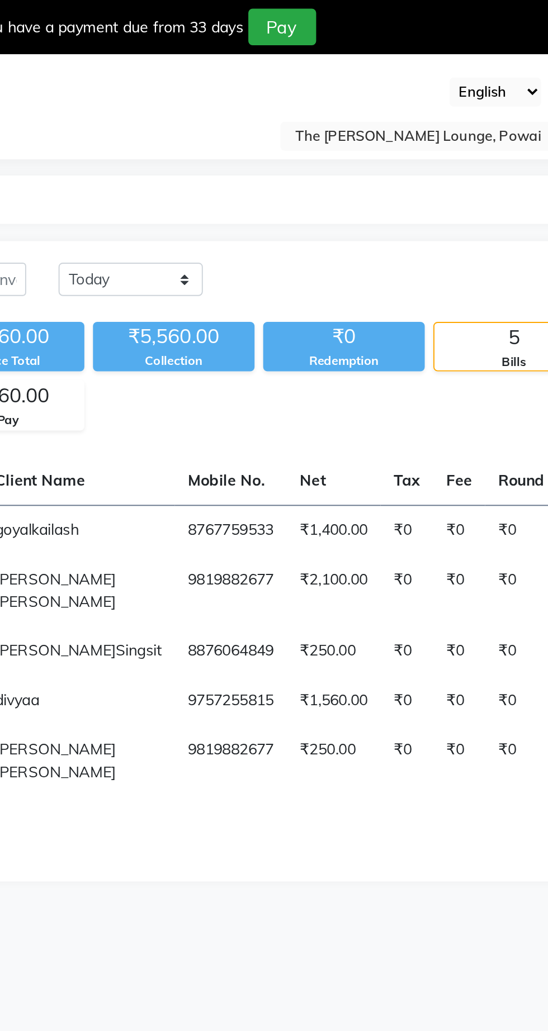
click at [389, 74] on input "text" at bounding box center [424, 71] width 162 height 11
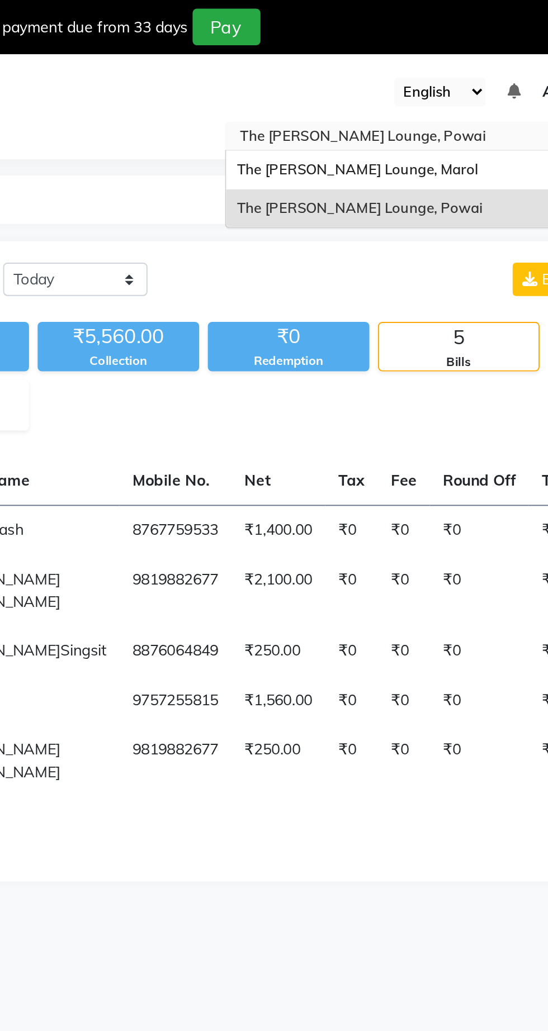
click at [426, 101] on div "The [PERSON_NAME] Lounge, Powai" at bounding box center [435, 108] width 194 height 20
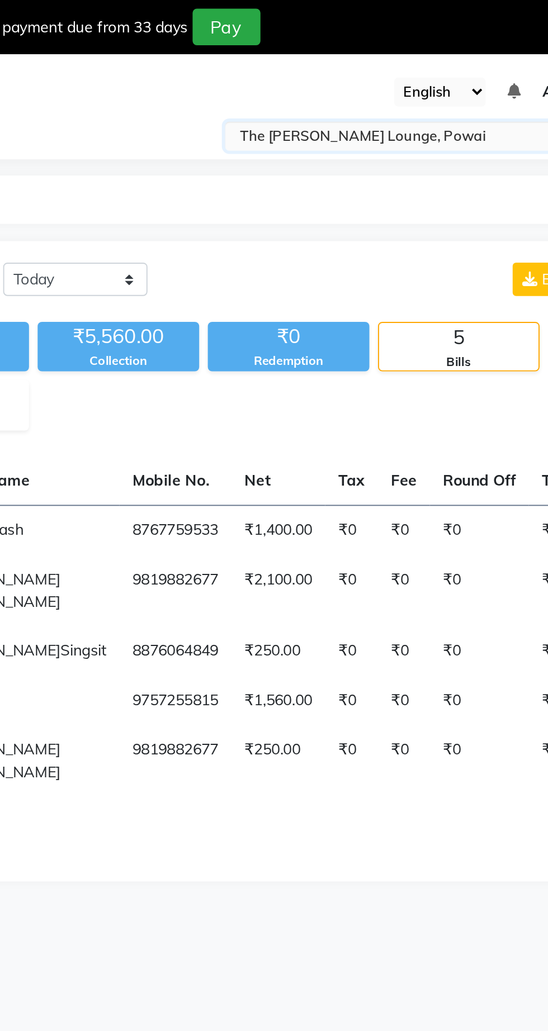
click at [428, 92] on div "INVOICE PREVIOUS INVOICES" at bounding box center [290, 103] width 503 height 25
click at [427, 72] on input "text" at bounding box center [424, 71] width 162 height 11
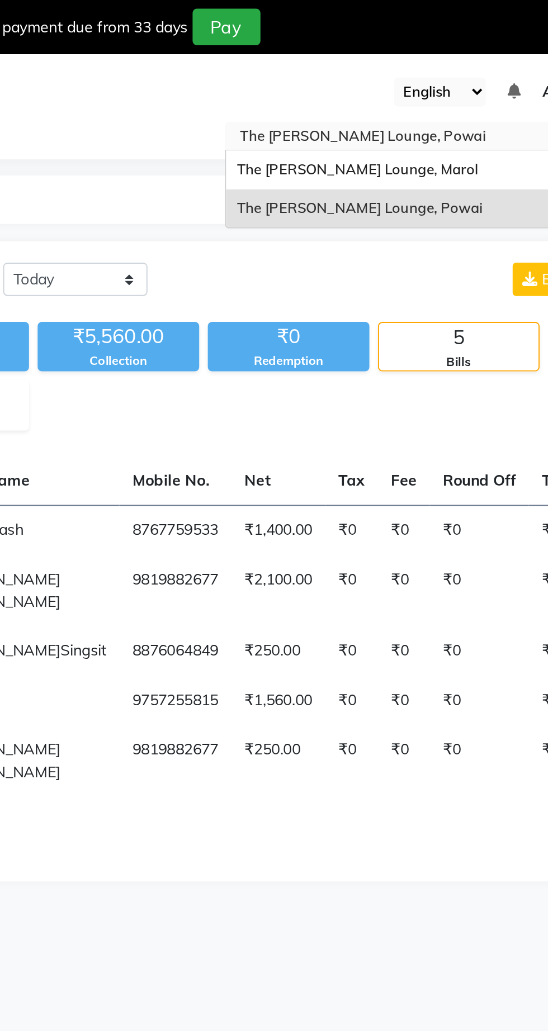
click at [417, 94] on div "The Barber’s Lounge, Marol" at bounding box center [435, 88] width 194 height 20
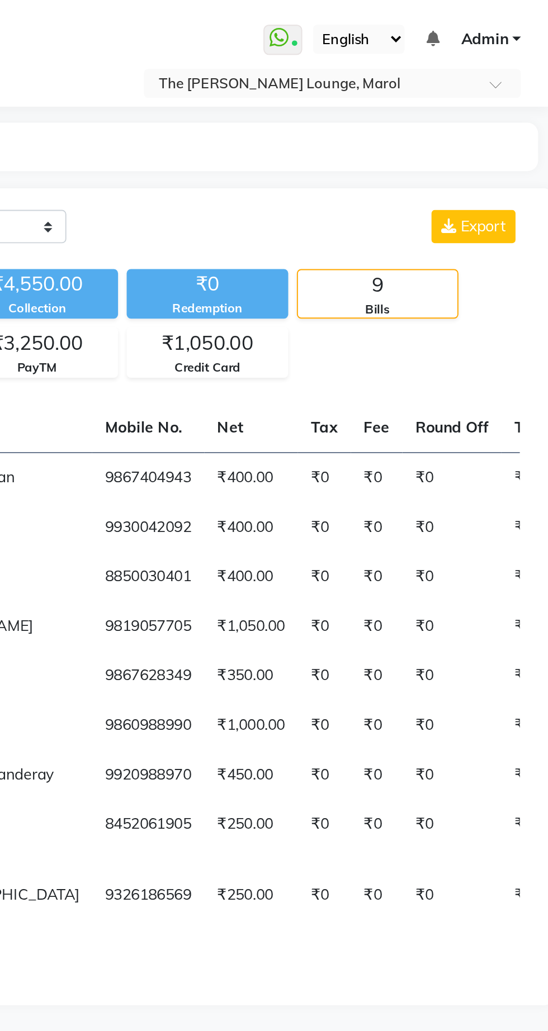
click at [488, 45] on input "text" at bounding box center [424, 44] width 162 height 11
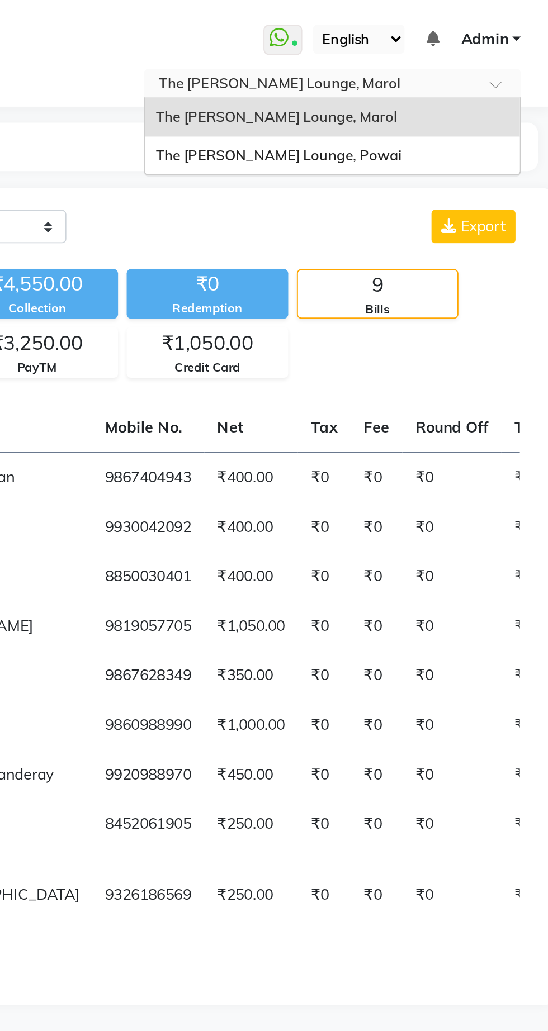
click at [481, 85] on div "The [PERSON_NAME] Lounge, Powai" at bounding box center [435, 81] width 194 height 20
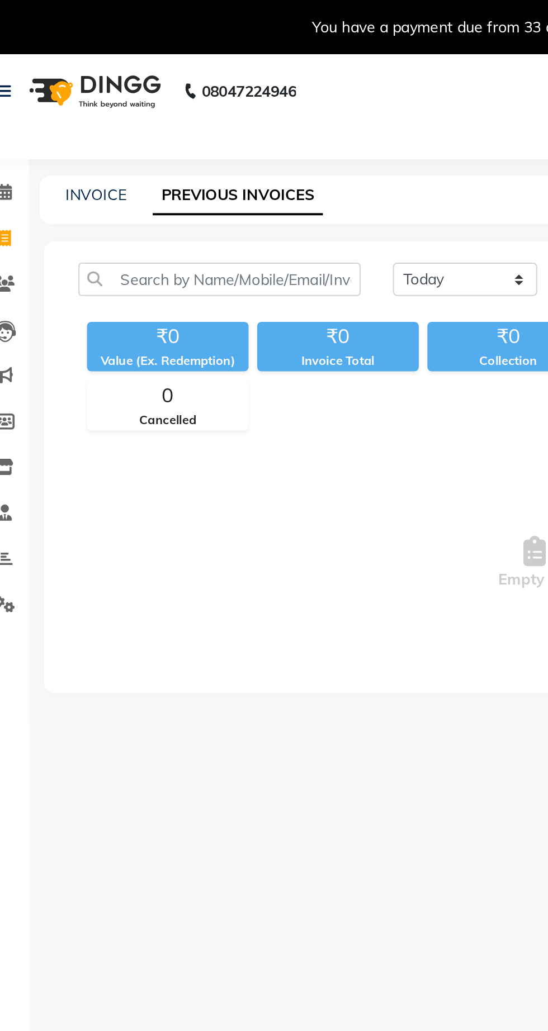
select select "en"
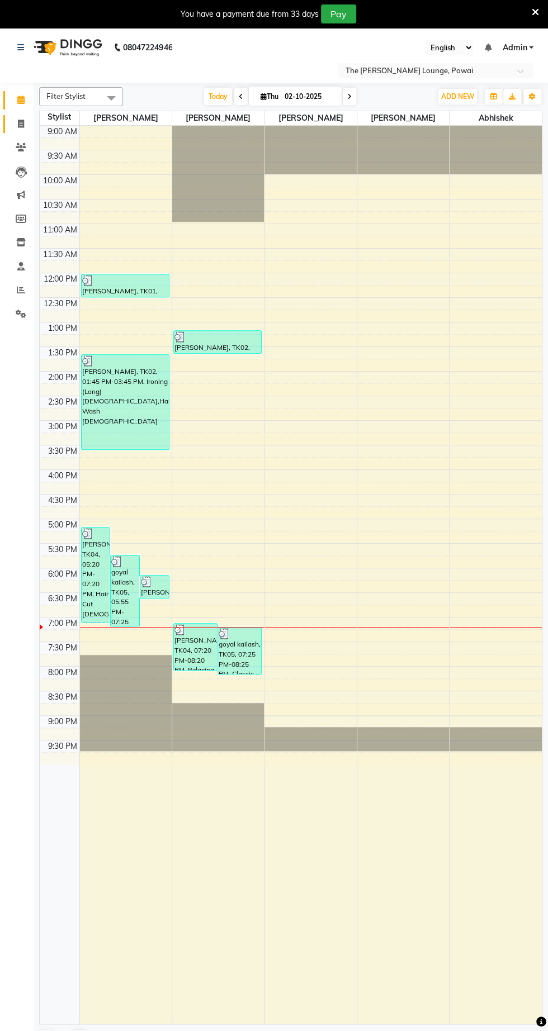
click at [7, 121] on link "Invoice" at bounding box center [16, 124] width 27 height 18
select select "service"
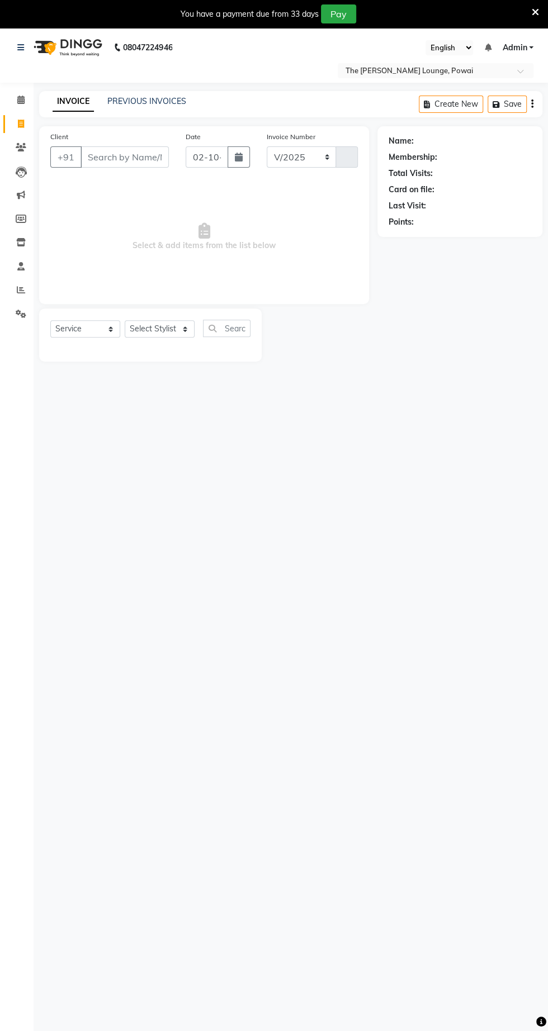
select select "7307"
type input "1431"
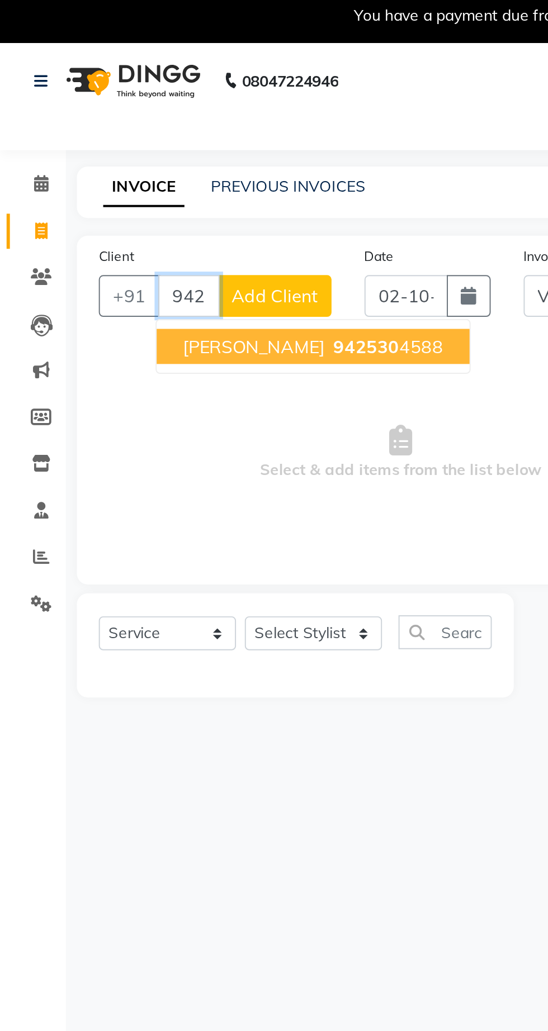
click at [179, 181] on ngb-highlight "942530 4588" at bounding box center [197, 182] width 58 height 11
type input "9425304588"
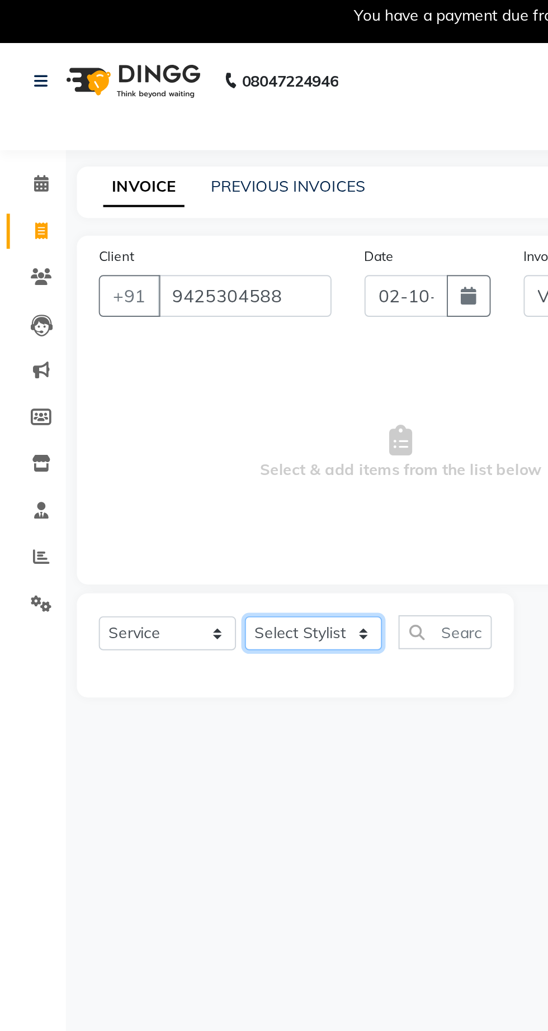
click at [167, 330] on select "Select Stylist Abhishek Anjali Jaiswar Jafer Ahmed Ketan Shinde Sameer Shaikh S…" at bounding box center [160, 328] width 70 height 17
select select "62667"
click at [125, 320] on select "Select Stylist Abhishek Anjali Jaiswar Jafer Ahmed Ketan Shinde Sameer Shaikh S…" at bounding box center [160, 328] width 70 height 17
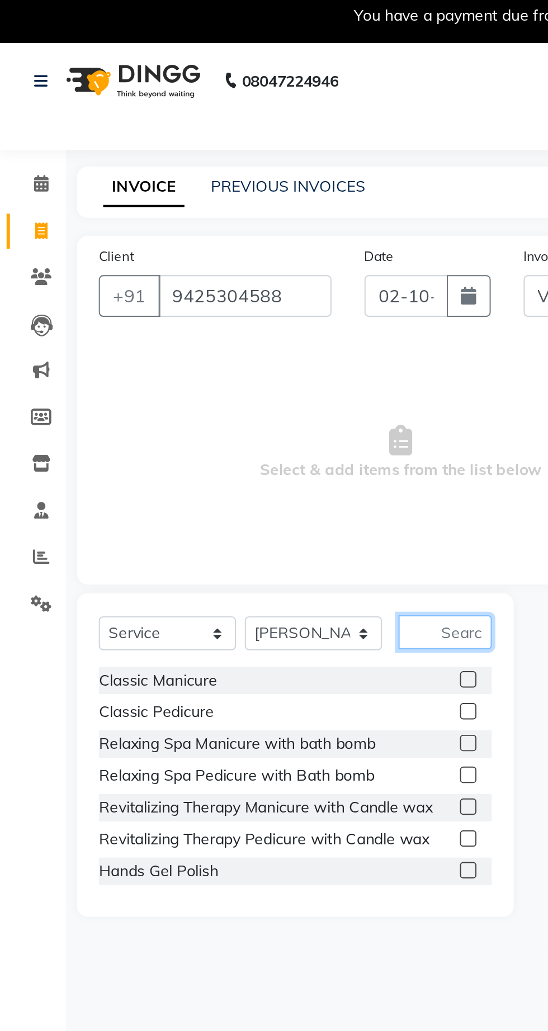
click at [232, 323] on input "text" at bounding box center [226, 328] width 47 height 17
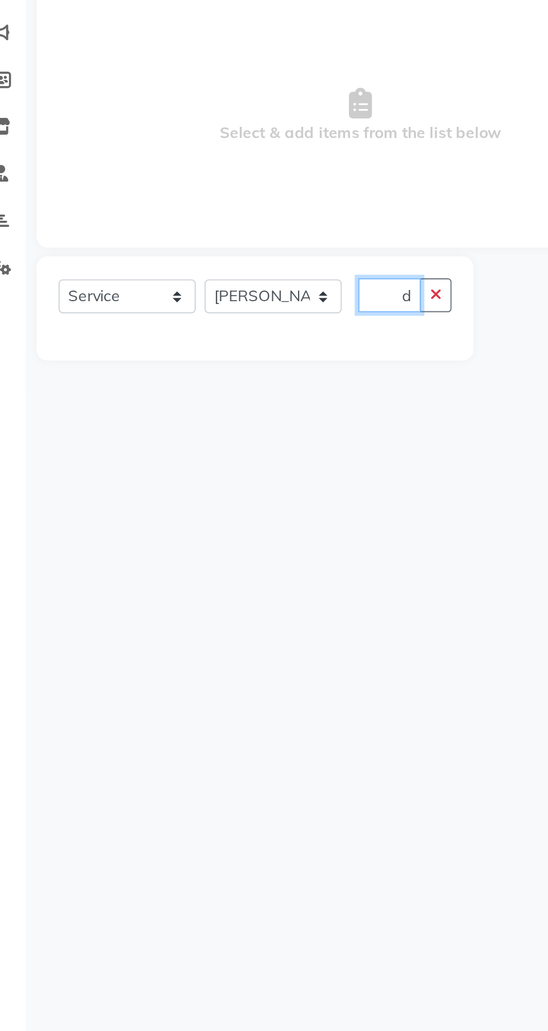
scroll to position [0, 8]
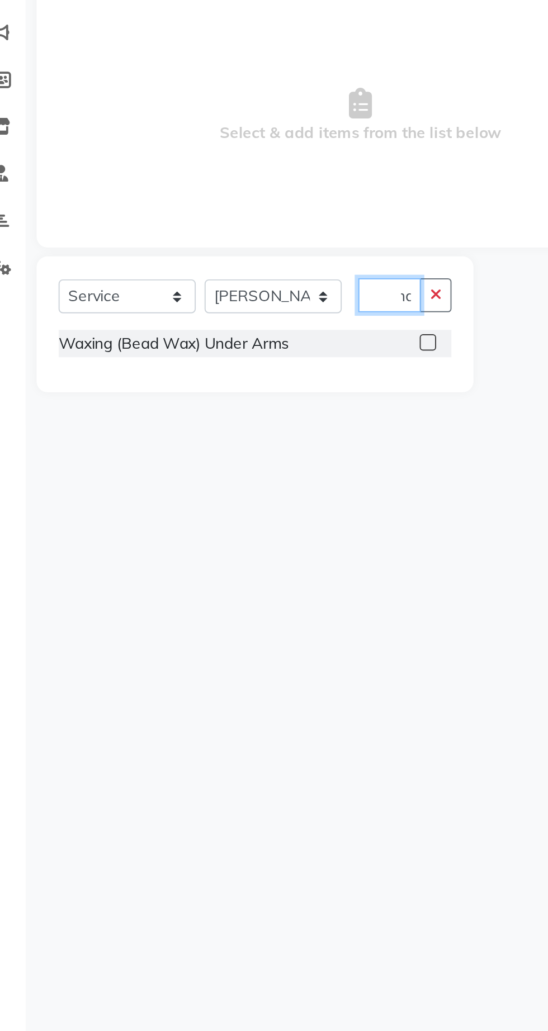
type input "Und"
click at [237, 351] on label at bounding box center [238, 352] width 8 height 8
click at [237, 351] on input "checkbox" at bounding box center [237, 352] width 7 height 7
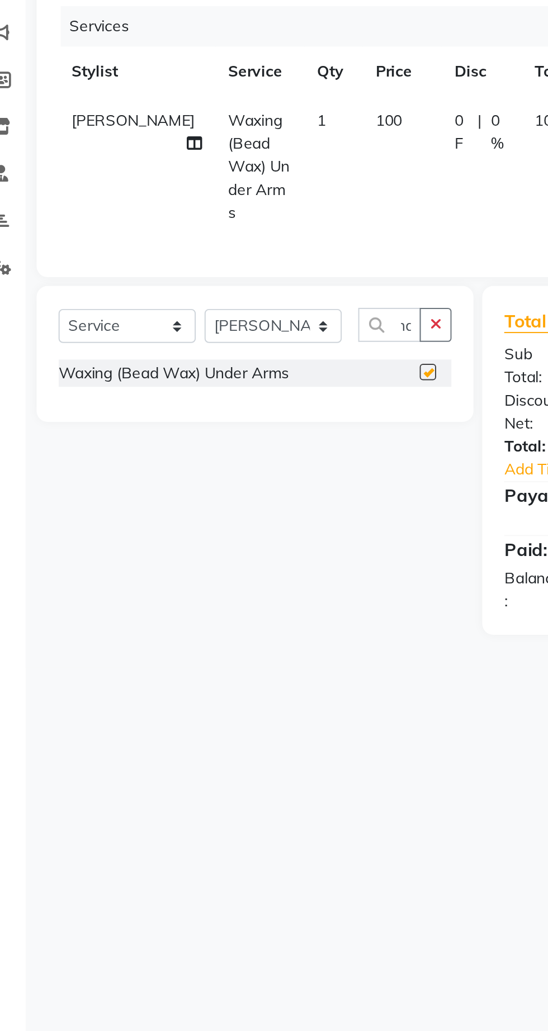
checkbox input "false"
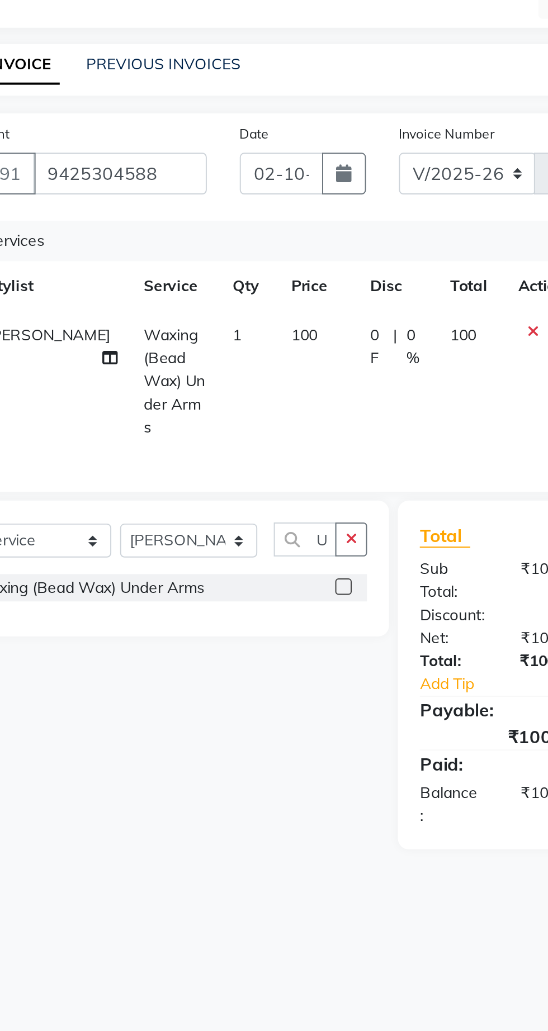
click at [214, 231] on td "100" at bounding box center [225, 263] width 40 height 72
select select "62667"
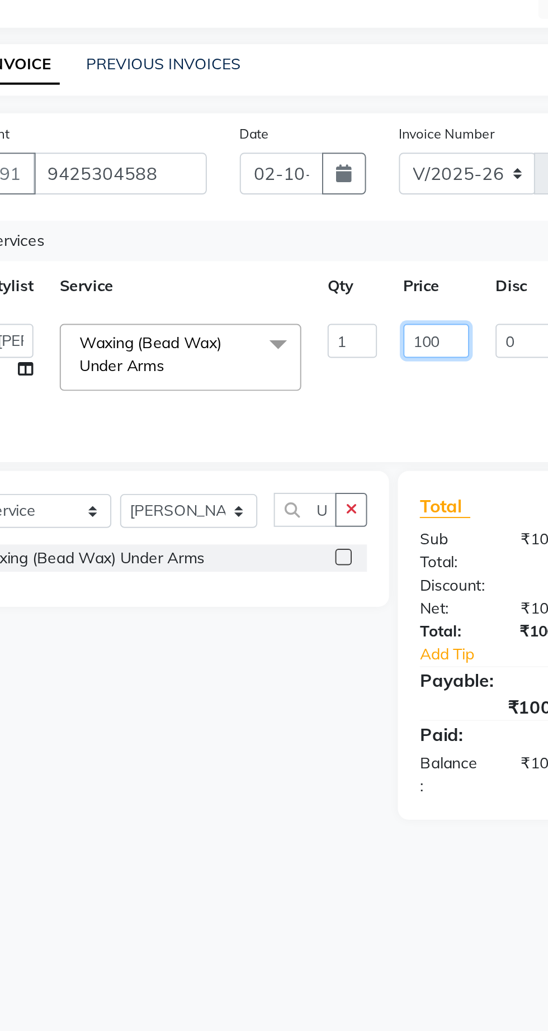
click at [293, 239] on input "100" at bounding box center [286, 242] width 34 height 17
type input "1"
type input "120"
click at [302, 272] on tr "Abhishek Anjali Jaiswar Jafer Ahmed Ketan Shinde Sameer Shaikh Satish Tejasvi v…" at bounding box center [265, 250] width 431 height 47
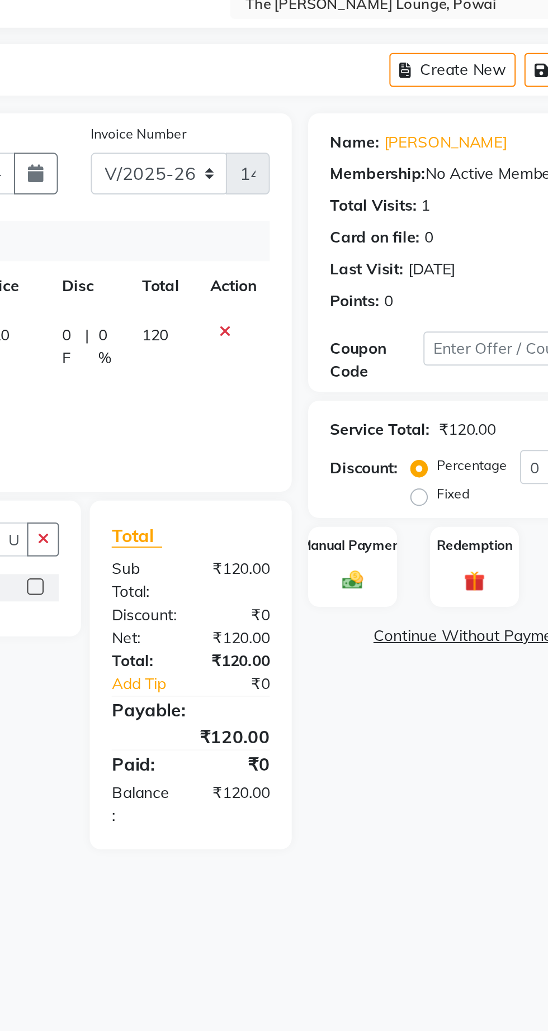
click at [402, 366] on img at bounding box center [399, 364] width 17 height 12
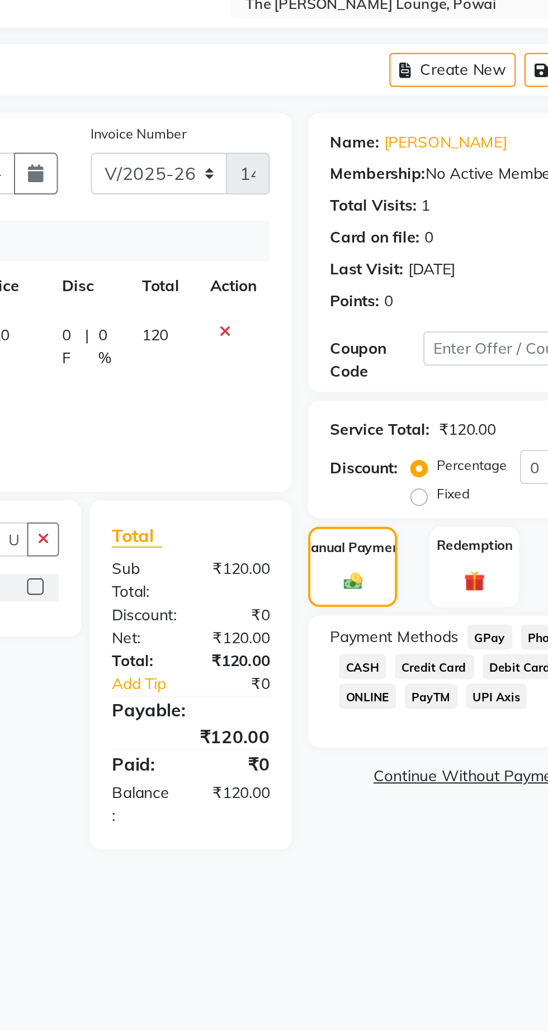
click at [474, 388] on span "GPay" at bounding box center [469, 393] width 23 height 13
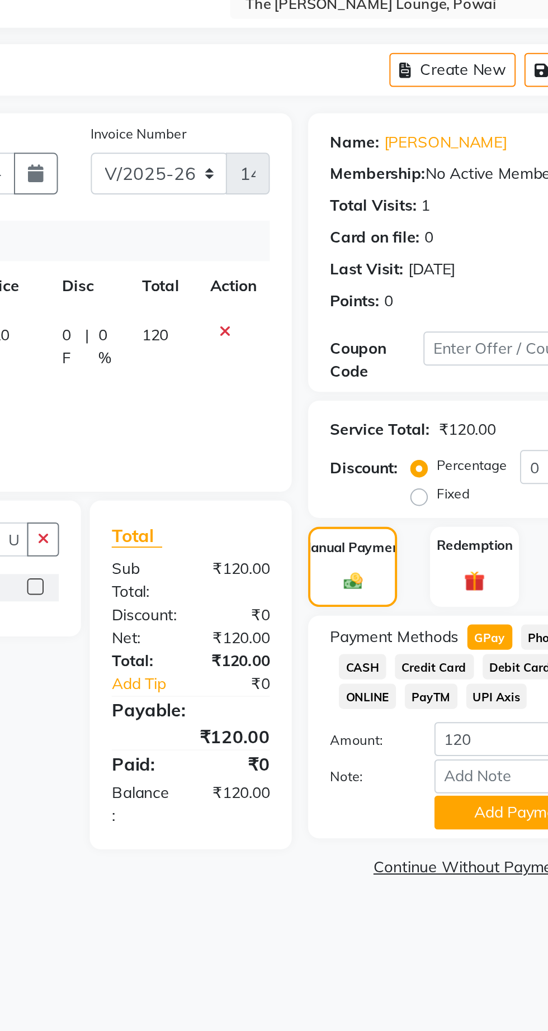
click at [477, 483] on button "Add Payment" at bounding box center [485, 482] width 89 height 17
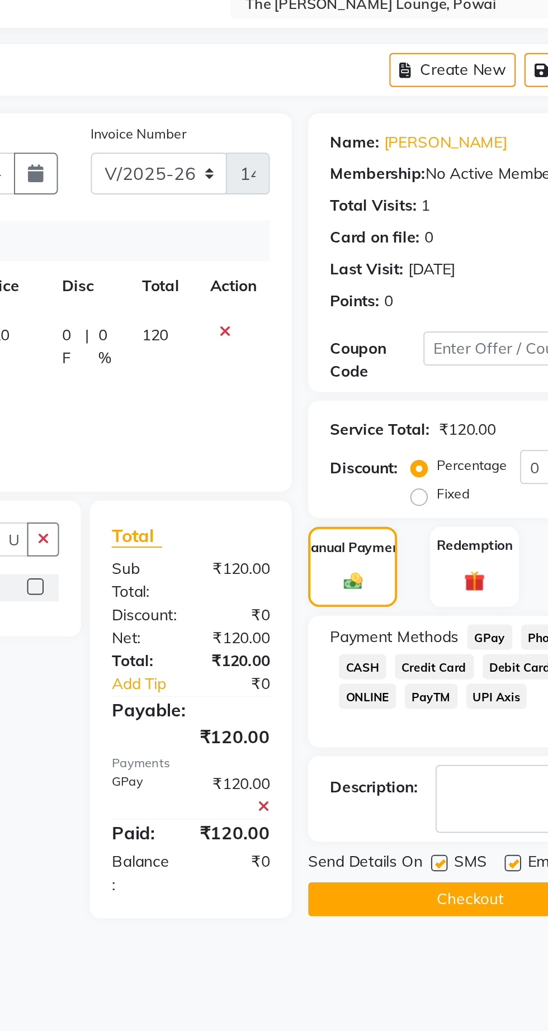
click at [473, 524] on button "Checkout" at bounding box center [459, 526] width 165 height 17
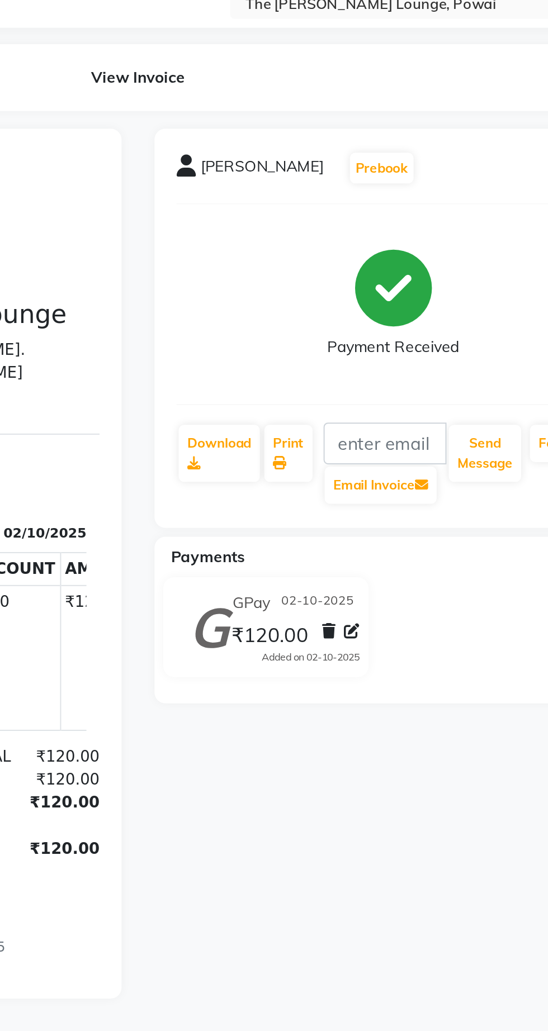
select select "service"
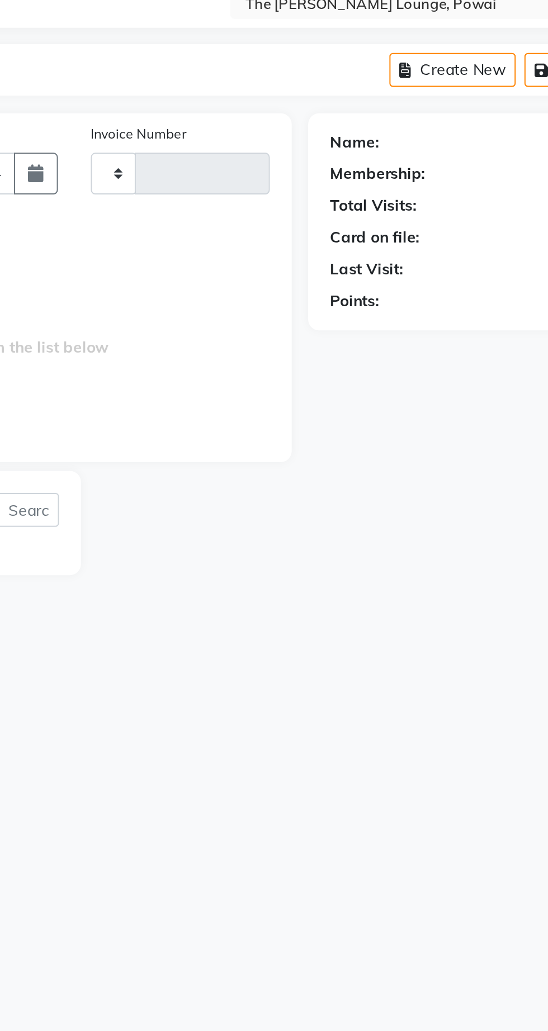
type input "1432"
select select "7307"
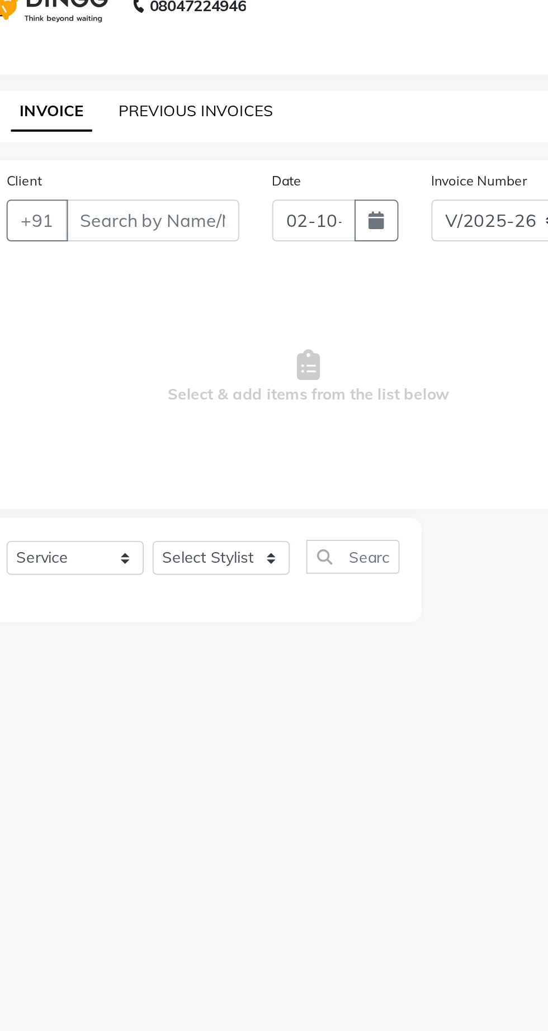
click at [170, 96] on link "PREVIOUS INVOICES" at bounding box center [146, 101] width 79 height 10
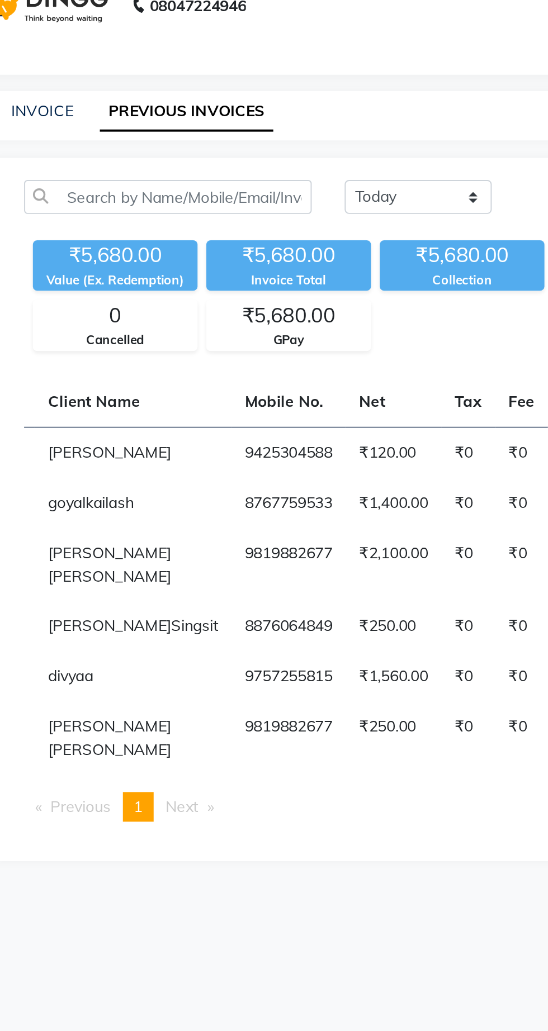
scroll to position [0, 120]
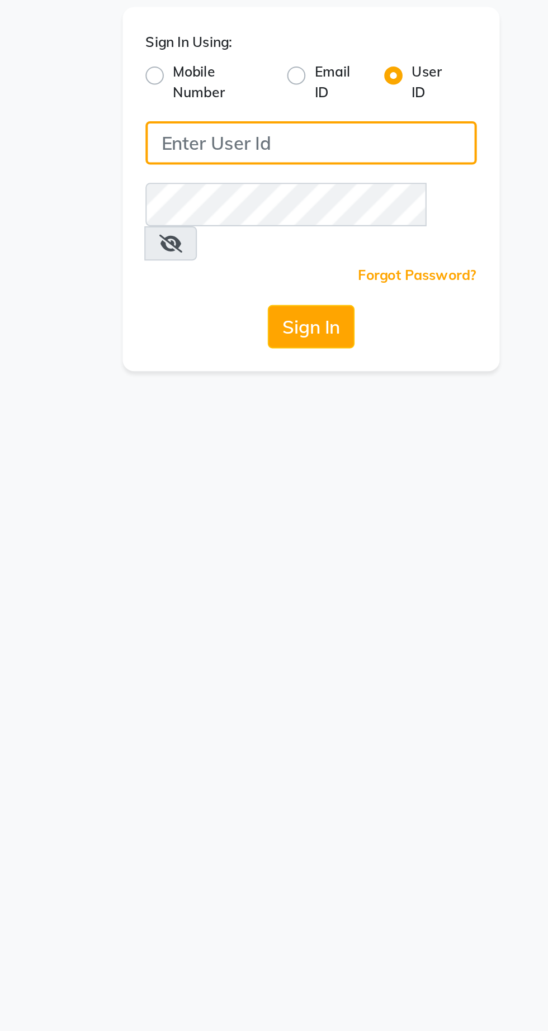
click at [288, 122] on input "Username" at bounding box center [274, 121] width 162 height 21
type input "[PERSON_NAME]"
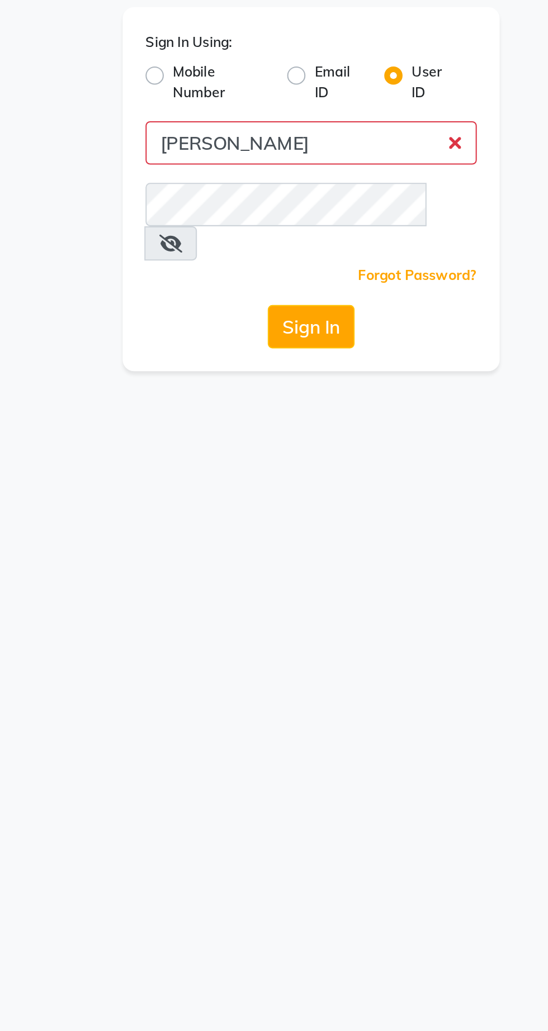
click at [253, 201] on button "Sign In" at bounding box center [274, 211] width 42 height 21
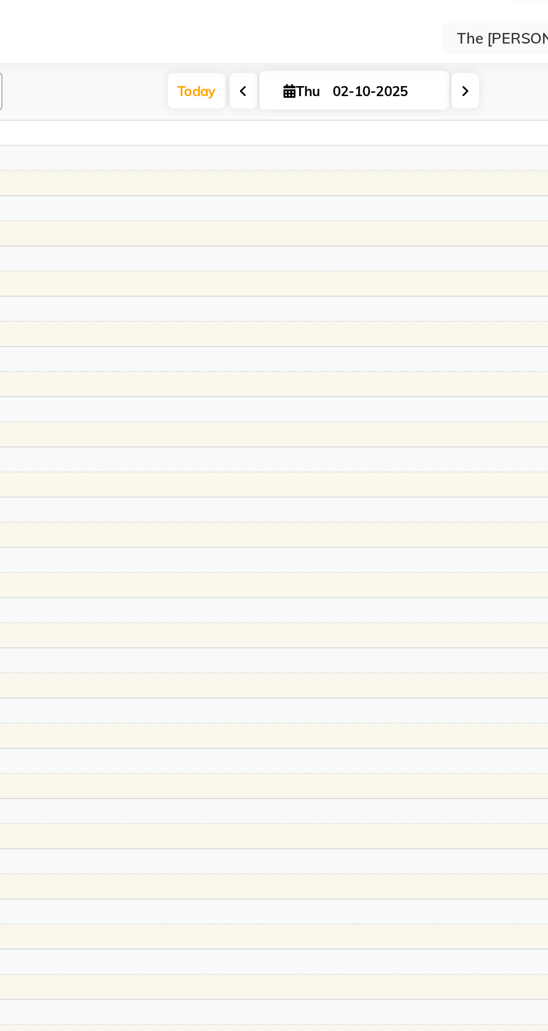
select select "en"
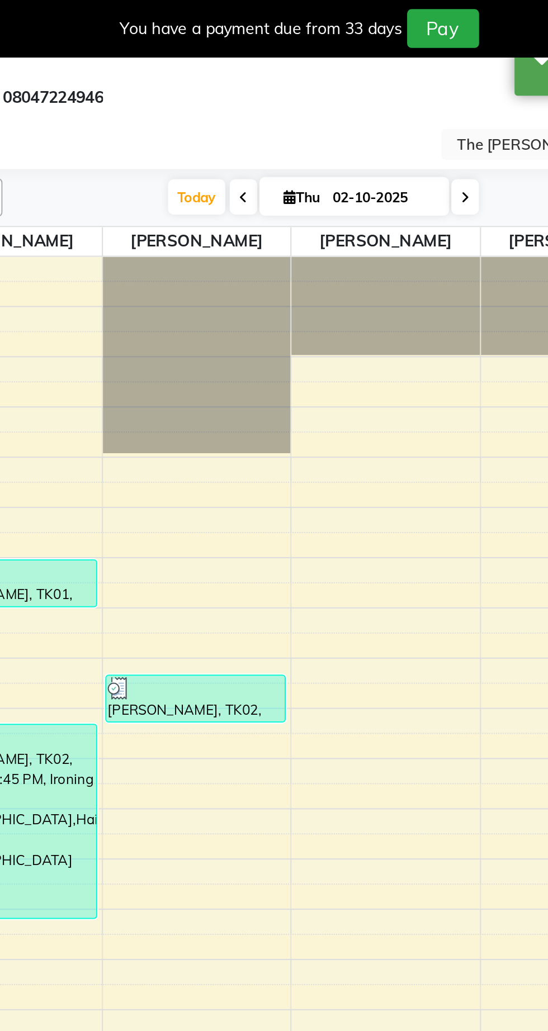
click at [125, 506] on td at bounding box center [310, 512] width 462 height 12
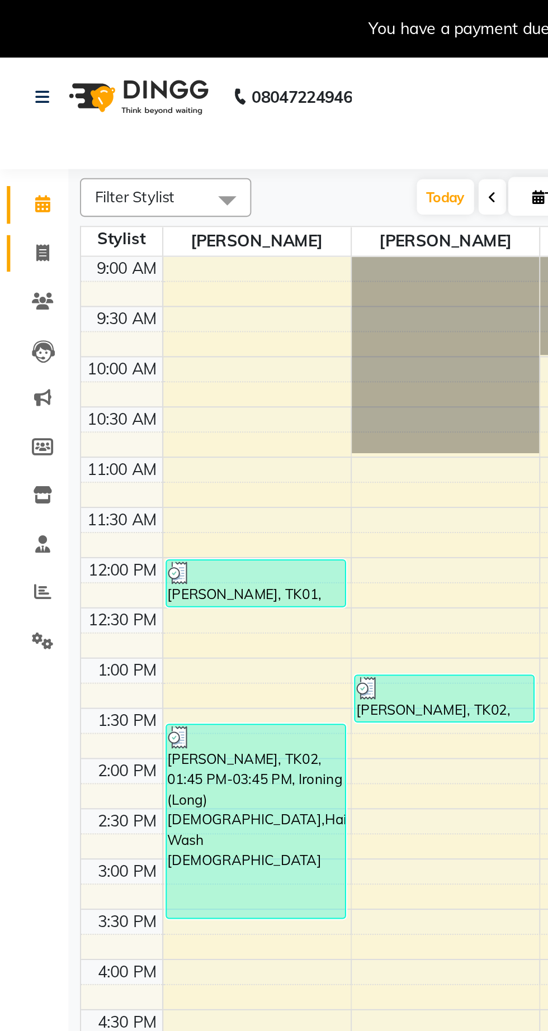
click at [21, 120] on icon at bounding box center [21, 124] width 6 height 8
select select "service"
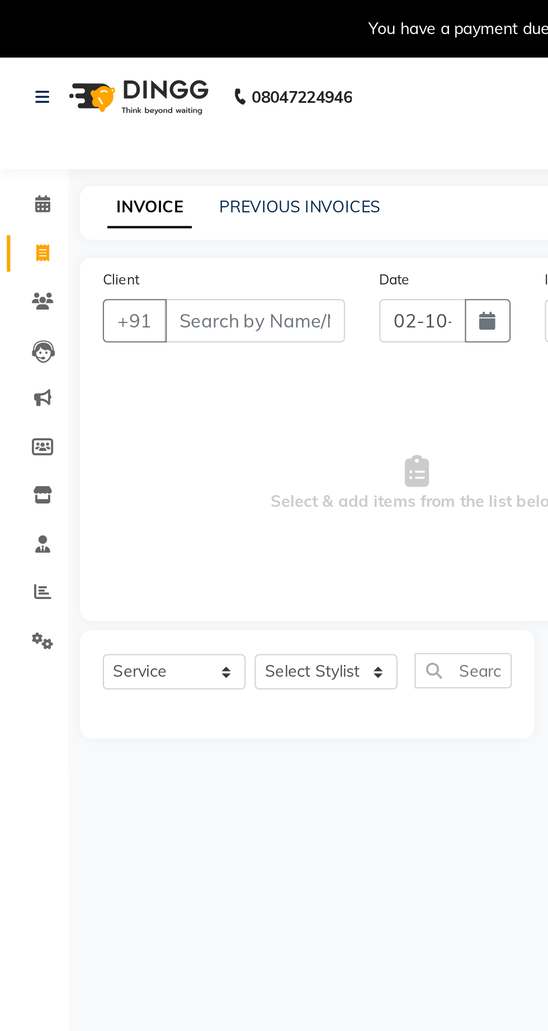
type input "1432"
select select "7307"
click at [154, 97] on link "PREVIOUS INVOICES" at bounding box center [146, 101] width 79 height 10
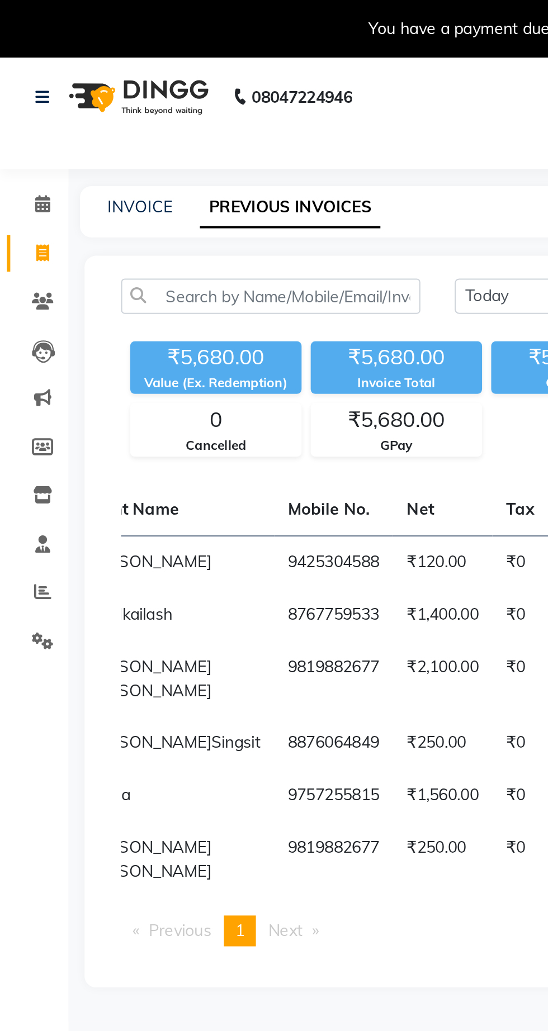
scroll to position [0, 150]
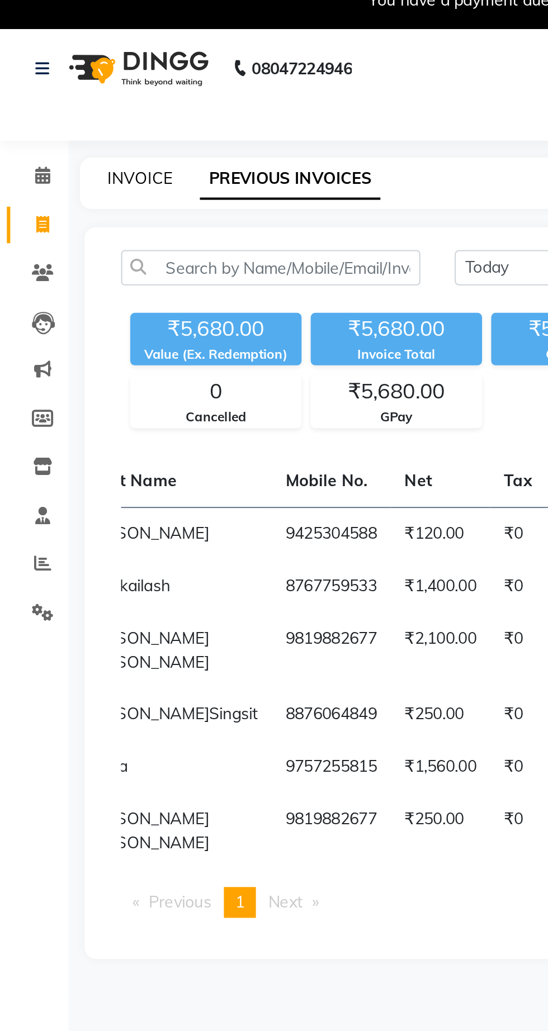
click at [69, 97] on link "INVOICE" at bounding box center [69, 101] width 32 height 10
select select "service"
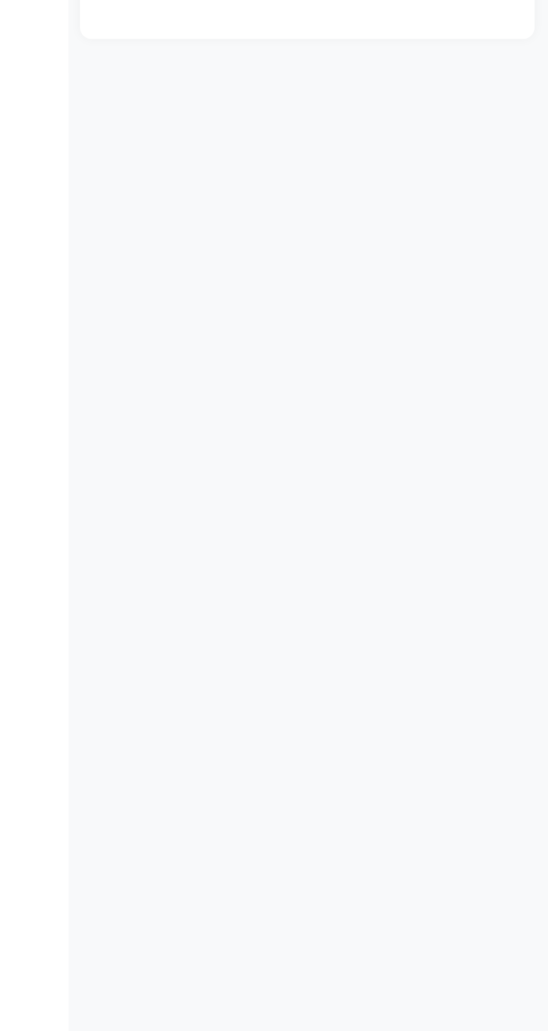
select select "7307"
type input "1432"
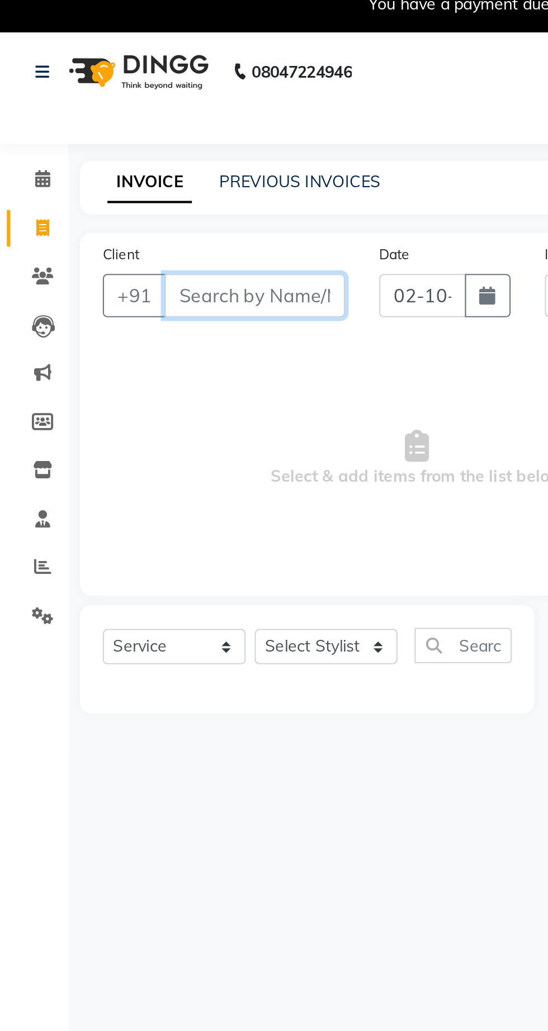
click at [129, 152] on input "Client" at bounding box center [124, 156] width 88 height 21
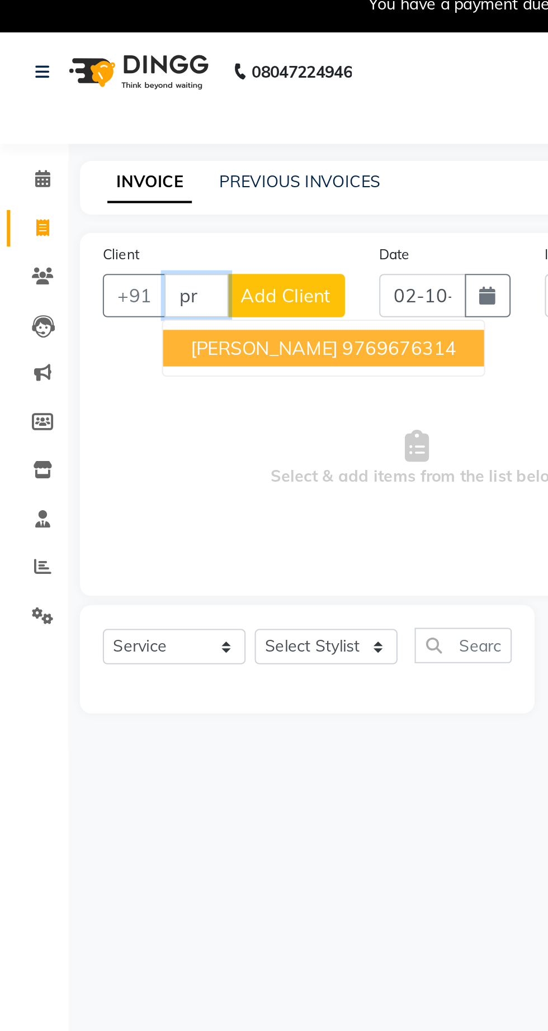
type input "p"
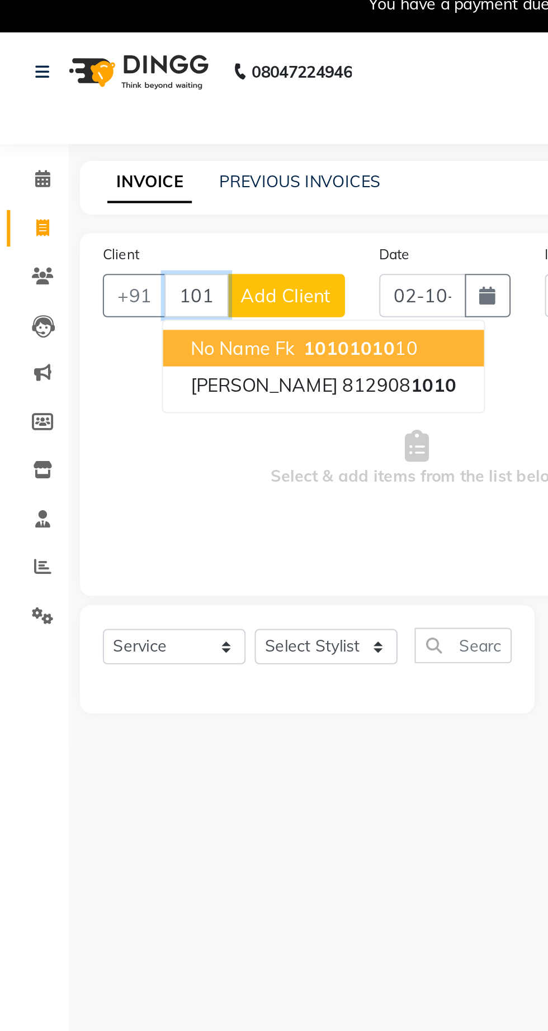
click at [179, 180] on span "1010" at bounding box center [182, 182] width 22 height 11
type input "1010101010"
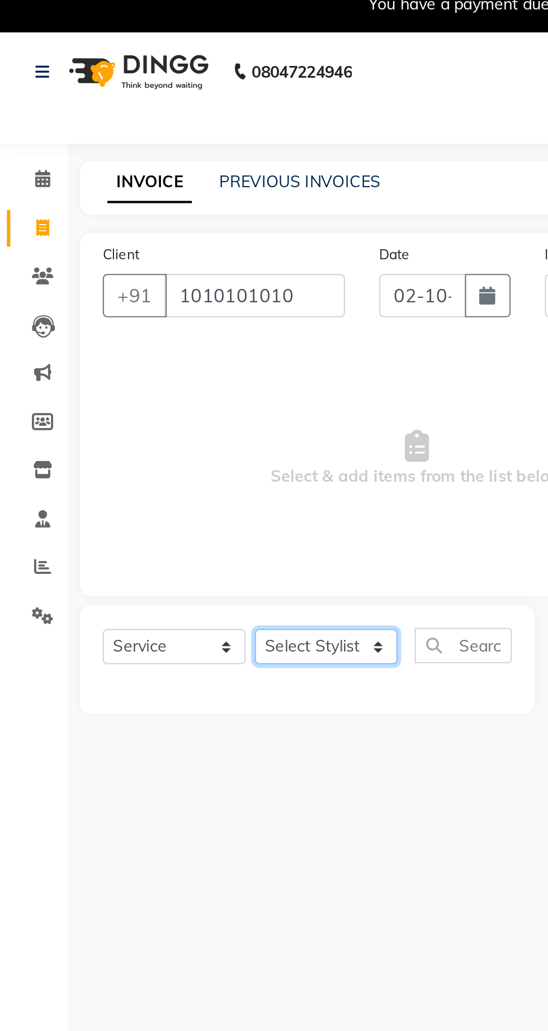
click at [167, 332] on select "Select Stylist Abhishek [PERSON_NAME] [PERSON_NAME] [PERSON_NAME] [PERSON_NAME]…" at bounding box center [160, 328] width 70 height 17
select select "62667"
click at [125, 320] on select "Select Stylist Abhishek [PERSON_NAME] [PERSON_NAME] [PERSON_NAME] [PERSON_NAME]…" at bounding box center [160, 328] width 70 height 17
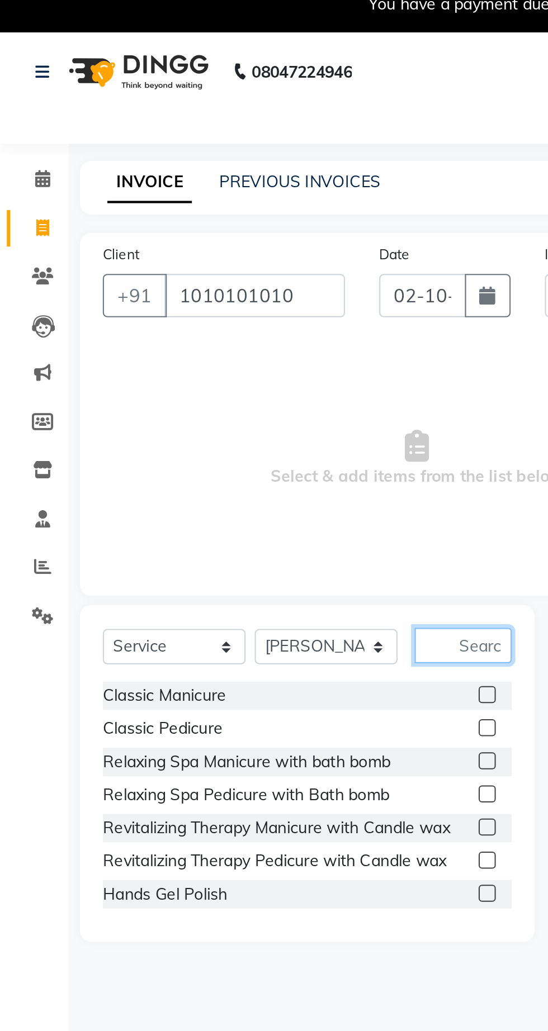
click at [230, 324] on input "text" at bounding box center [226, 328] width 47 height 17
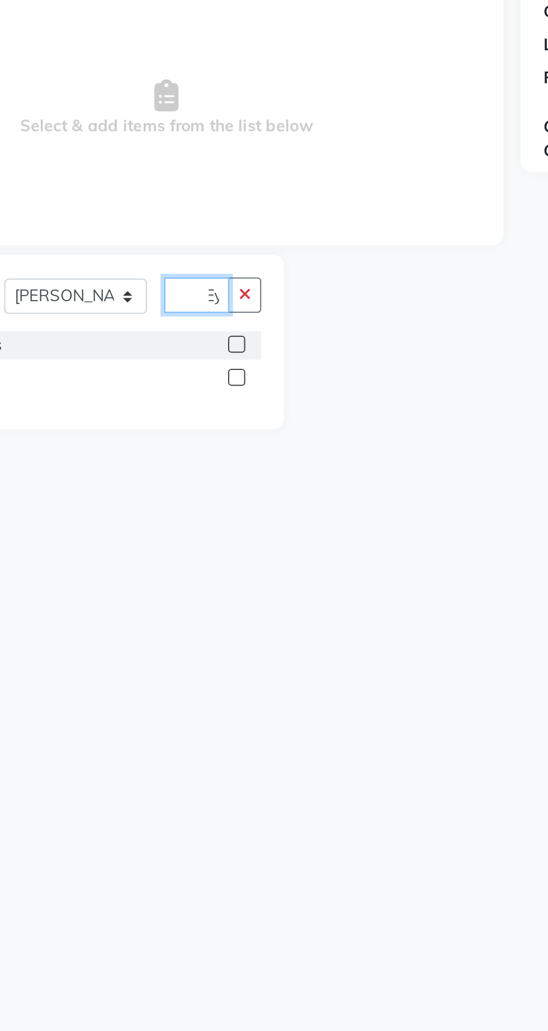
scroll to position [0, 6]
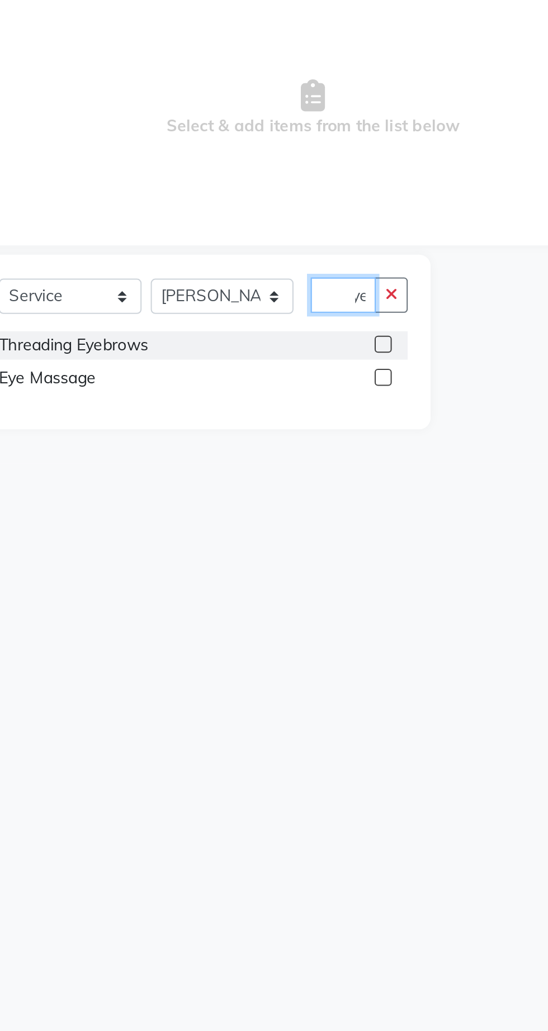
type input "Eye"
click at [239, 351] on label at bounding box center [238, 352] width 8 height 8
click at [239, 351] on input "checkbox" at bounding box center [237, 352] width 7 height 7
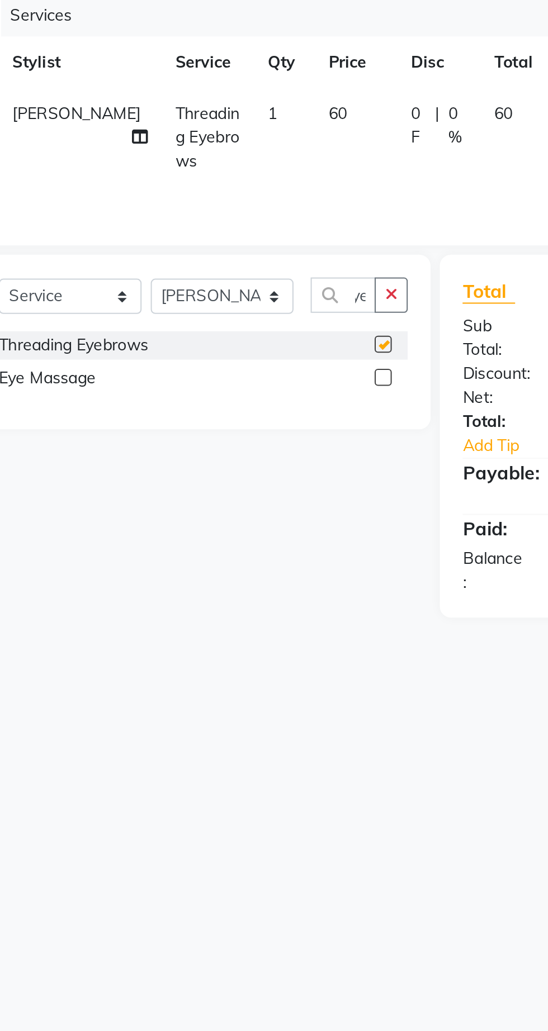
scroll to position [0, 0]
checkbox input "false"
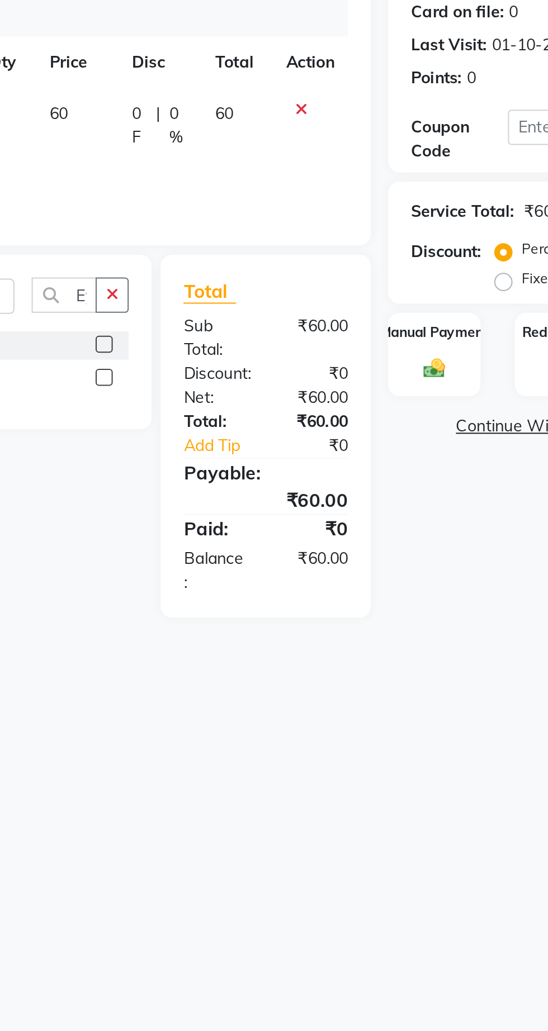
click at [405, 362] on img at bounding box center [399, 364] width 17 height 12
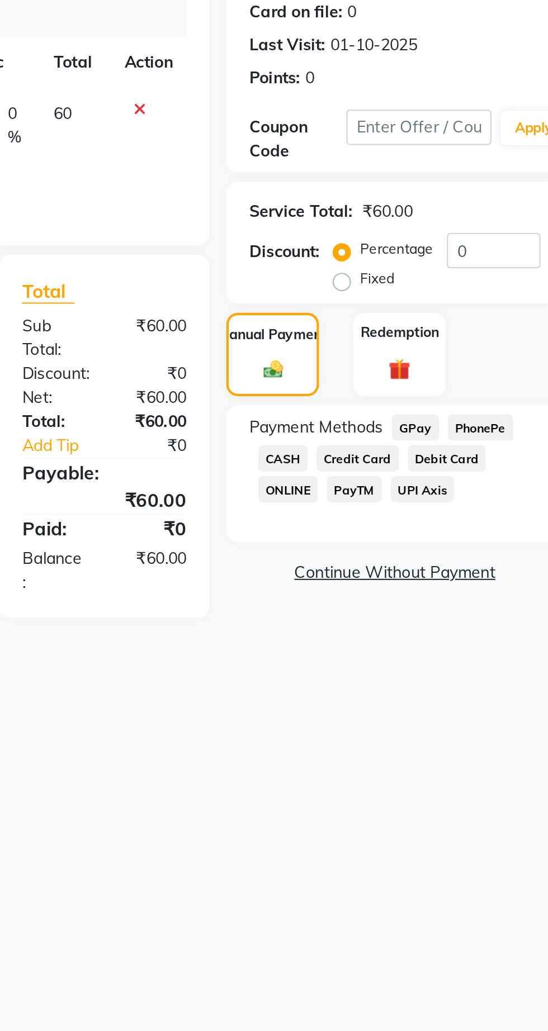
click at [474, 393] on span "GPay" at bounding box center [469, 393] width 23 height 13
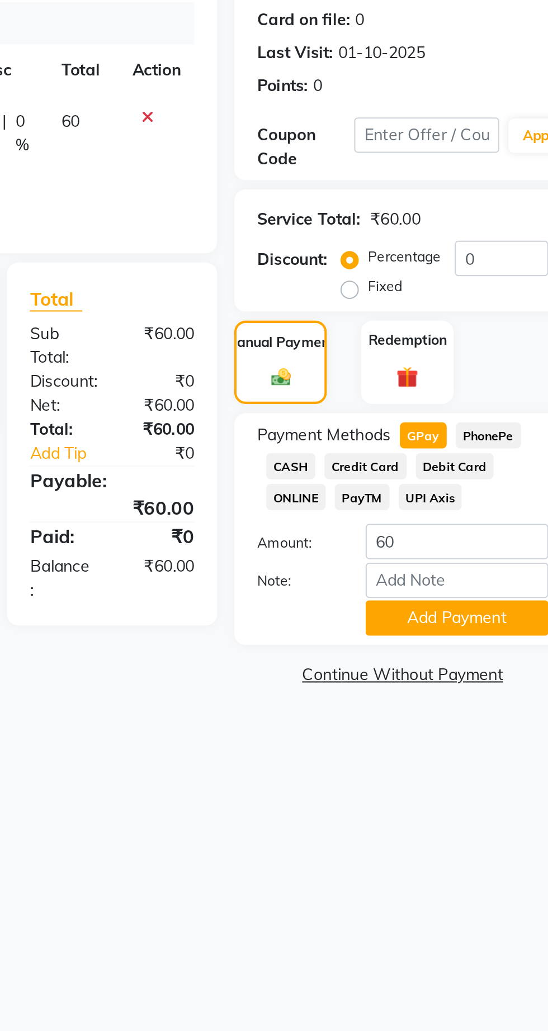
click at [492, 478] on button "Add Payment" at bounding box center [485, 482] width 89 height 17
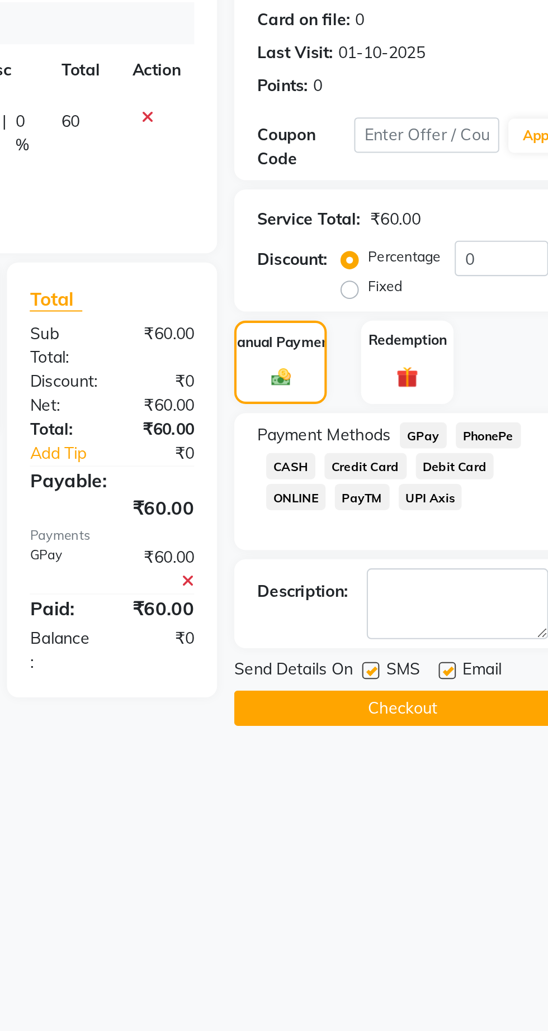
click at [487, 521] on button "Checkout" at bounding box center [459, 526] width 165 height 17
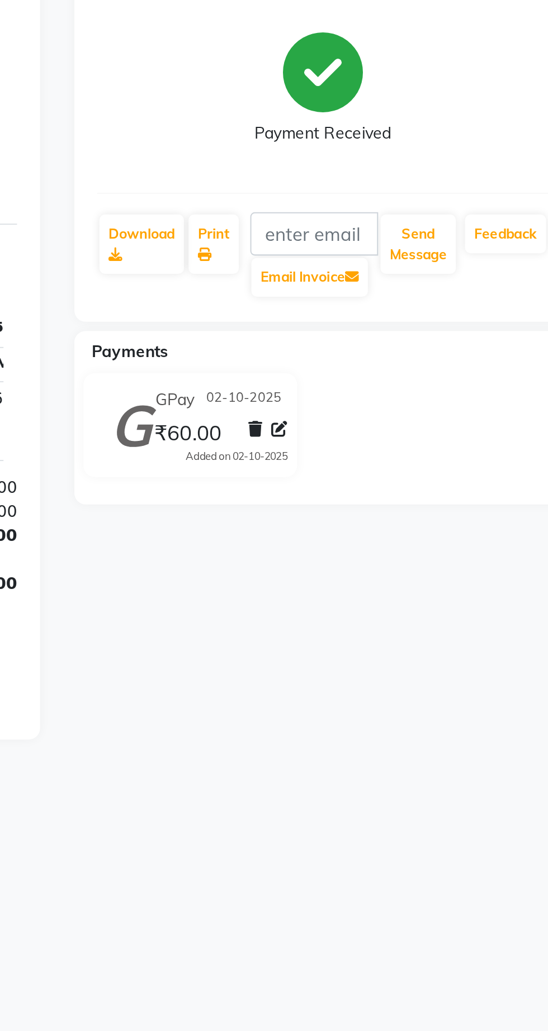
select select "service"
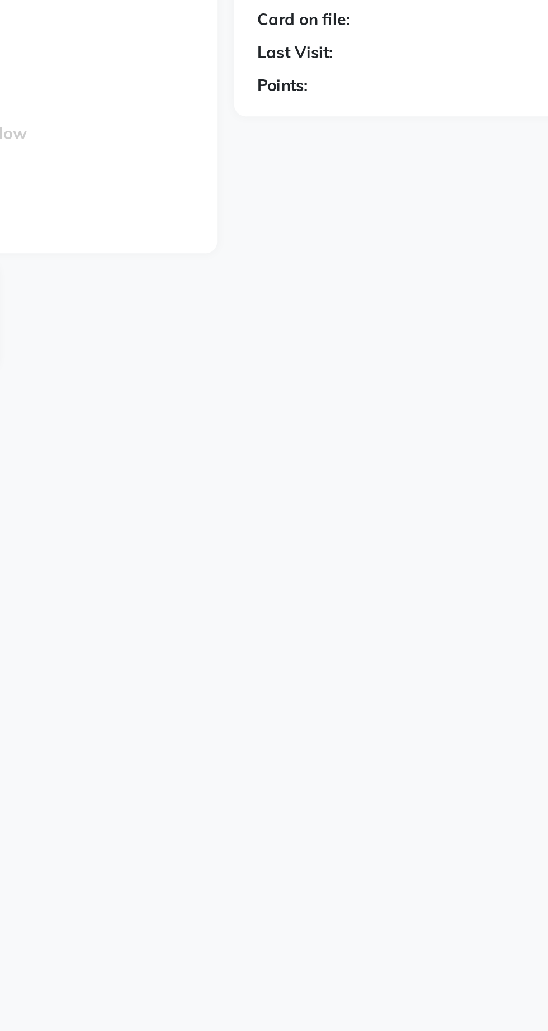
type input "1433"
select select "7307"
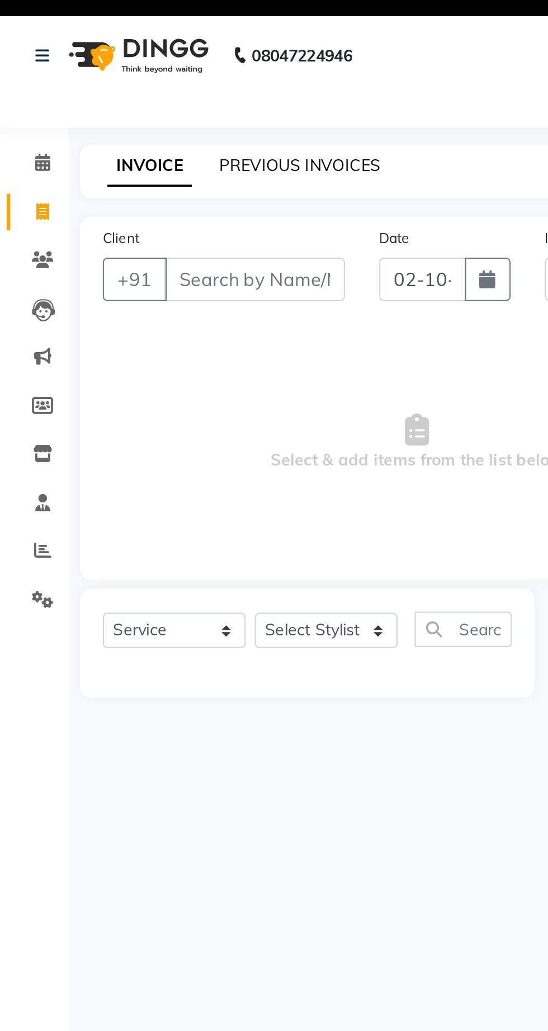
click at [149, 103] on link "PREVIOUS INVOICES" at bounding box center [146, 101] width 79 height 10
